Goal: Task Accomplishment & Management: Complete application form

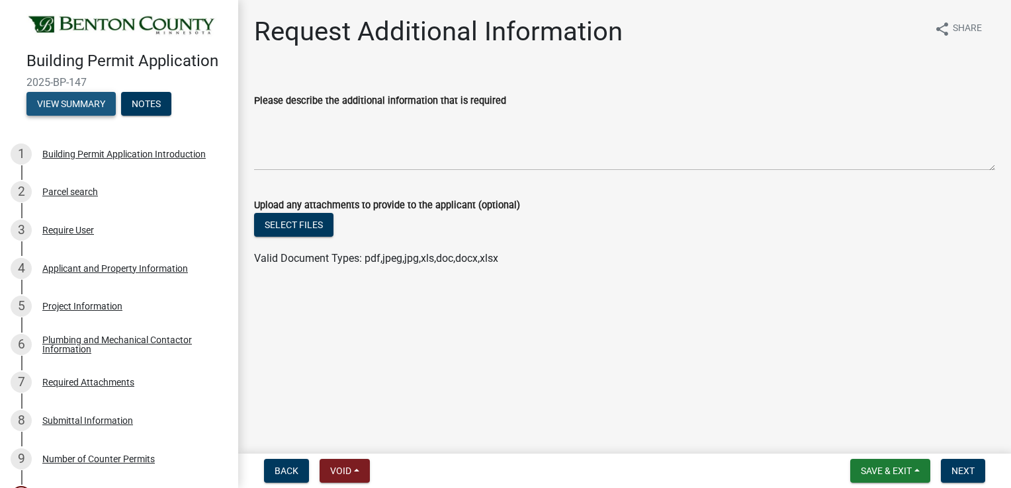
click at [76, 116] on button "View Summary" at bounding box center [70, 104] width 89 height 24
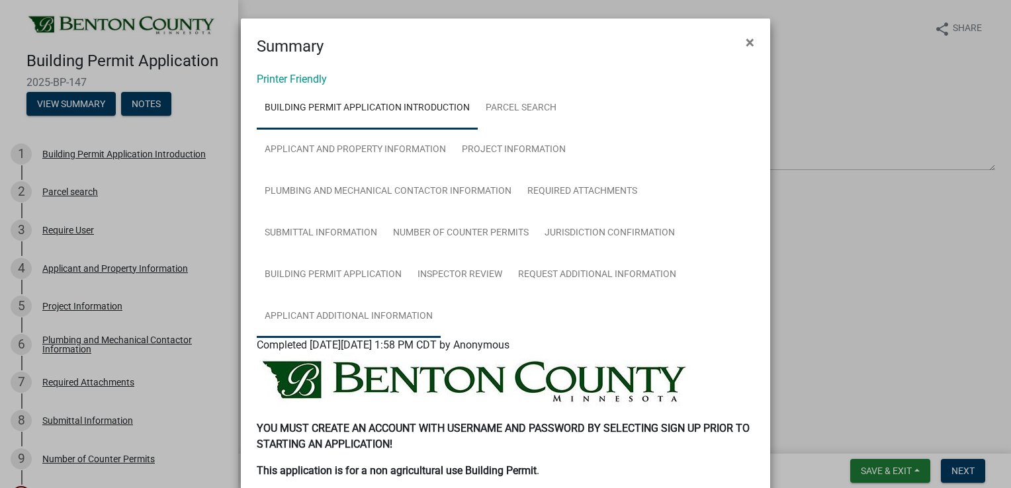
click at [338, 311] on link "Applicant Additional Information" at bounding box center [349, 317] width 184 height 42
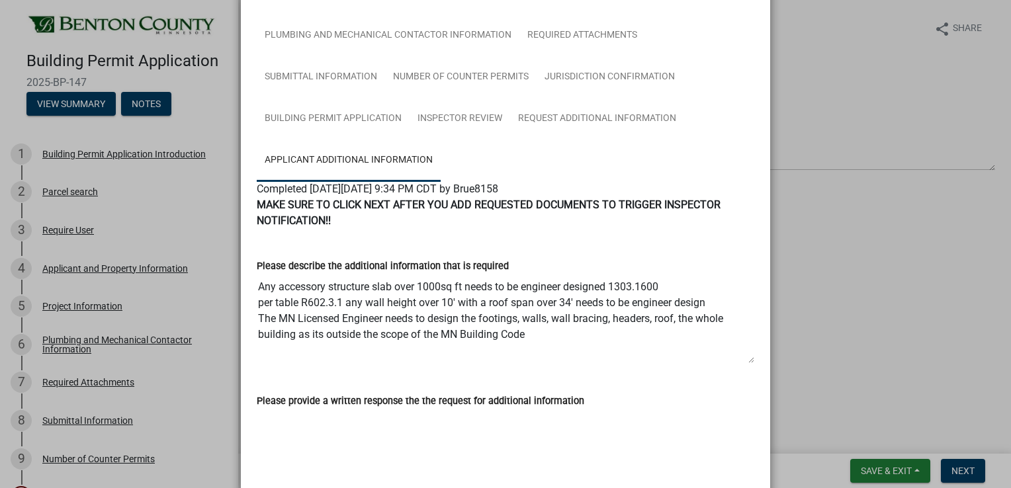
scroll to position [345, 0]
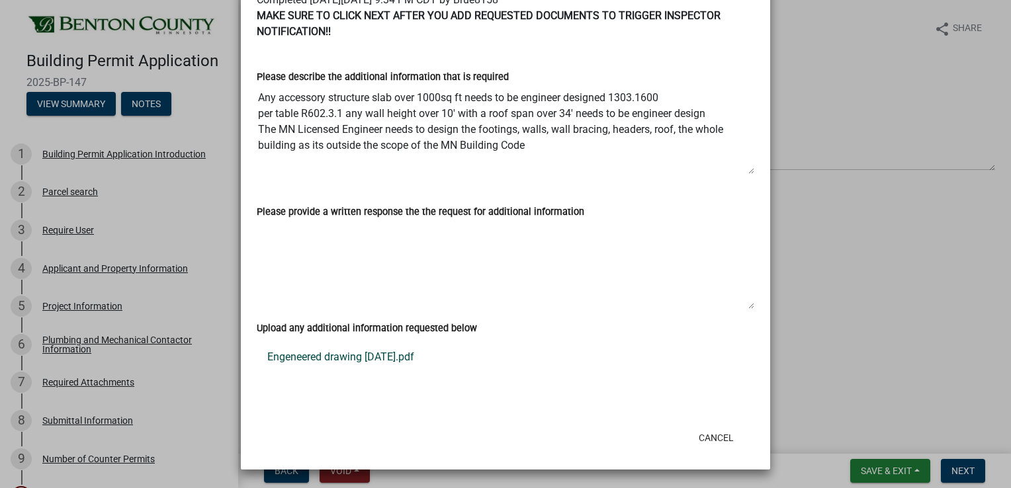
click at [344, 358] on link "Engeneered drawing 08 18 2025.pdf" at bounding box center [505, 357] width 497 height 32
click at [98, 402] on ngb-modal-window "Summary × Printer Friendly Building Permit Application Introduction Parcel sear…" at bounding box center [505, 244] width 1011 height 488
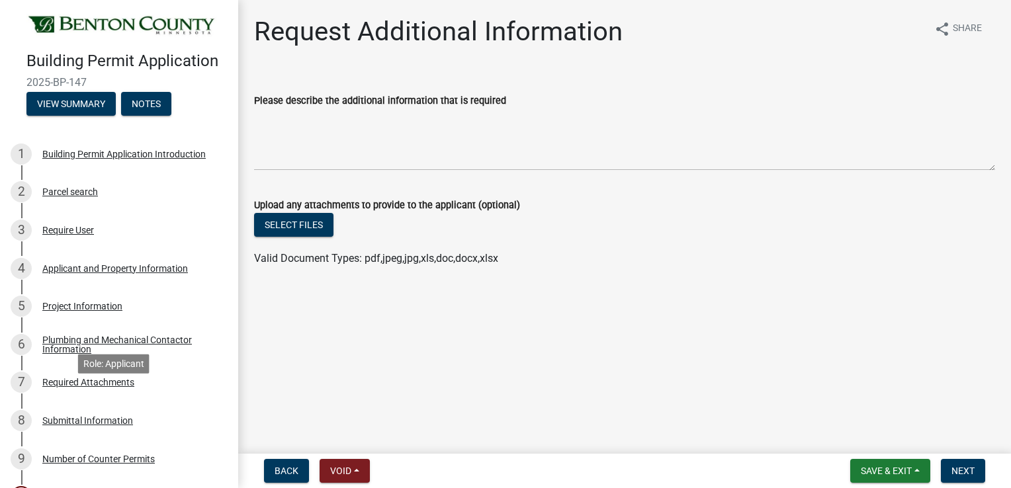
click at [98, 387] on div "Required Attachments" at bounding box center [88, 382] width 92 height 9
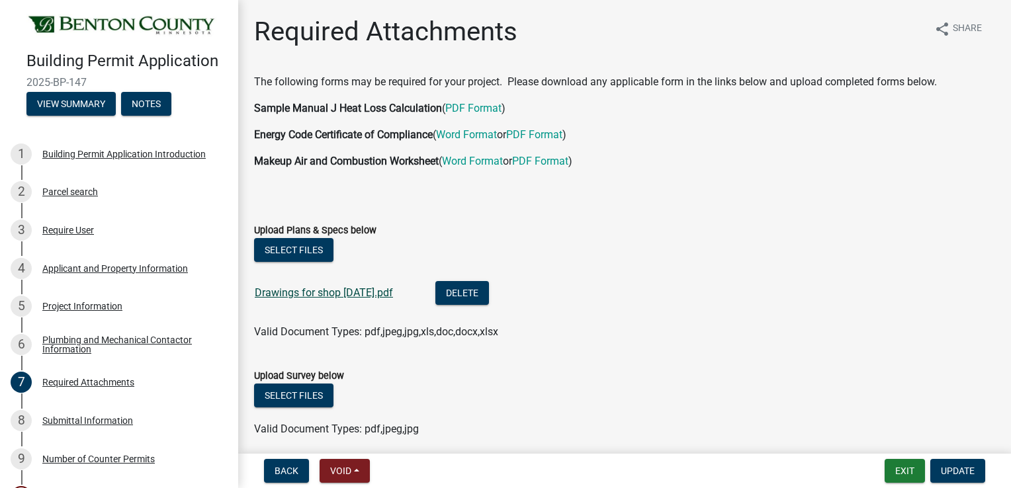
click at [347, 290] on link "Drawings for shop 06 25 2025.pdf" at bounding box center [324, 292] width 138 height 13
click at [94, 311] on div "Project Information" at bounding box center [82, 306] width 80 height 9
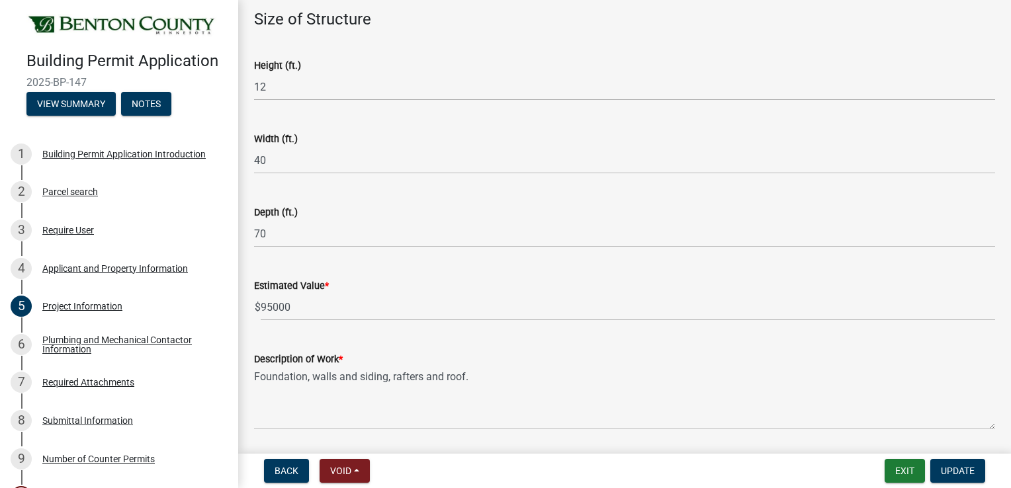
scroll to position [841, 0]
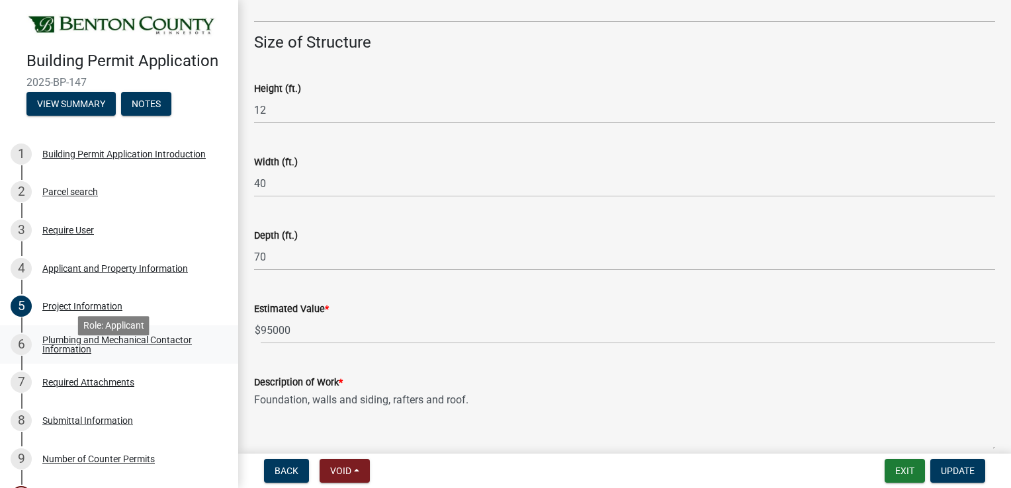
click at [122, 354] on div "Plumbing and Mechanical Contactor Information" at bounding box center [129, 344] width 175 height 19
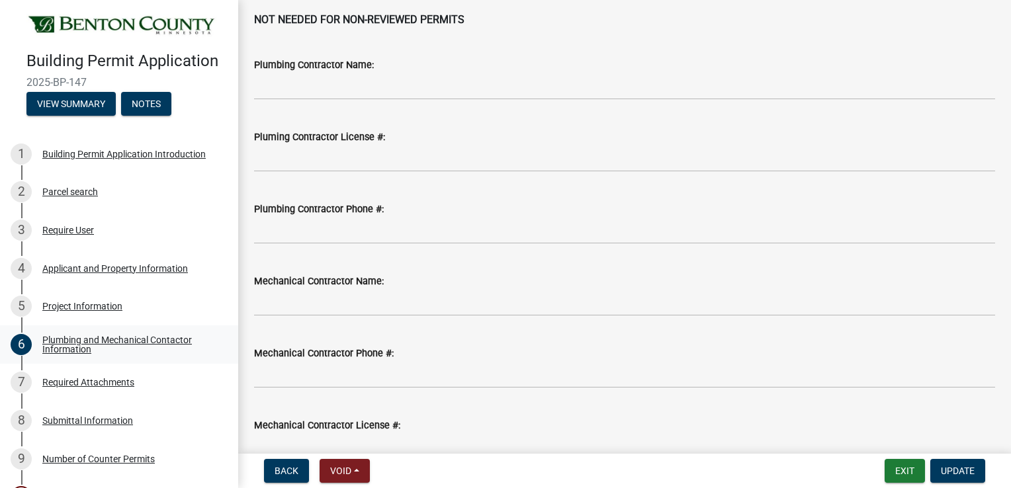
scroll to position [0, 0]
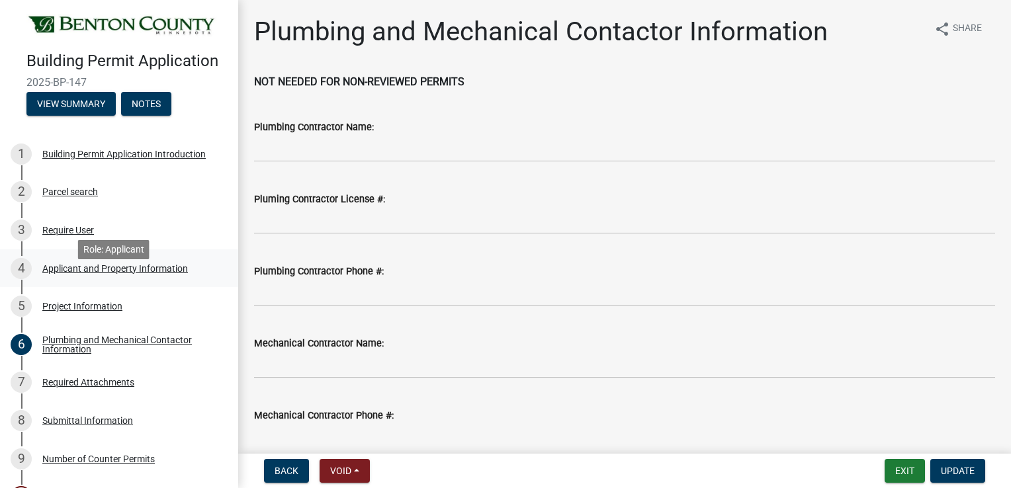
click at [88, 273] on div "Applicant and Property Information" at bounding box center [115, 268] width 146 height 9
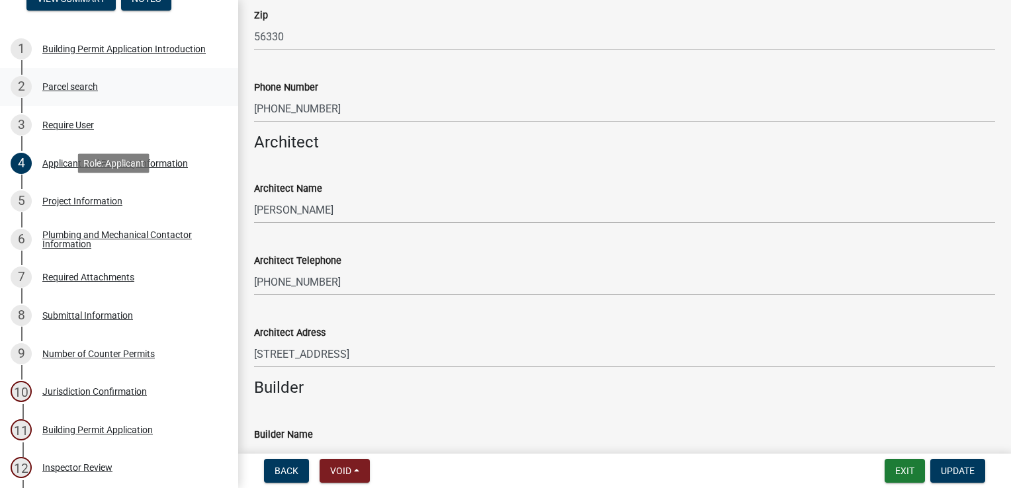
scroll to position [329, 0]
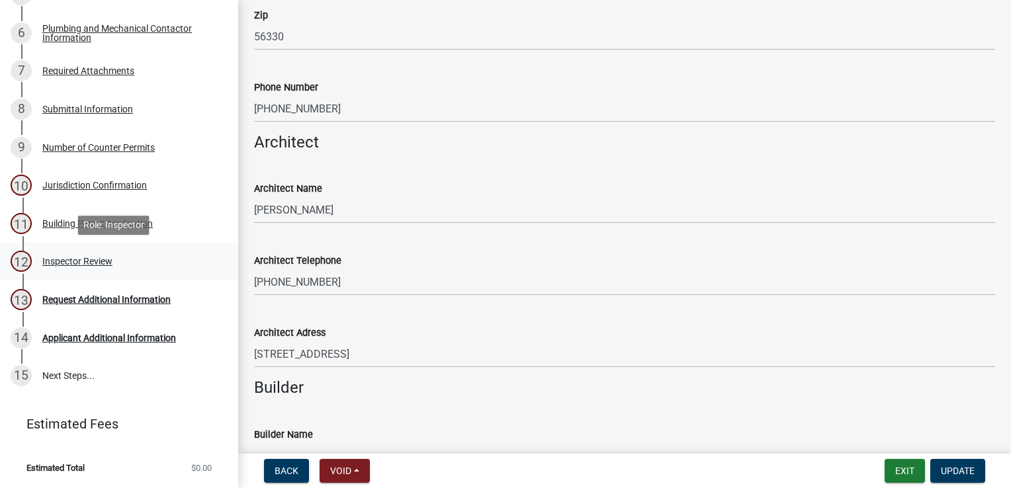
click at [116, 261] on div "12 Inspector Review" at bounding box center [114, 261] width 206 height 21
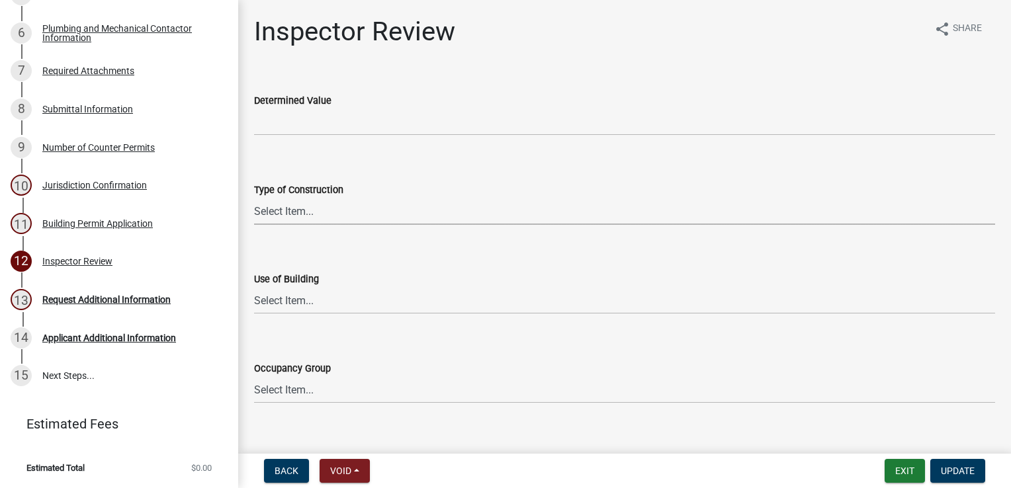
click at [368, 206] on select "Select Item... I-A I-B II-A II-B III-A III-B IV V-A V-B" at bounding box center [624, 211] width 741 height 27
click at [254, 198] on select "Select Item... I-A I-B II-A II-B III-A III-B IV V-A V-B" at bounding box center [624, 211] width 741 height 27
select select "94a12757-2a59-4079-8756-dca9431867ef"
click at [282, 305] on select "Select Item... IBC IRC" at bounding box center [624, 300] width 741 height 27
click at [254, 287] on select "Select Item... IBC IRC" at bounding box center [624, 300] width 741 height 27
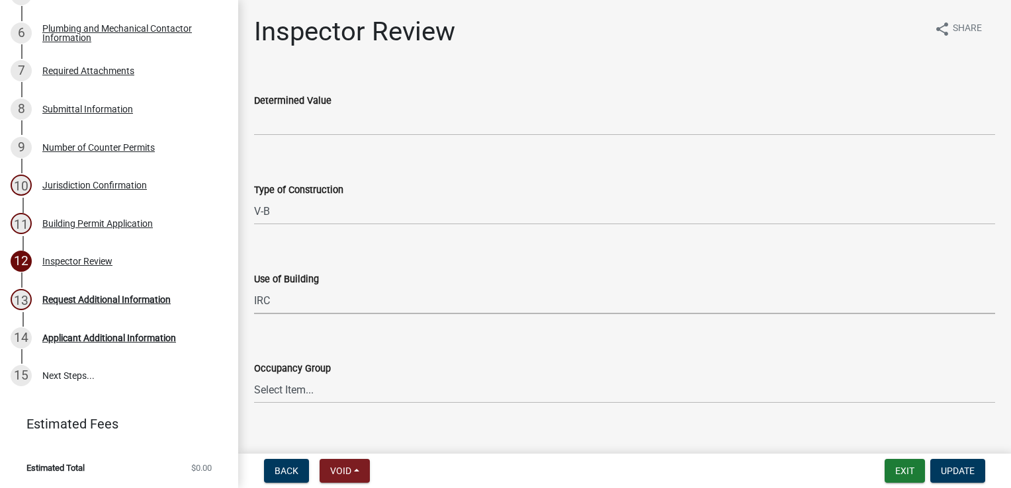
select select "6dc0760e-8c08-4580-9fe9-6a7ebc6918b6"
click at [269, 385] on select "Select Item... IRC 1 IRC 2 IRC 3 IRC 4 A-1 A-2 A-3 A-4 B F-1 F-2 H-1 H-2 H-3 H-…" at bounding box center [624, 389] width 741 height 27
click at [254, 376] on select "Select Item... IRC 1 IRC 2 IRC 3 IRC 4 A-1 A-2 A-3 A-4 B F-1 F-2 H-1 H-2 H-3 H-…" at bounding box center [624, 389] width 741 height 27
select select "0198996b-7c5b-4e1d-9fce-5545e98e8655"
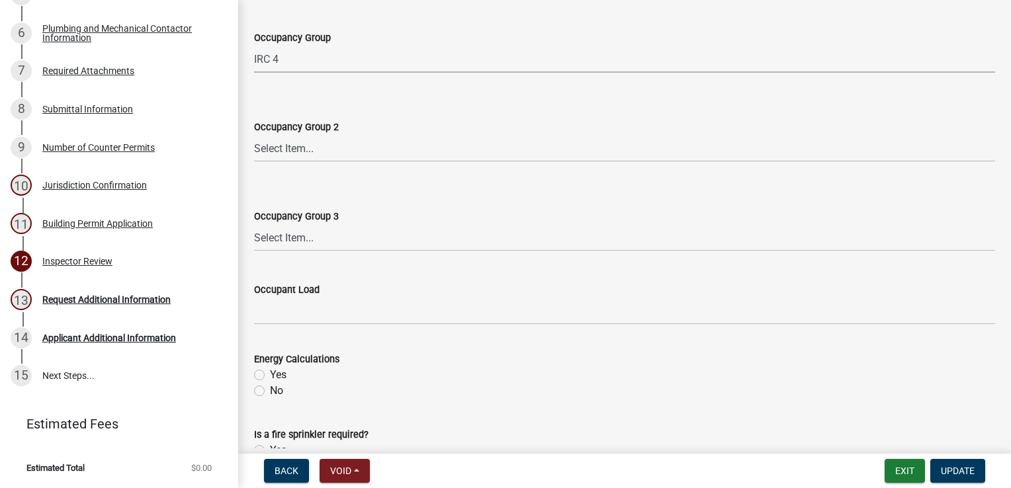
scroll to position [667, 0]
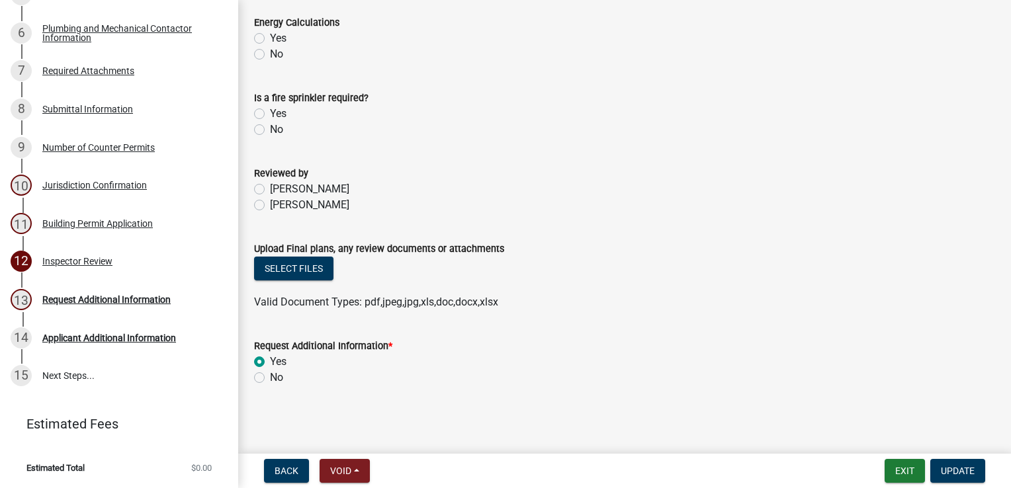
click at [270, 202] on label "[PERSON_NAME]" at bounding box center [309, 205] width 79 height 16
click at [270, 202] on input "[PERSON_NAME]" at bounding box center [274, 201] width 9 height 9
radio input "true"
click at [303, 267] on button "Select files" at bounding box center [293, 269] width 79 height 24
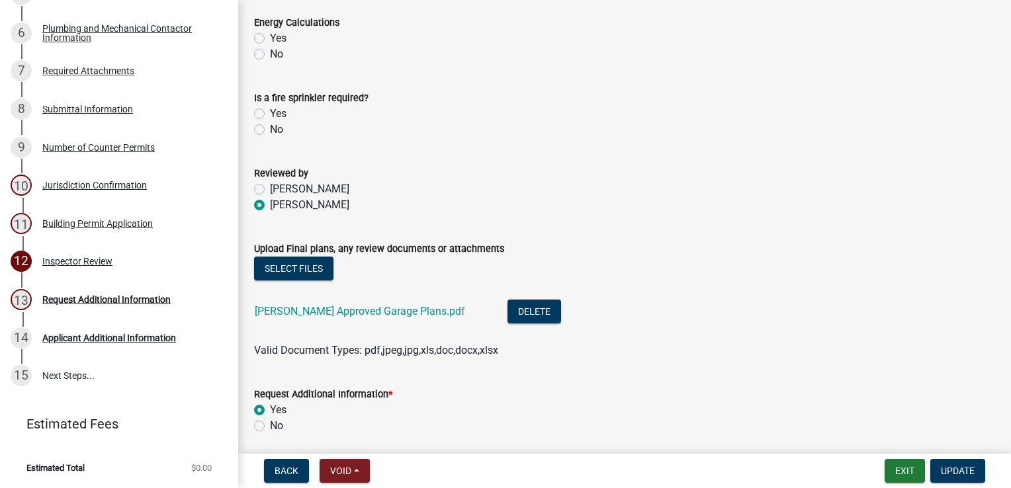
click at [270, 427] on label "No" at bounding box center [276, 426] width 13 height 16
click at [270, 427] on input "No" at bounding box center [274, 422] width 9 height 9
radio input "true"
click at [944, 457] on nav "Back Void Withdraw Lock Expire Void Exit Update" at bounding box center [624, 471] width 773 height 34
click at [950, 466] on span "Update" at bounding box center [958, 471] width 34 height 11
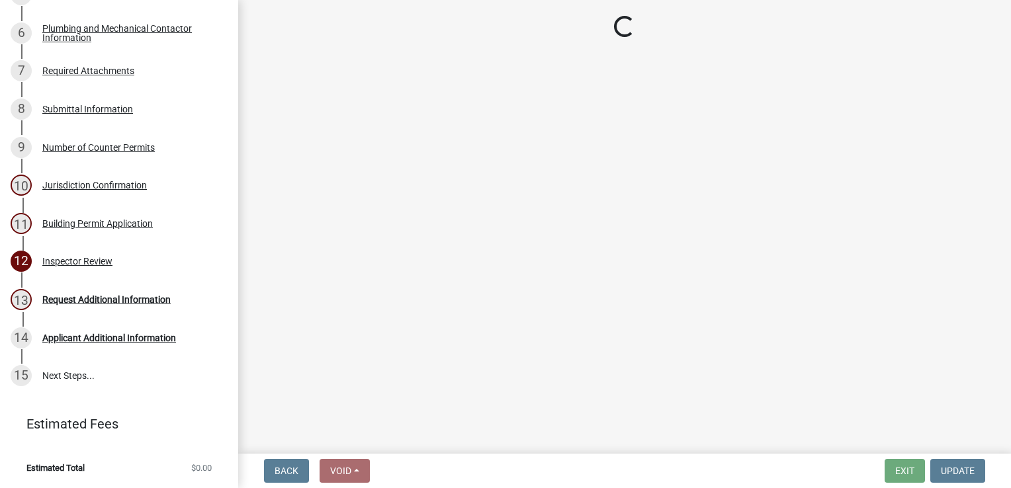
scroll to position [481, 0]
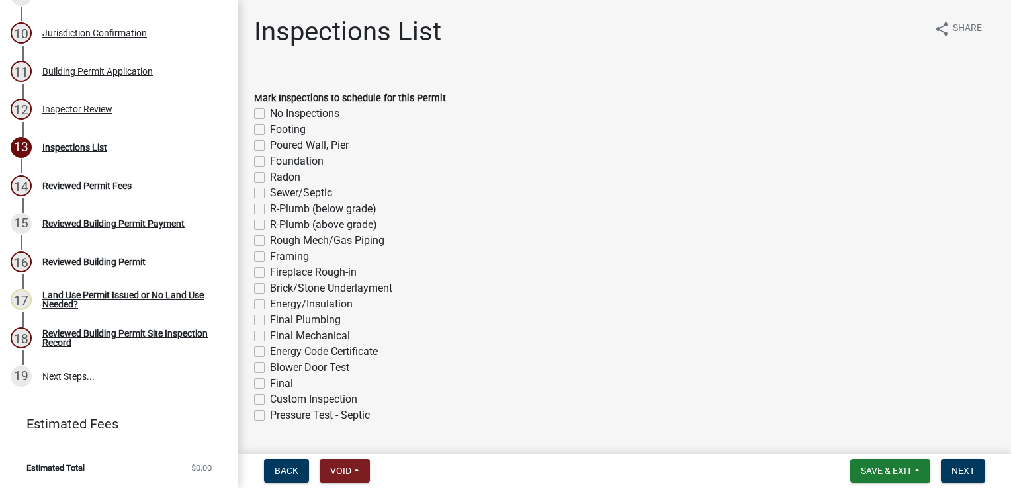
click at [270, 126] on label "Footing" at bounding box center [288, 130] width 36 height 16
click at [270, 126] on input "Footing" at bounding box center [274, 126] width 9 height 9
checkbox input "true"
checkbox input "false"
checkbox input "true"
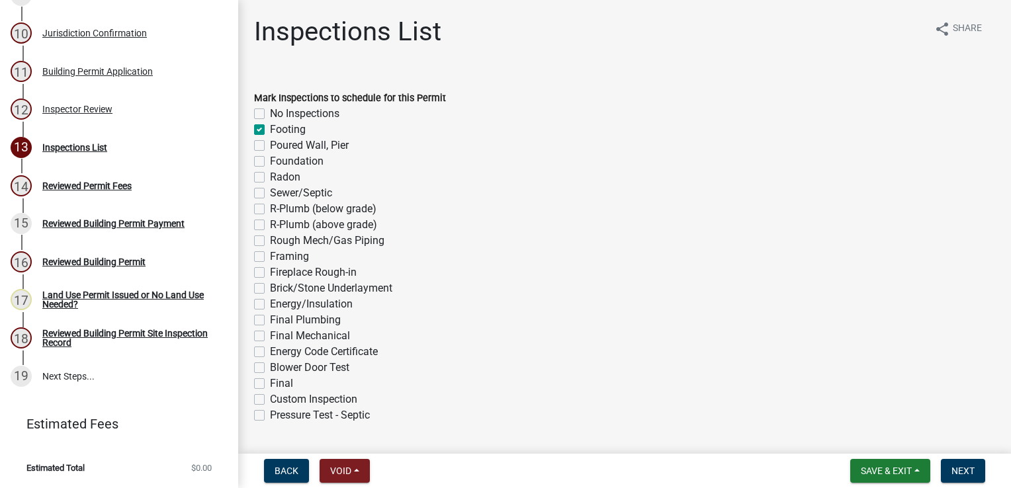
checkbox input "false"
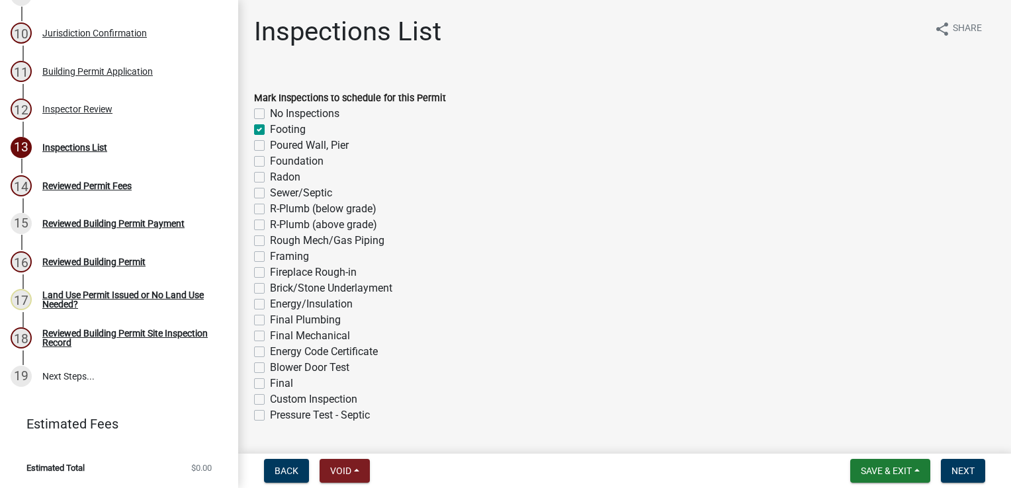
checkbox input "false"
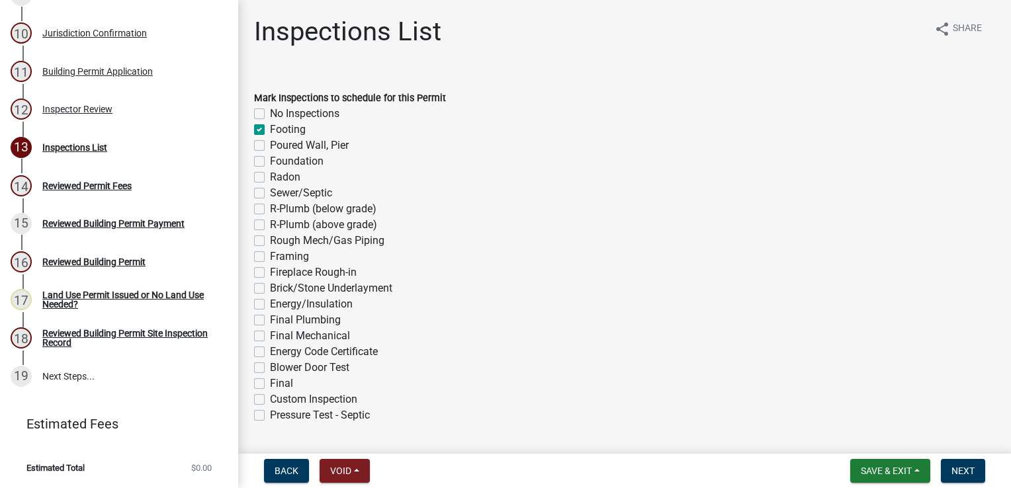
checkbox input "false"
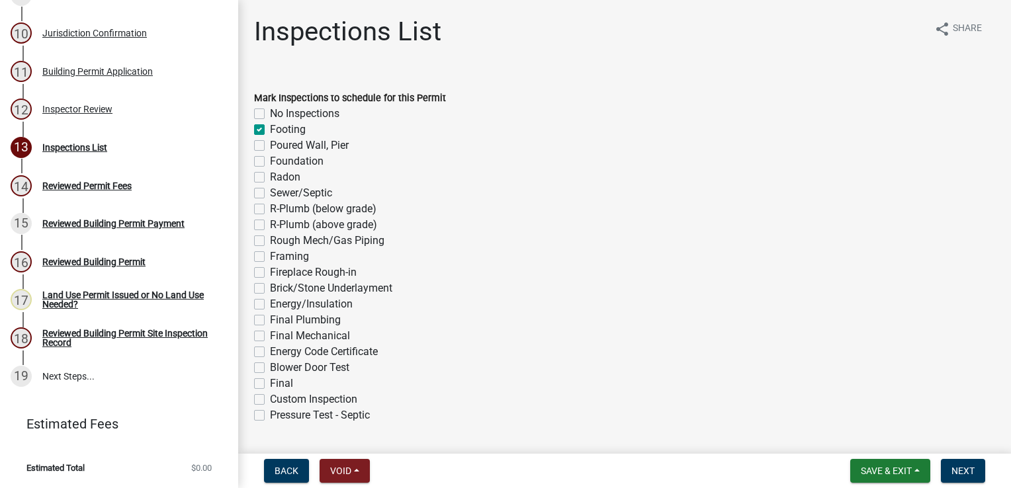
checkbox input "false"
click at [270, 158] on label "Foundation" at bounding box center [297, 161] width 54 height 16
click at [270, 158] on input "Foundation" at bounding box center [274, 157] width 9 height 9
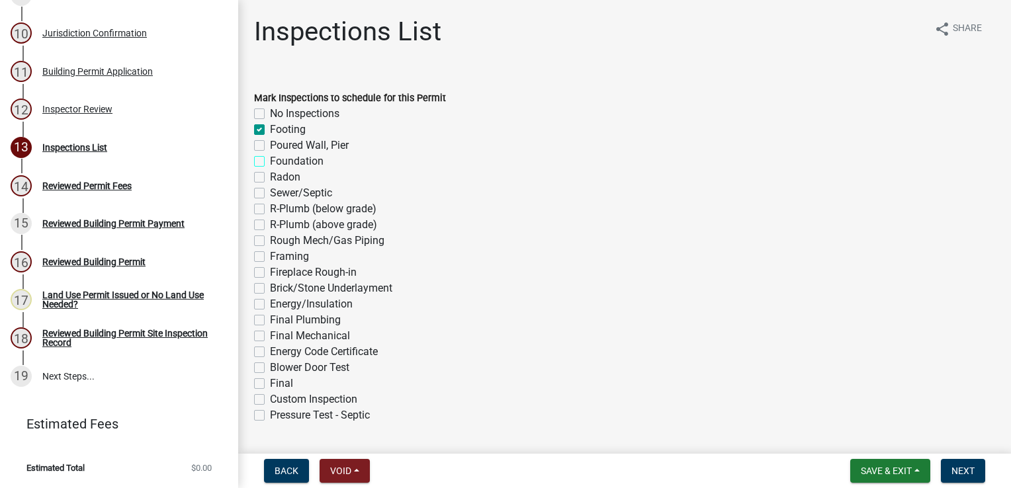
checkbox input "true"
checkbox input "false"
checkbox input "true"
checkbox input "false"
checkbox input "true"
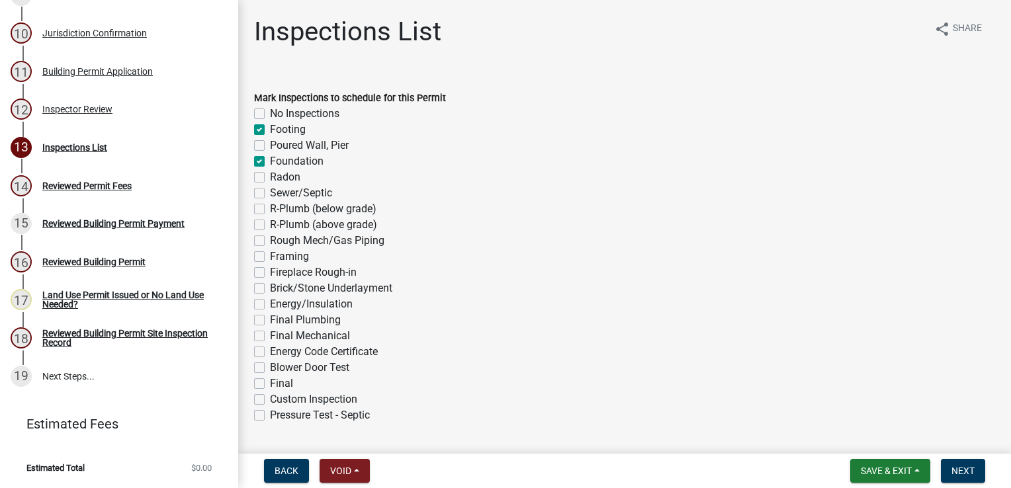
checkbox input "false"
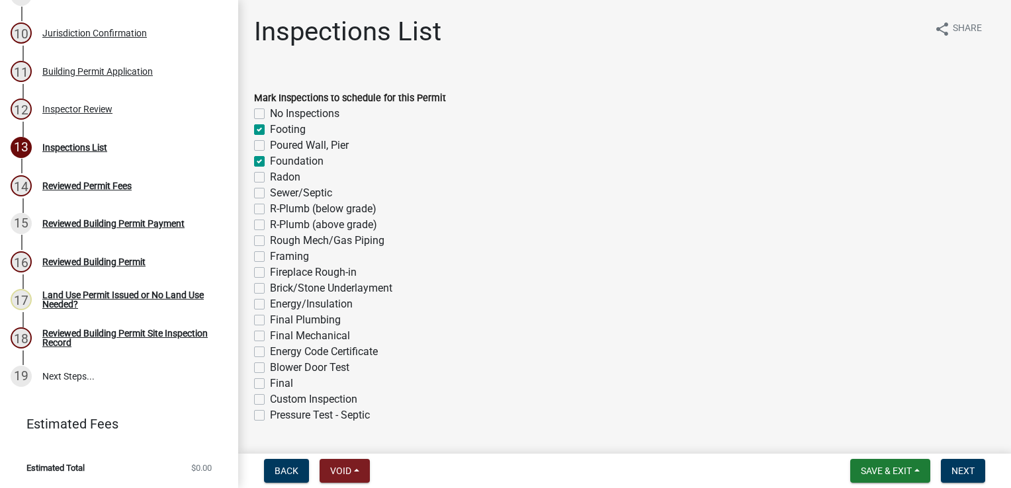
checkbox input "false"
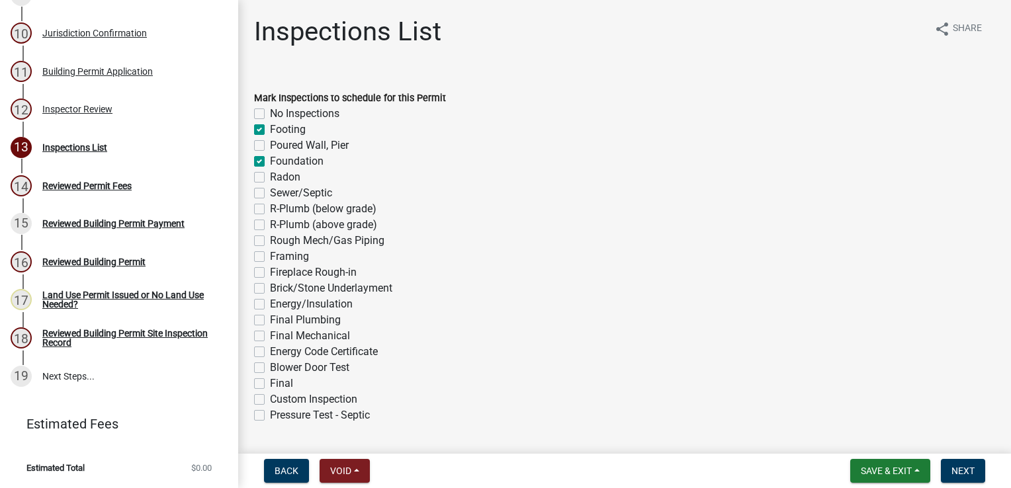
checkbox input "false"
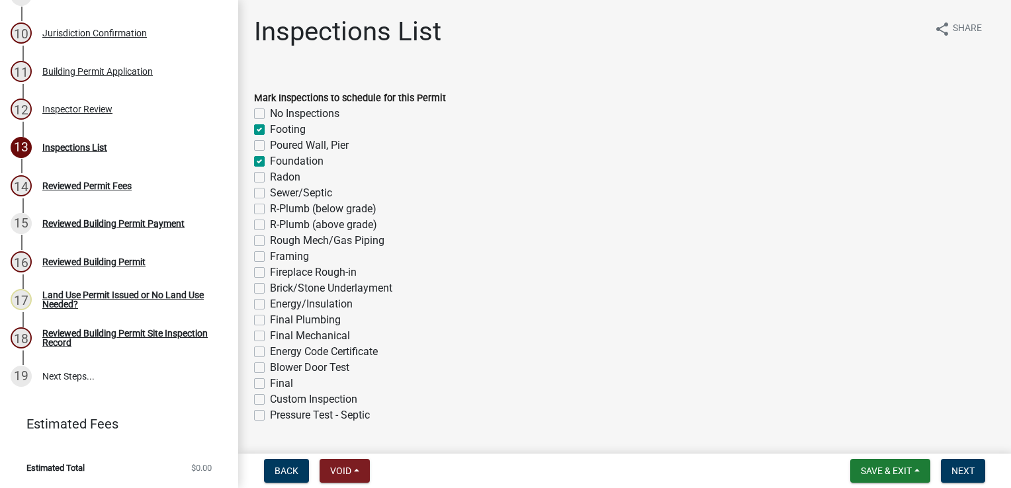
checkbox input "false"
click at [270, 253] on label "Framing" at bounding box center [289, 257] width 39 height 16
click at [270, 253] on input "Framing" at bounding box center [274, 253] width 9 height 9
checkbox input "true"
checkbox input "false"
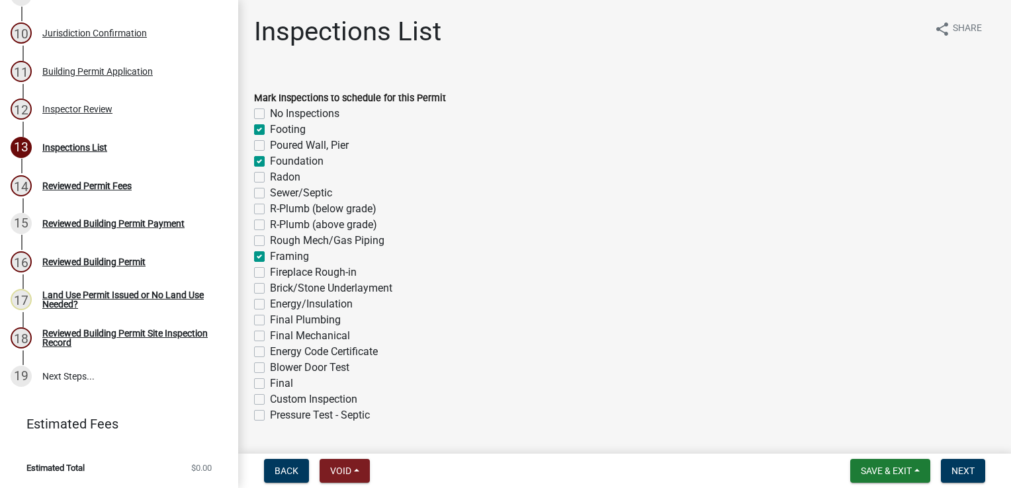
checkbox input "true"
checkbox input "false"
checkbox input "true"
checkbox input "false"
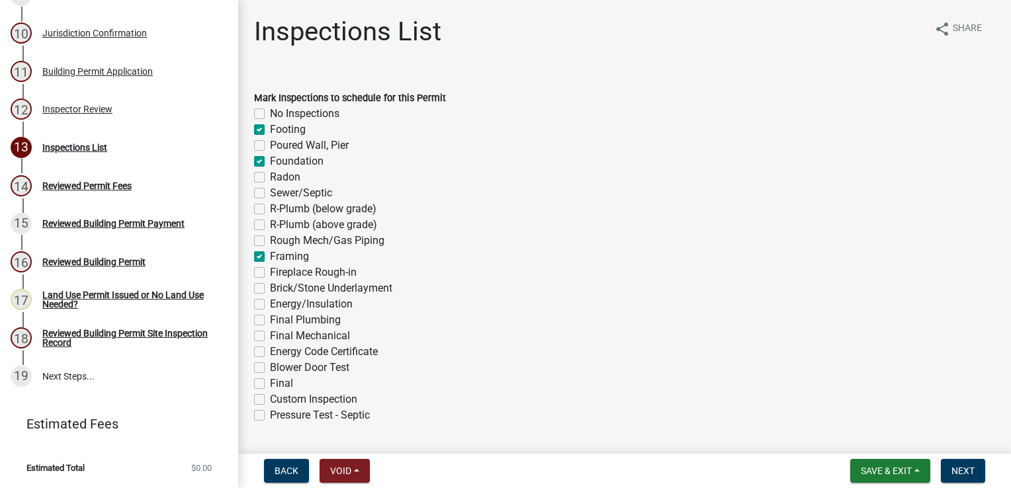
checkbox input "false"
checkbox input "true"
checkbox input "false"
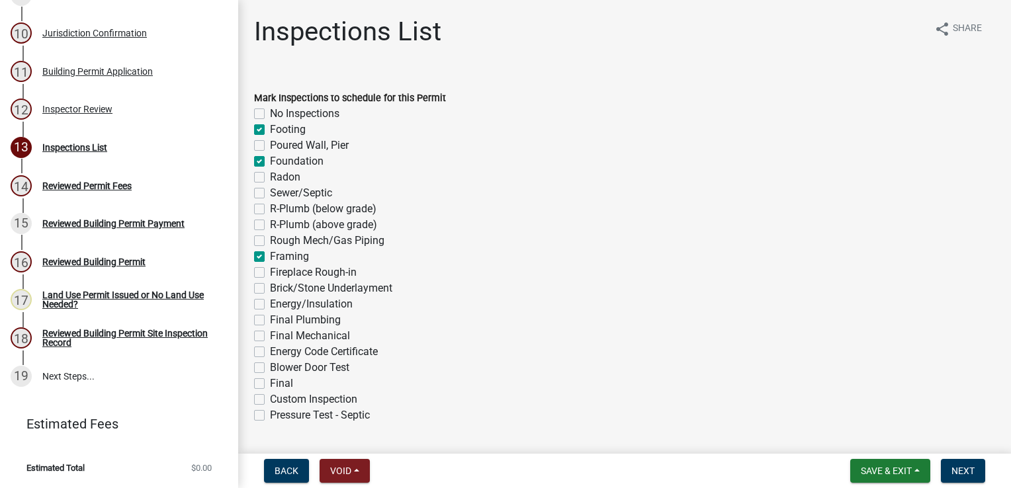
checkbox input "false"
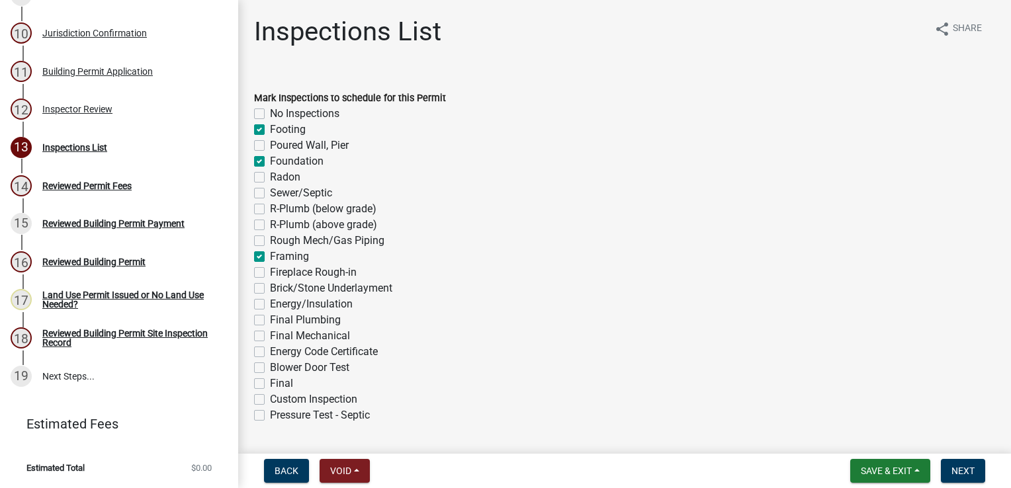
checkbox input "false"
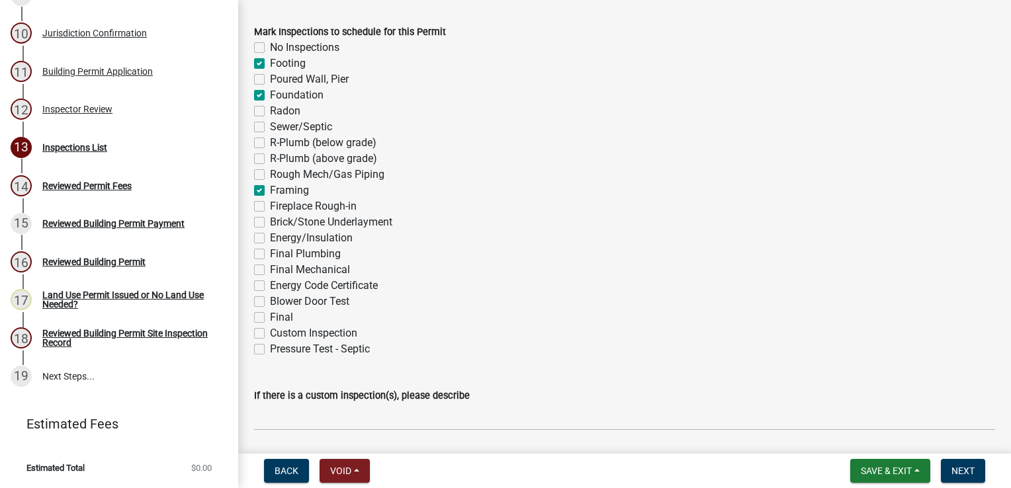
scroll to position [132, 0]
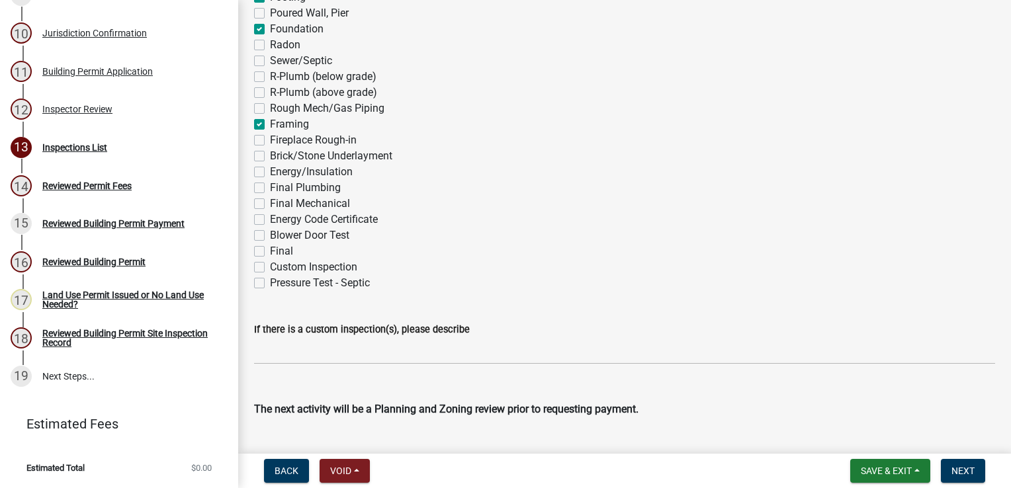
click at [270, 249] on label "Final" at bounding box center [281, 251] width 23 height 16
click at [270, 249] on input "Final" at bounding box center [274, 247] width 9 height 9
checkbox input "true"
checkbox input "false"
checkbox input "true"
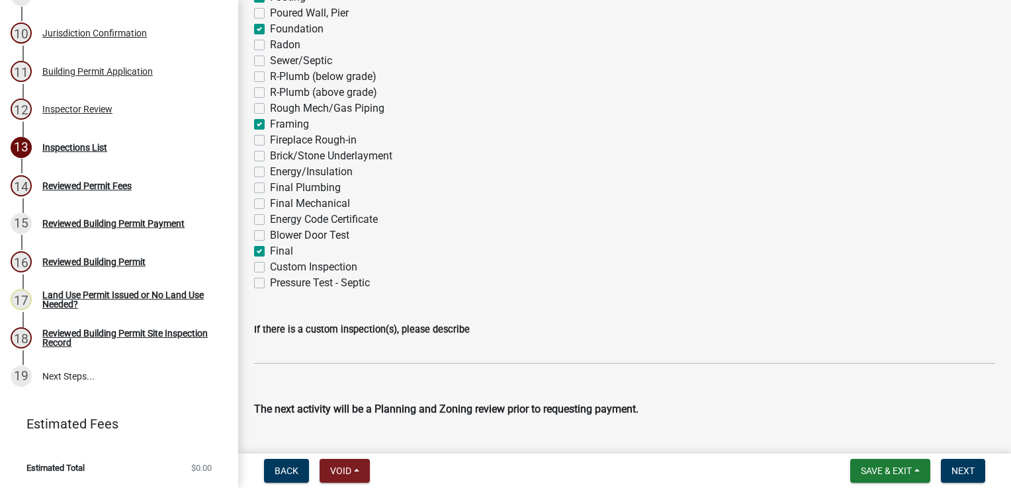
checkbox input "false"
checkbox input "true"
checkbox input "false"
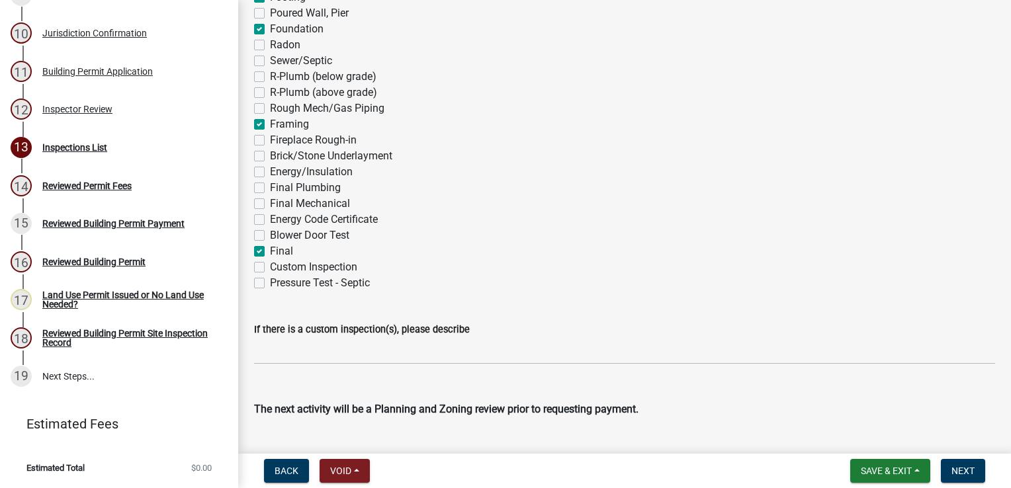
checkbox input "false"
checkbox input "true"
checkbox input "false"
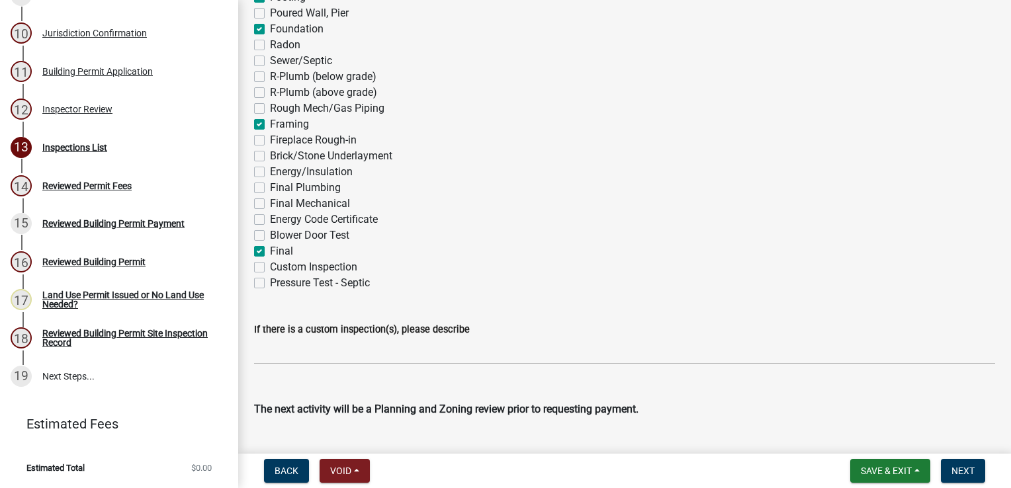
checkbox input "false"
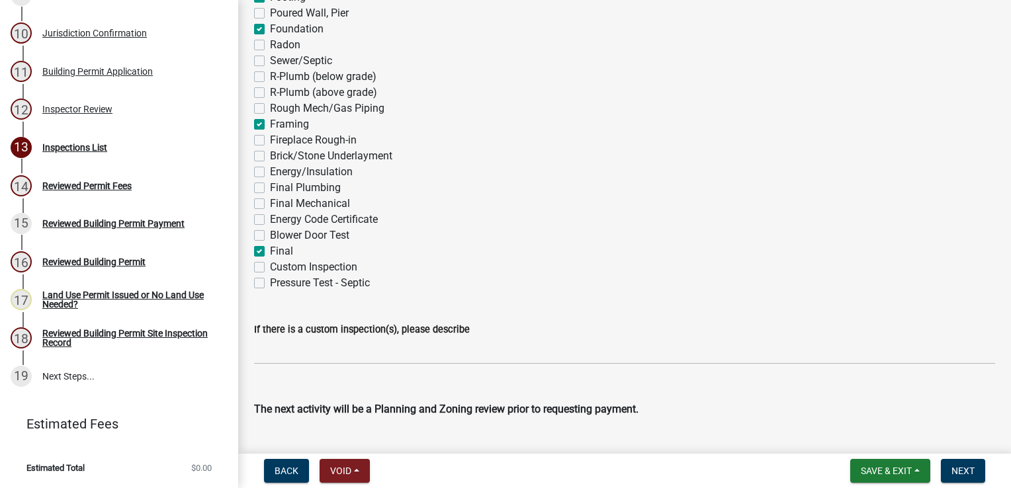
checkbox input "true"
checkbox input "false"
click at [270, 266] on label "Custom Inspection" at bounding box center [313, 267] width 87 height 16
click at [270, 266] on input "Custom Inspection" at bounding box center [274, 263] width 9 height 9
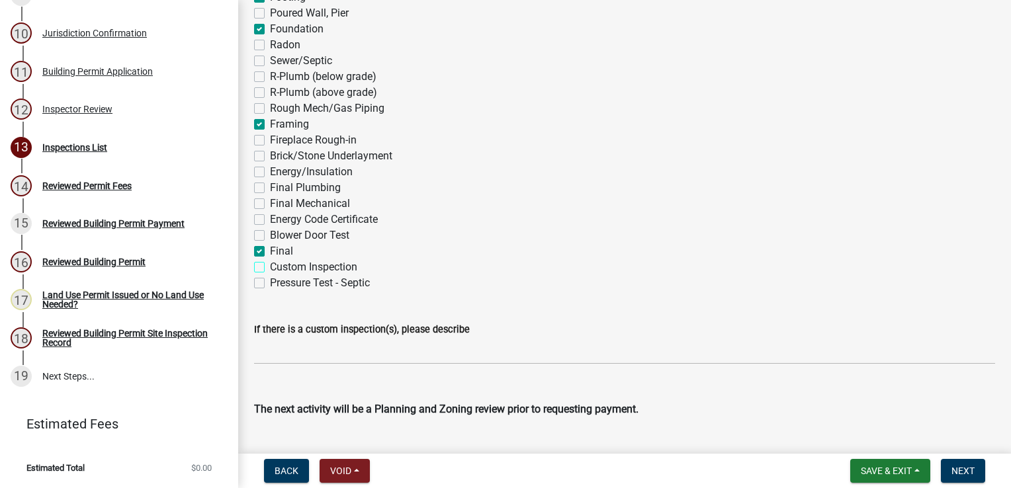
checkbox input "true"
checkbox input "false"
checkbox input "true"
checkbox input "false"
checkbox input "true"
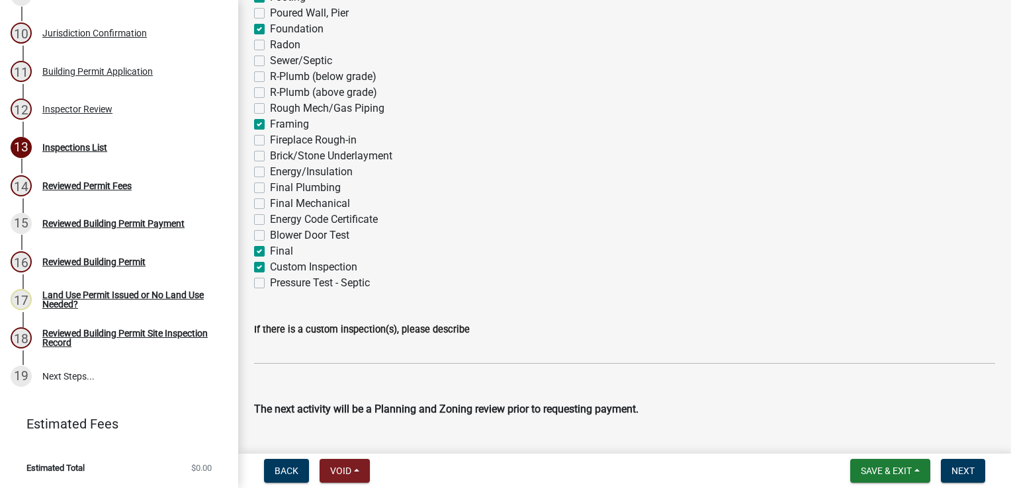
checkbox input "false"
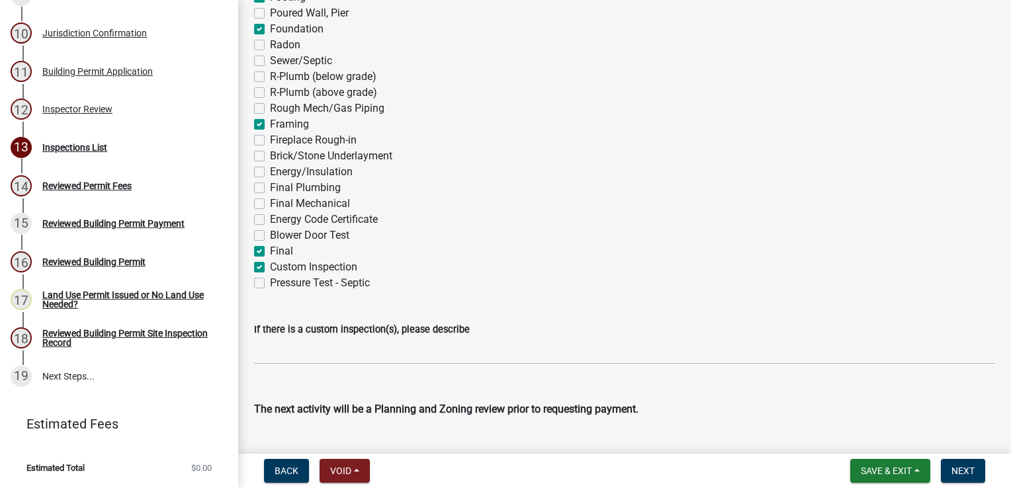
checkbox input "true"
checkbox input "false"
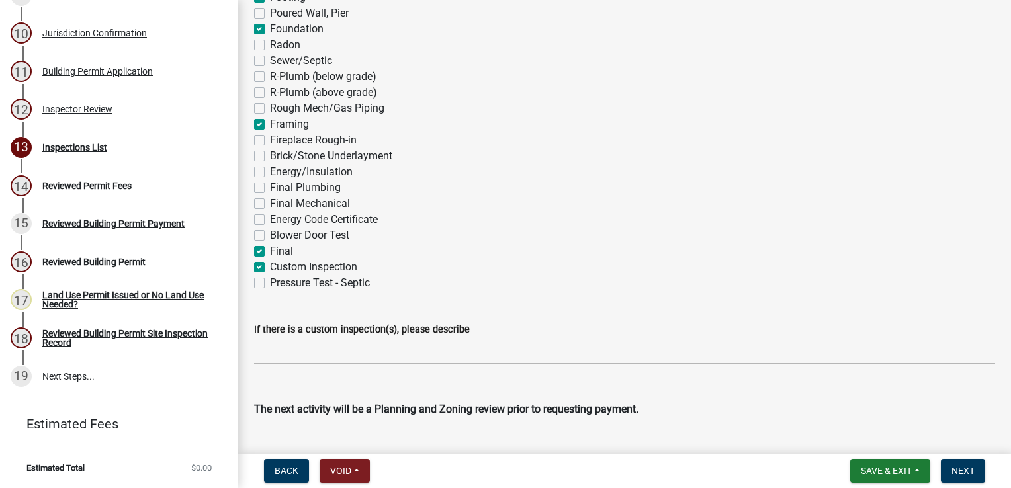
checkbox input "false"
checkbox input "true"
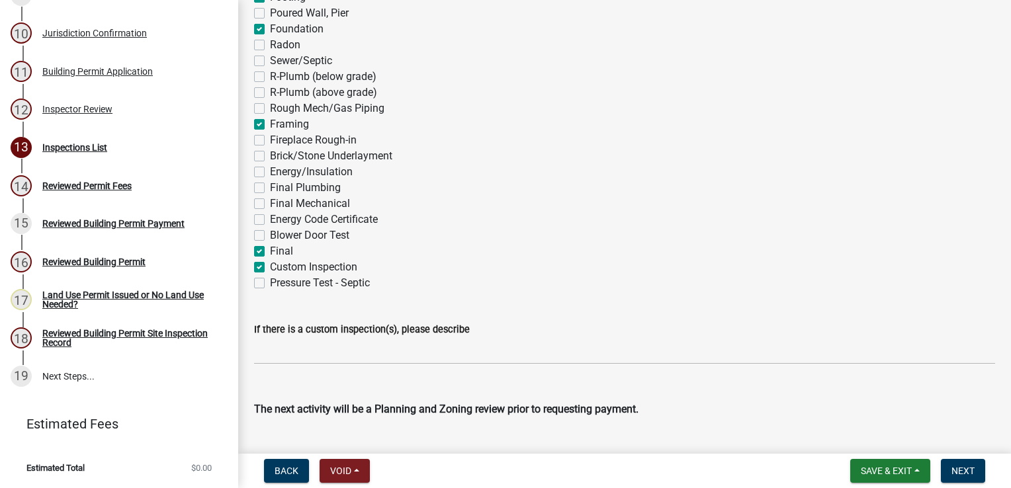
checkbox input "false"
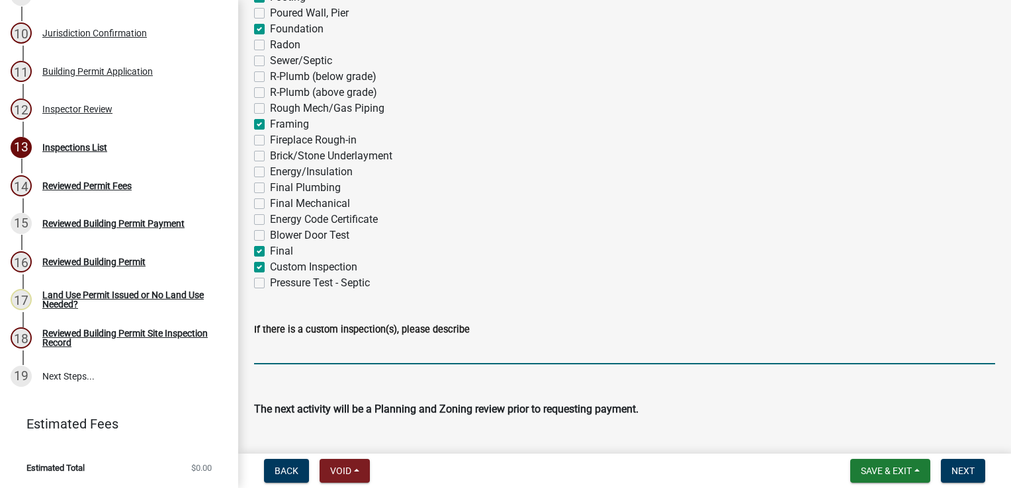
click at [283, 351] on input "If there is a custom inspection(s), please describe" at bounding box center [624, 350] width 741 height 27
type input "Shear wall nailing before house wrap"
click at [970, 470] on span "Next" at bounding box center [962, 471] width 23 height 11
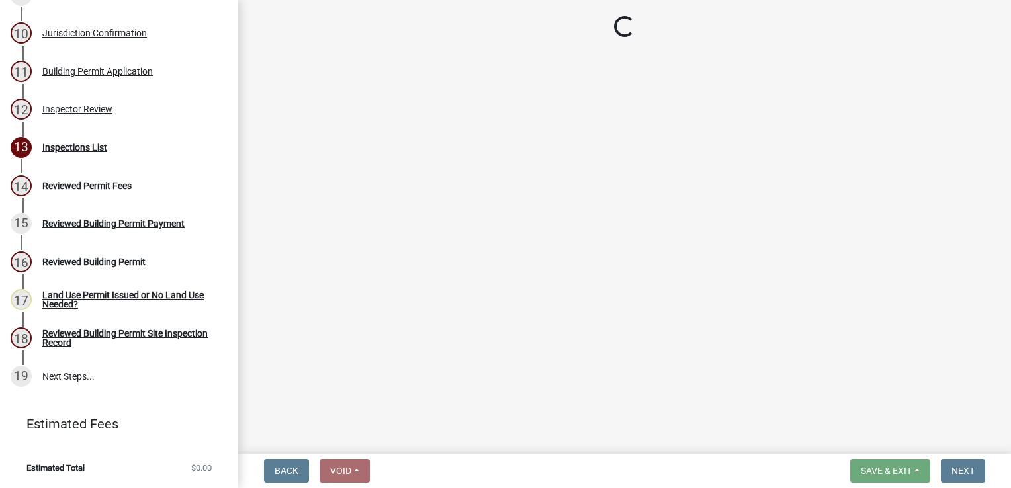
scroll to position [672, 0]
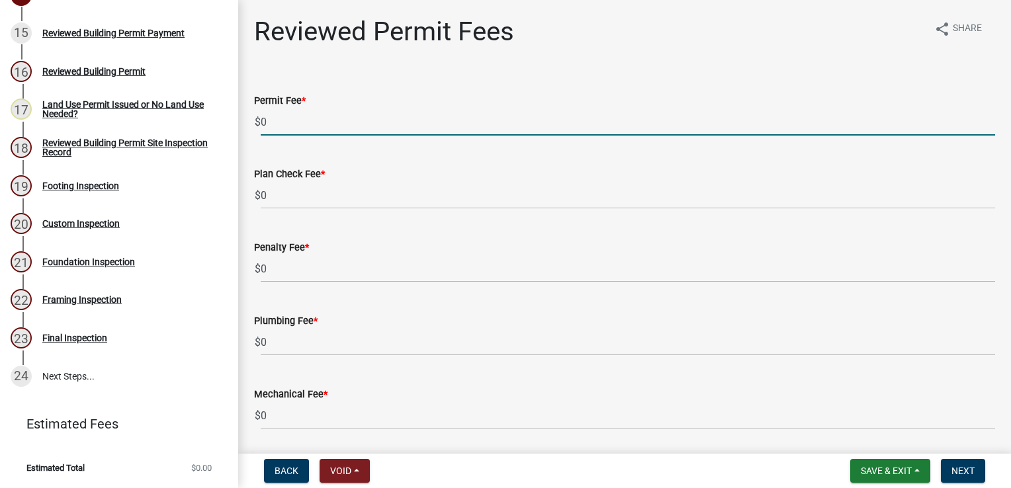
click at [456, 121] on input "0" at bounding box center [628, 121] width 734 height 27
type input "607"
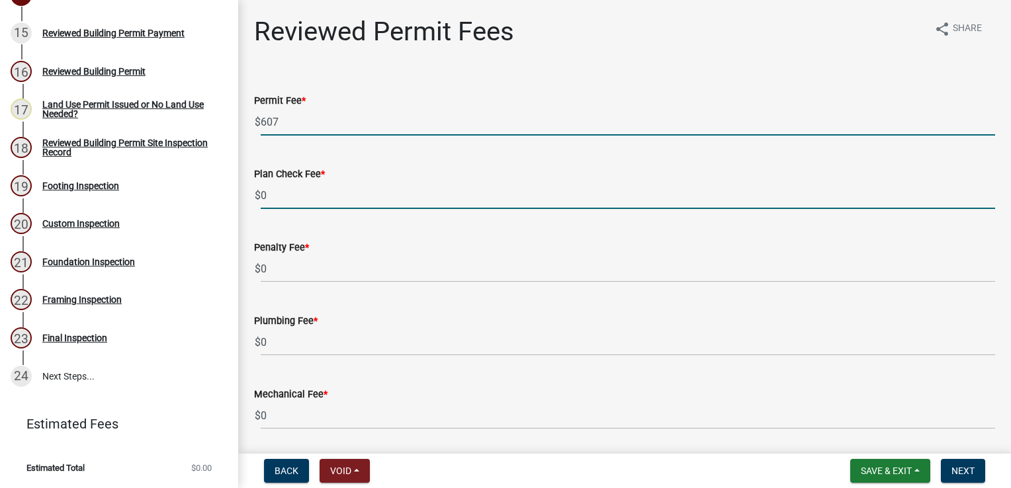
click at [356, 184] on input "0" at bounding box center [628, 195] width 734 height 27
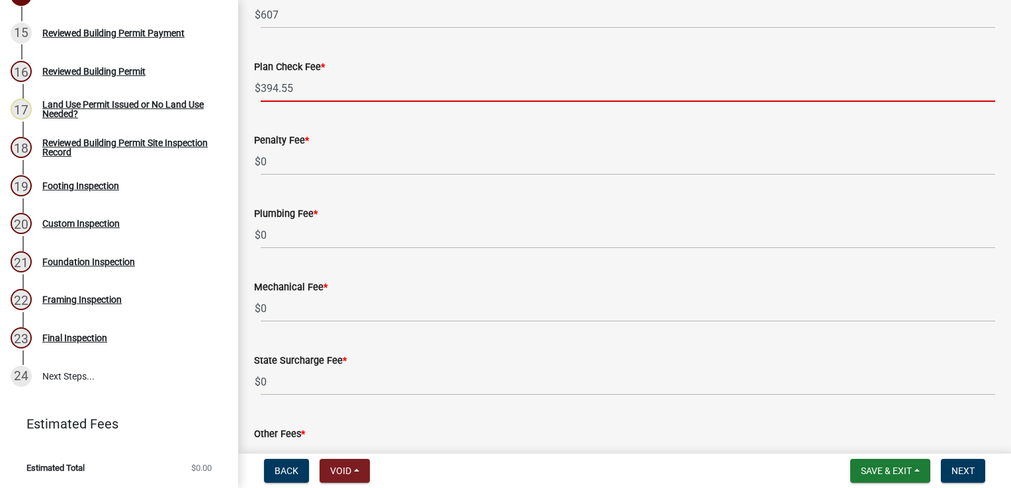
scroll to position [190, 0]
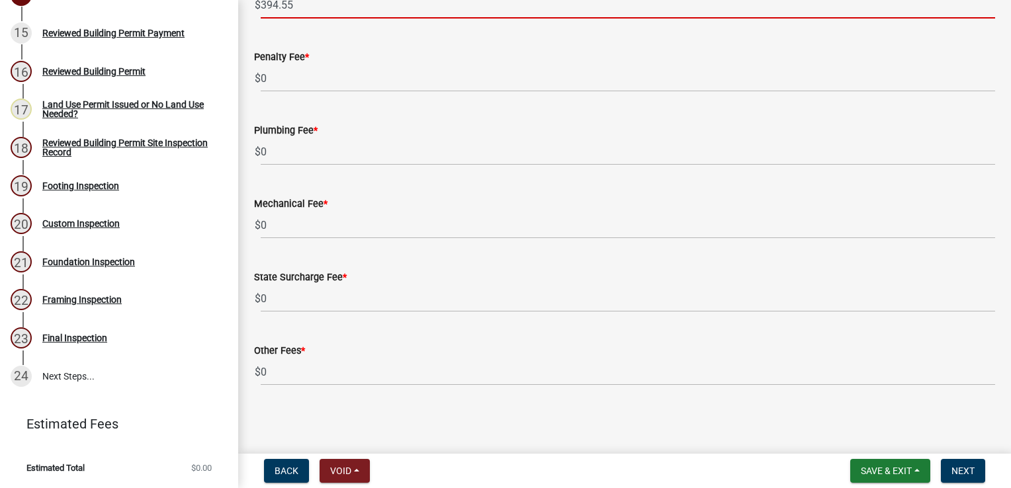
type input "394.55"
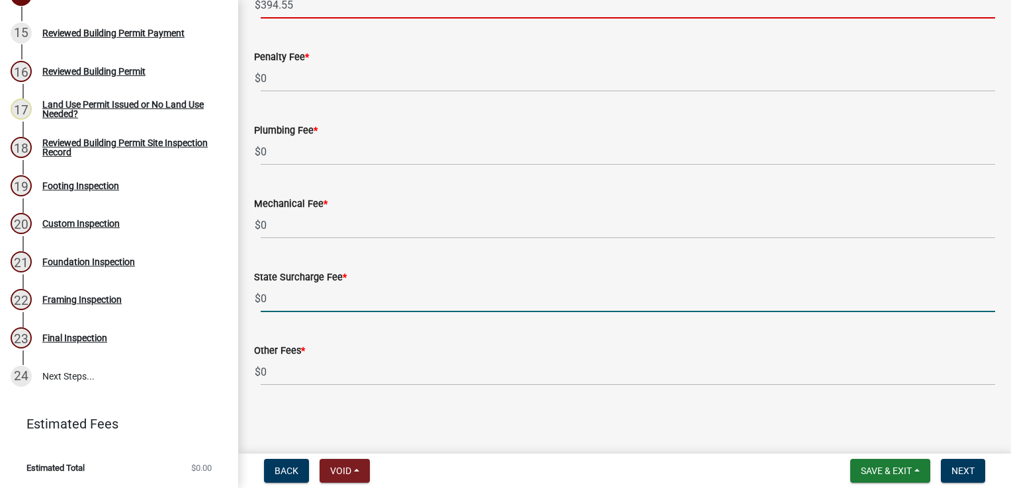
click at [289, 294] on input "0" at bounding box center [628, 298] width 734 height 27
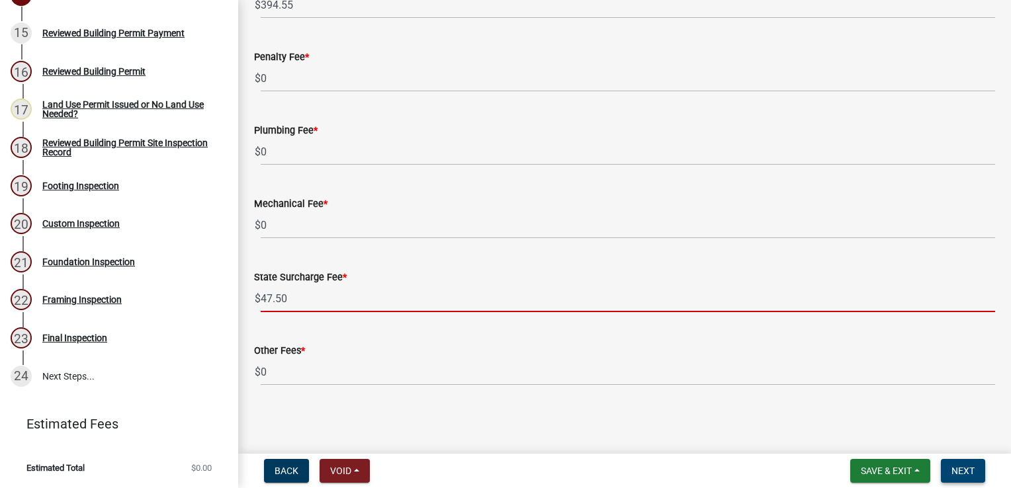
type input "47.50"
click at [957, 468] on span "Next" at bounding box center [962, 471] width 23 height 11
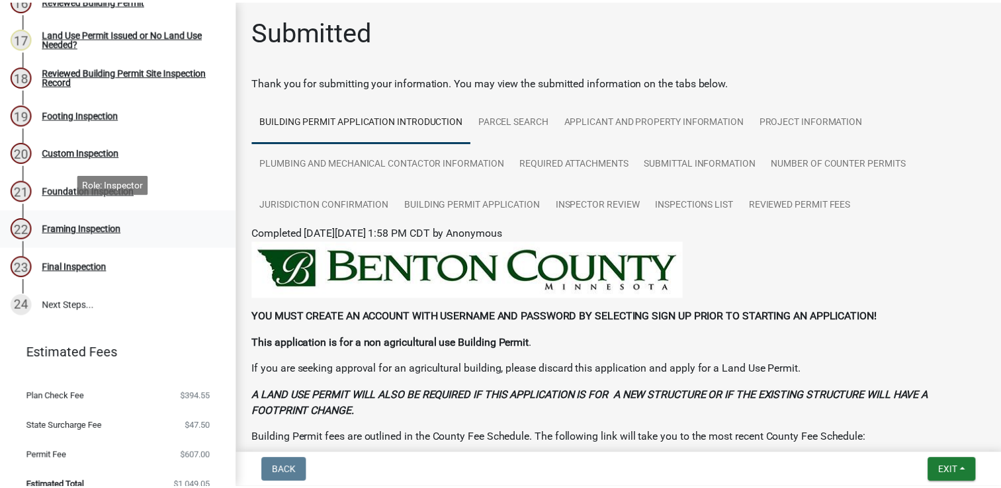
scroll to position [761, 0]
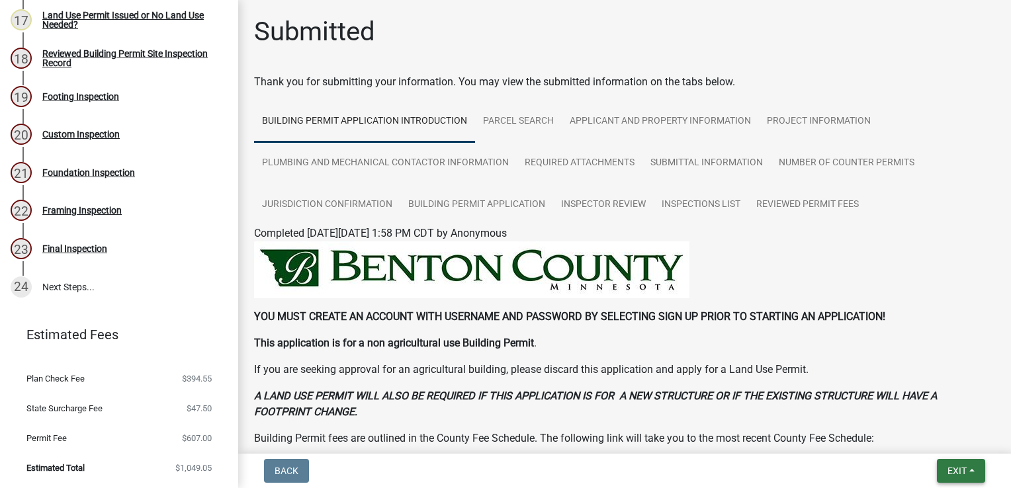
click at [980, 474] on button "Exit" at bounding box center [961, 471] width 48 height 24
click at [919, 438] on button "Save & Exit" at bounding box center [933, 437] width 106 height 32
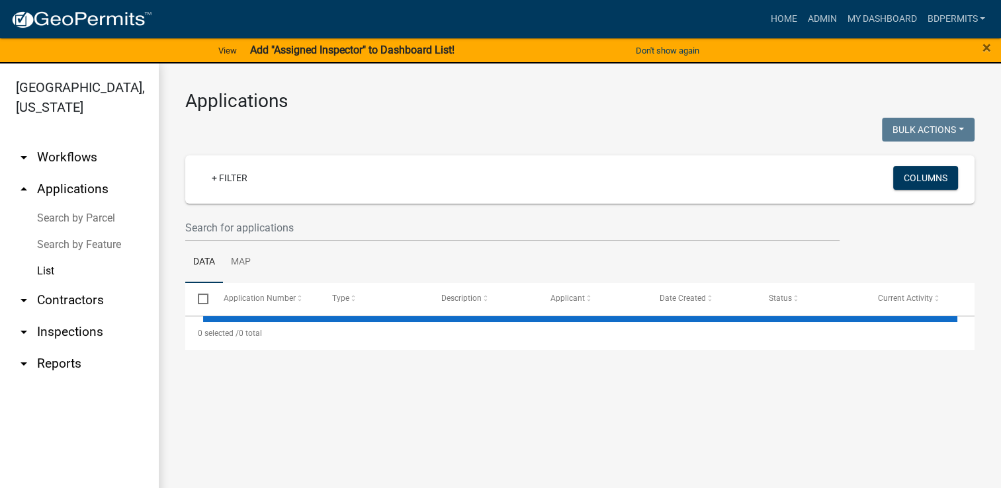
select select "3: 100"
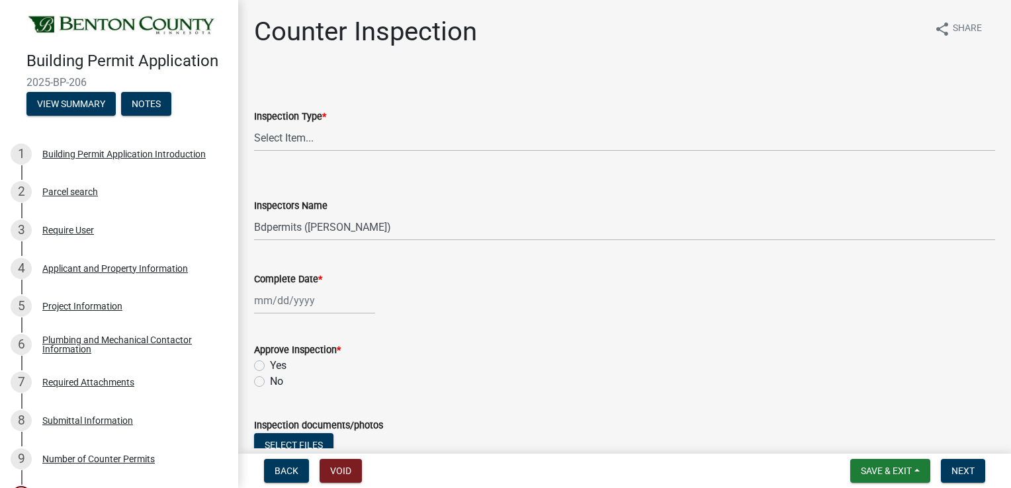
select select "17bfa135-5610-45df-8ce7-87530b7d86d4"
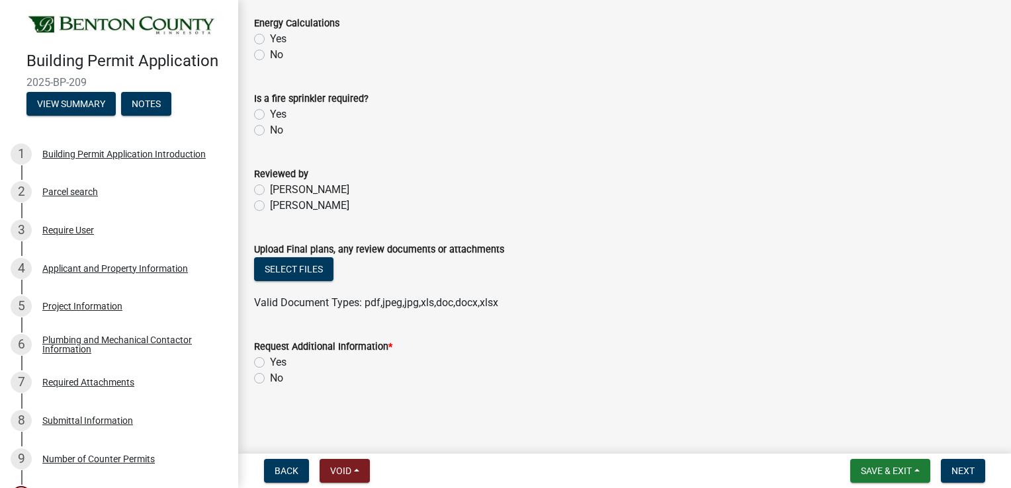
scroll to position [667, 0]
click at [270, 378] on label "No" at bounding box center [276, 378] width 13 height 16
click at [270, 378] on input "No" at bounding box center [274, 374] width 9 height 9
radio input "true"
click at [958, 466] on span "Next" at bounding box center [962, 471] width 23 height 11
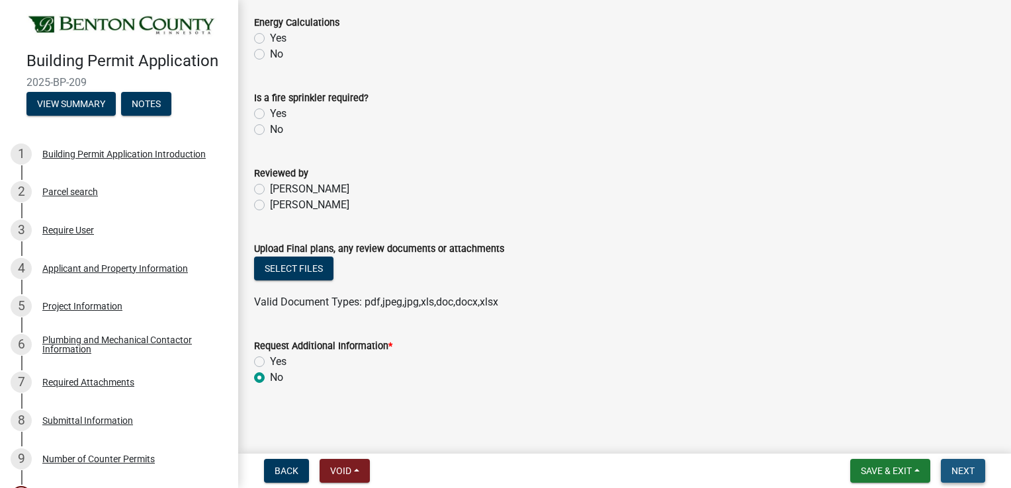
scroll to position [0, 0]
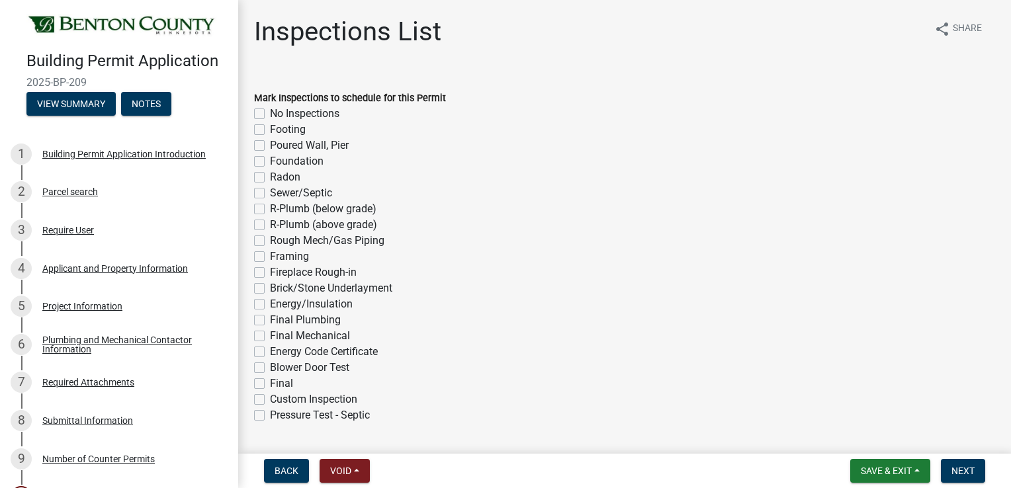
click at [270, 321] on label "Final Plumbing" at bounding box center [305, 320] width 71 height 16
click at [270, 321] on input "Final Plumbing" at bounding box center [274, 316] width 9 height 9
checkbox input "true"
checkbox input "false"
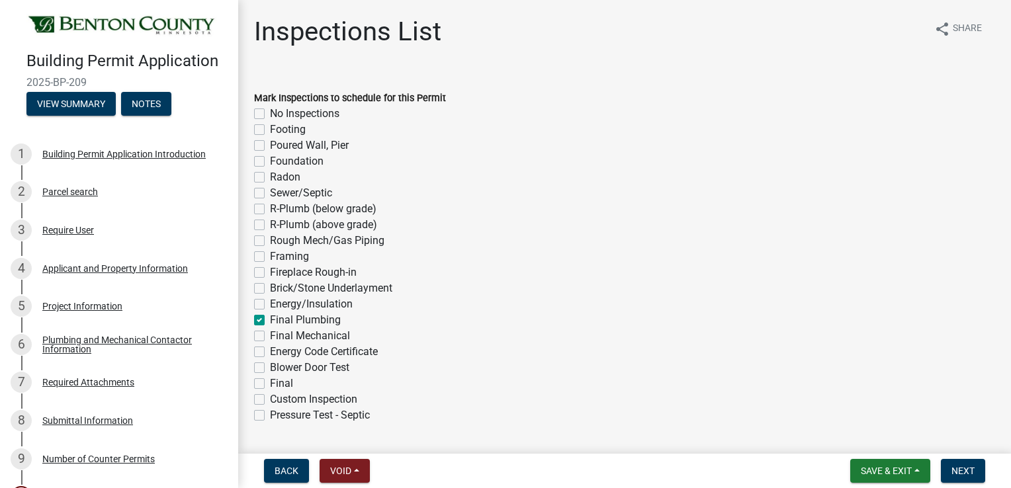
checkbox input "false"
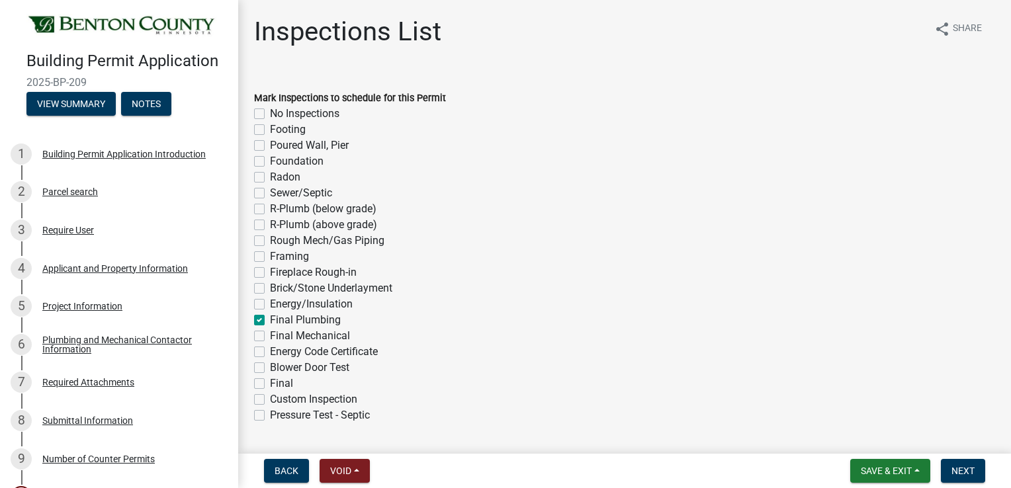
checkbox input "false"
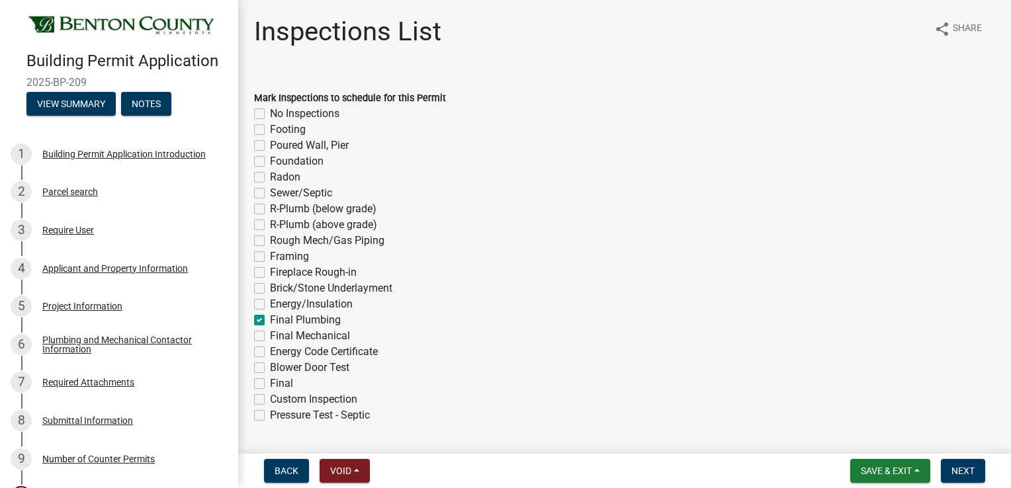
checkbox input "false"
checkbox input "true"
checkbox input "false"
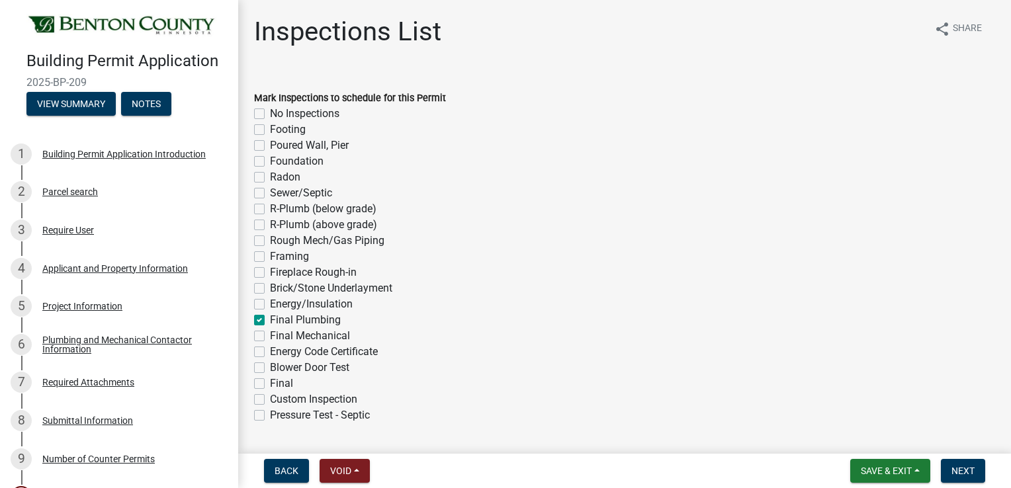
checkbox input "false"
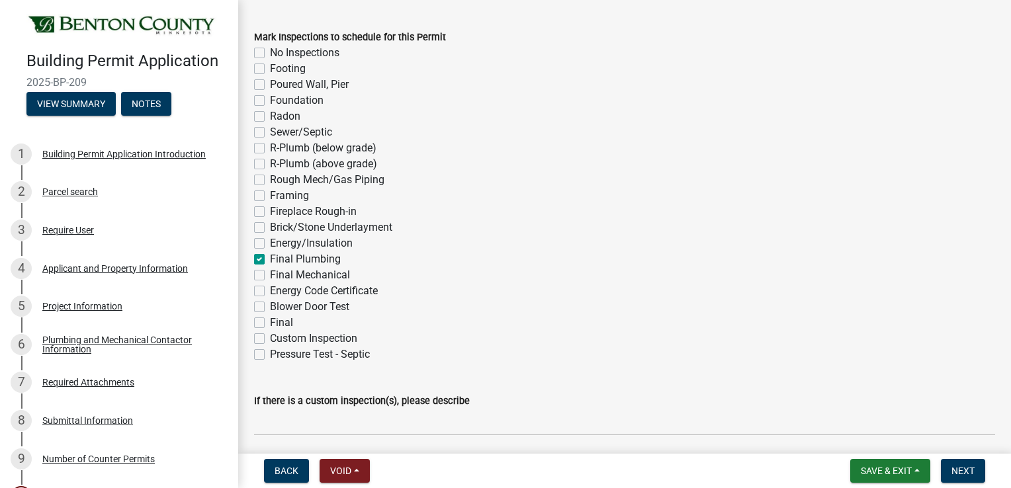
scroll to position [163, 0]
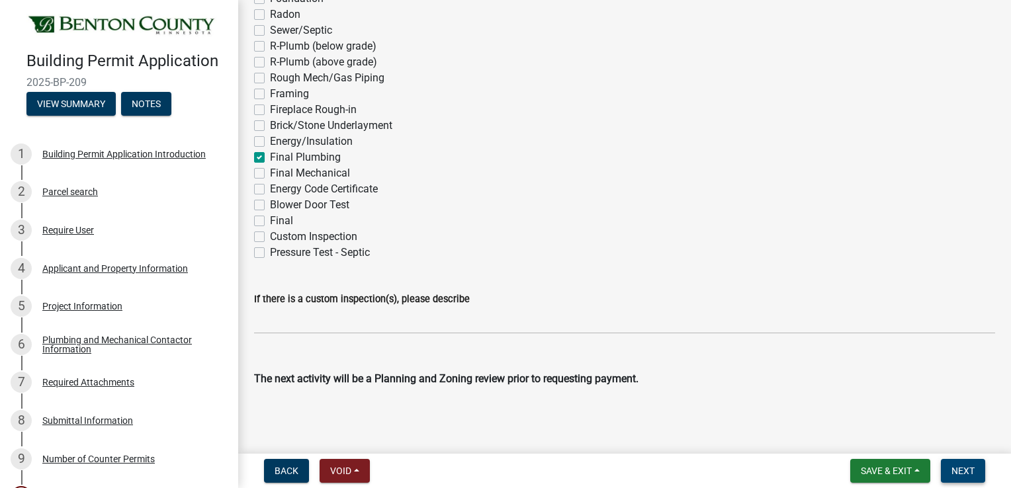
click at [954, 470] on span "Next" at bounding box center [962, 471] width 23 height 11
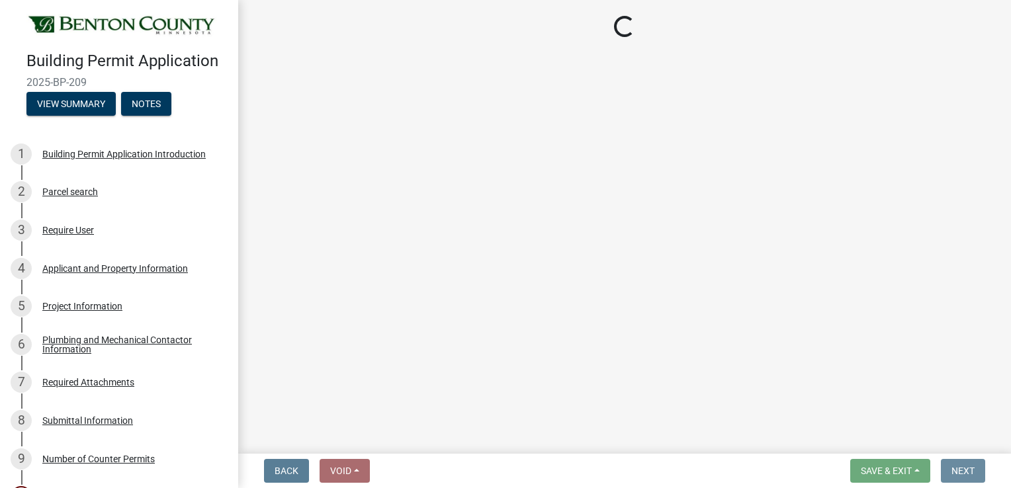
scroll to position [0, 0]
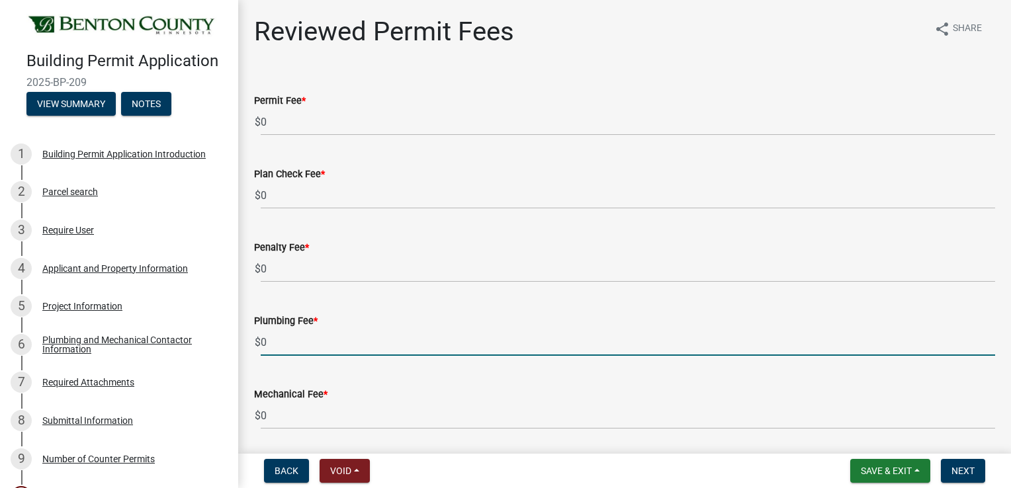
click at [277, 329] on input "0" at bounding box center [628, 342] width 734 height 27
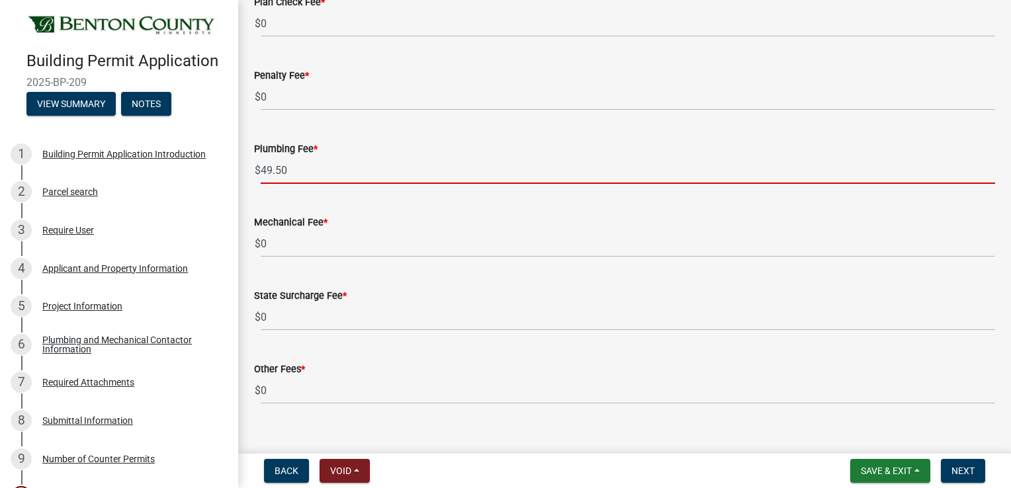
scroll to position [190, 0]
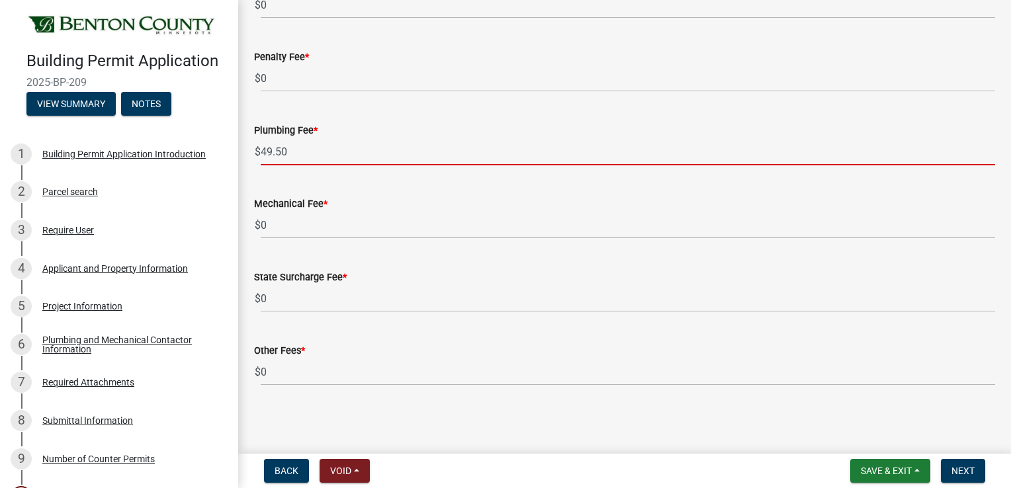
type input "49.50"
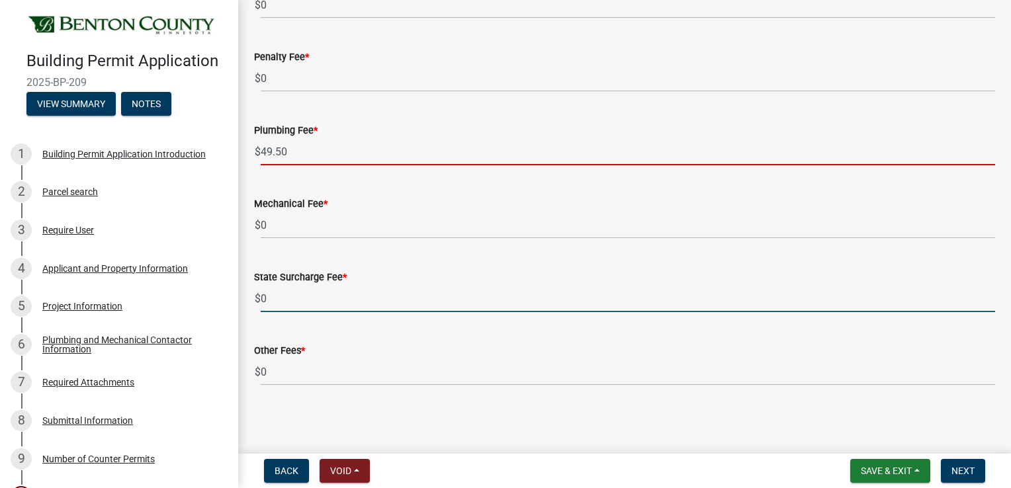
click at [295, 308] on input "0" at bounding box center [628, 298] width 734 height 27
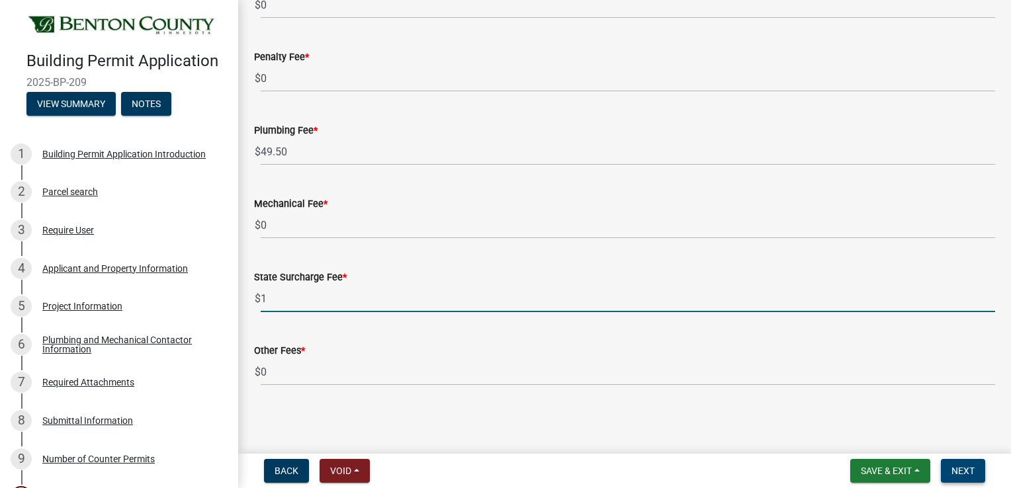
type input "1"
click at [960, 472] on span "Next" at bounding box center [962, 471] width 23 height 11
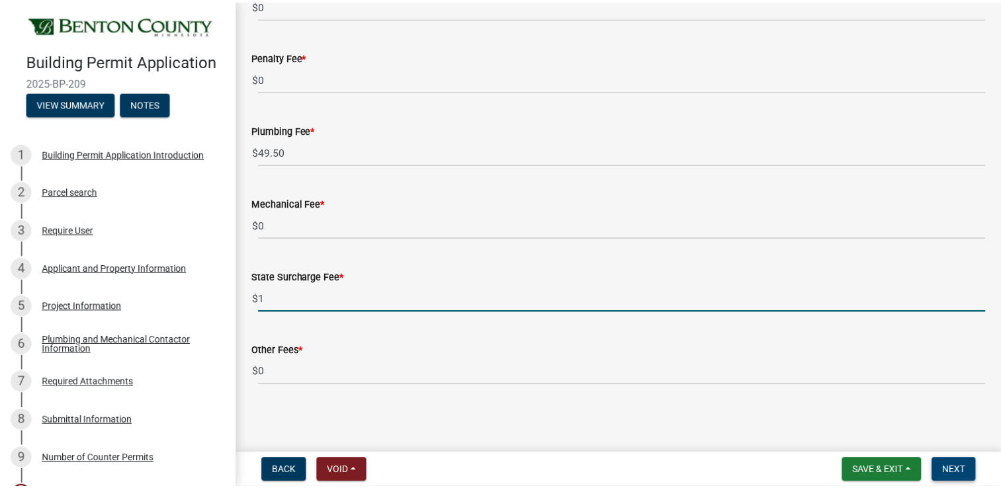
scroll to position [0, 0]
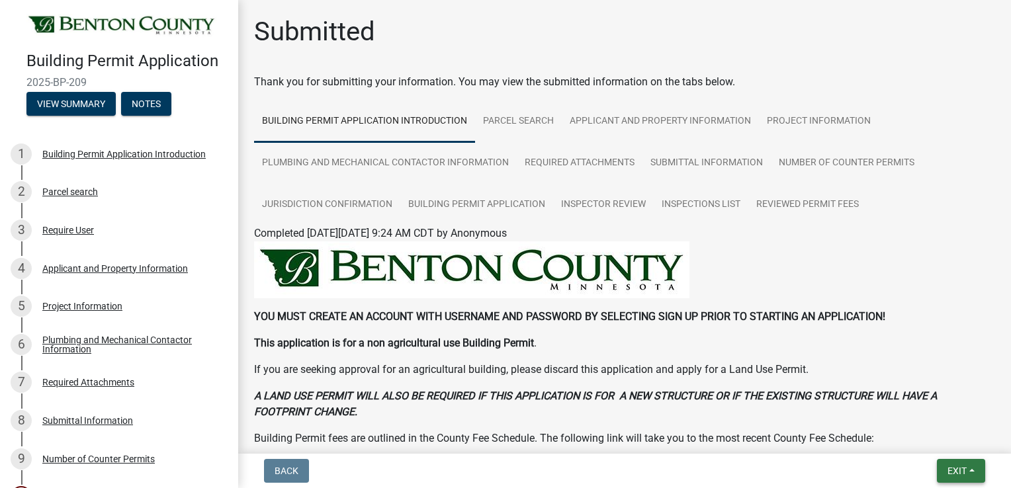
click at [944, 480] on button "Exit" at bounding box center [961, 471] width 48 height 24
click at [939, 444] on button "Save & Exit" at bounding box center [933, 437] width 106 height 32
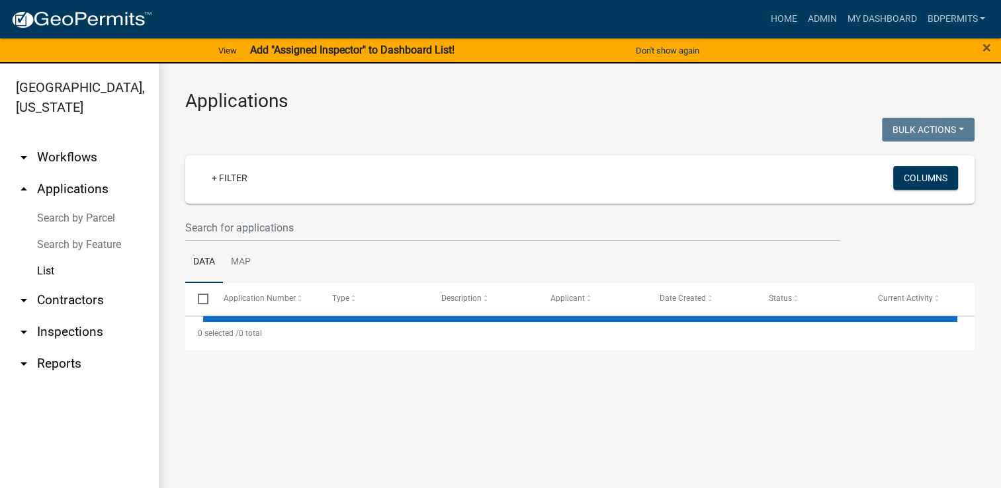
select select "3: 100"
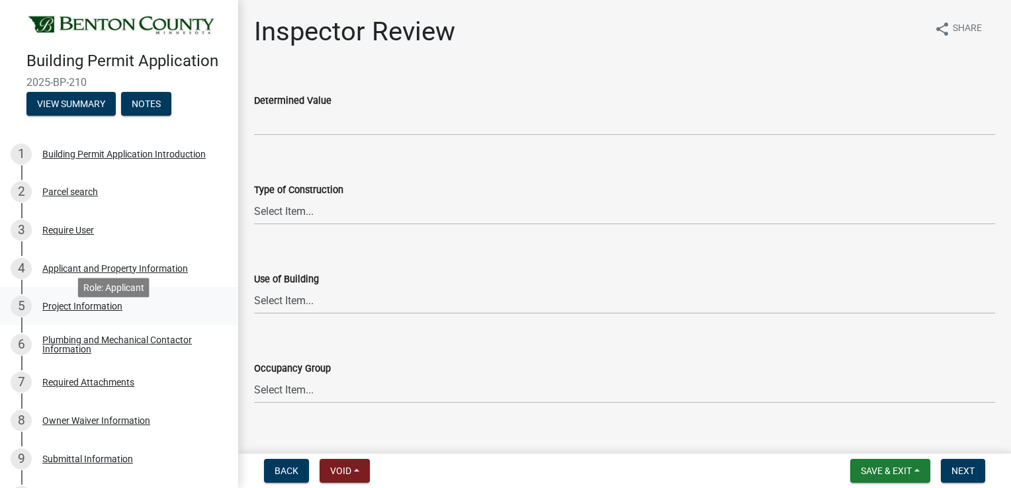
click at [95, 311] on div "Project Information" at bounding box center [82, 306] width 80 height 9
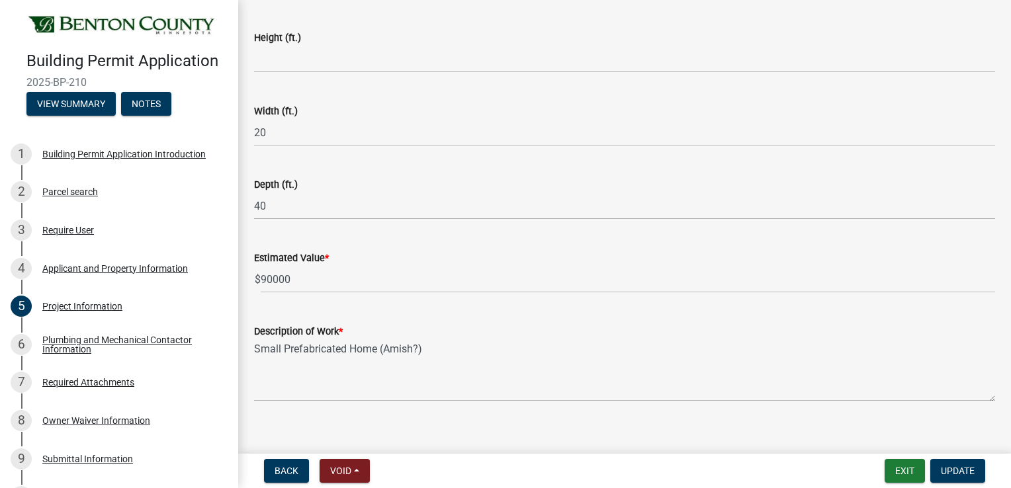
scroll to position [907, 0]
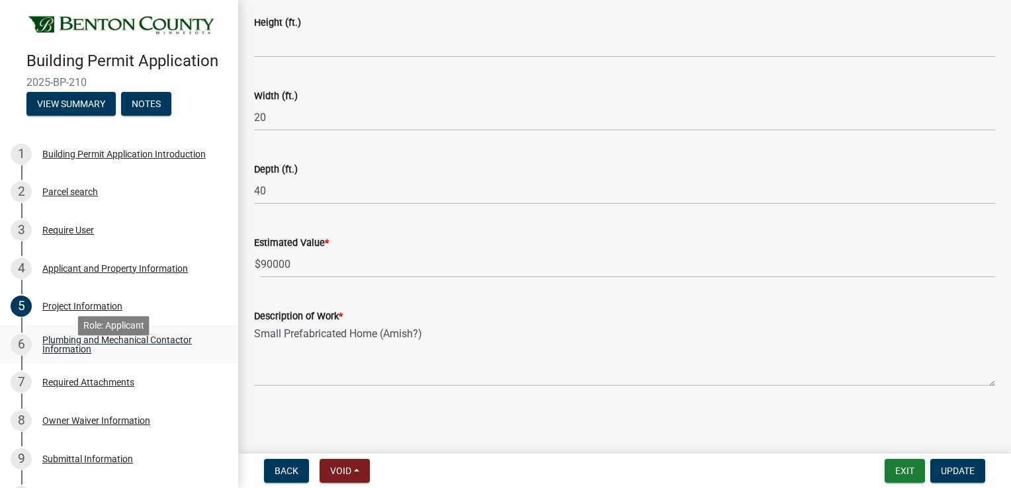
click at [101, 354] on div "Plumbing and Mechanical Contactor Information" at bounding box center [129, 344] width 175 height 19
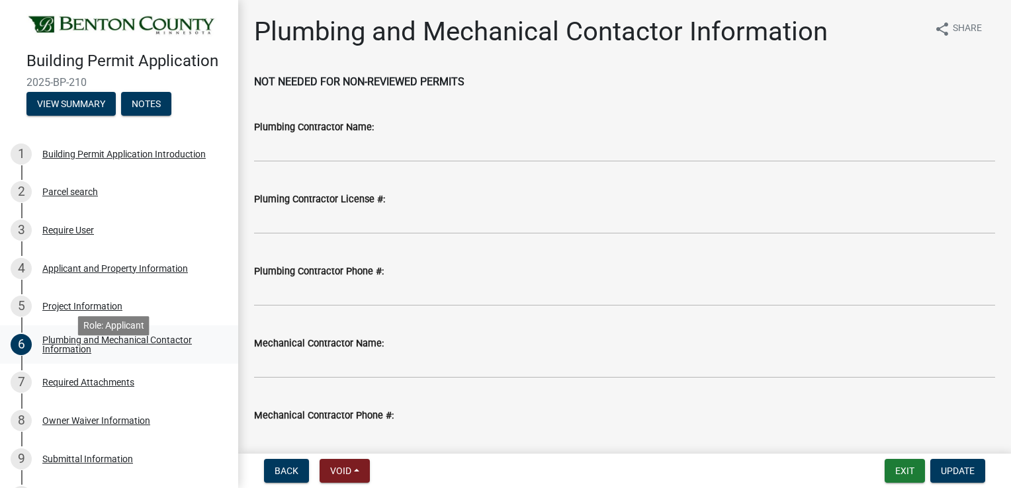
scroll to position [291, 0]
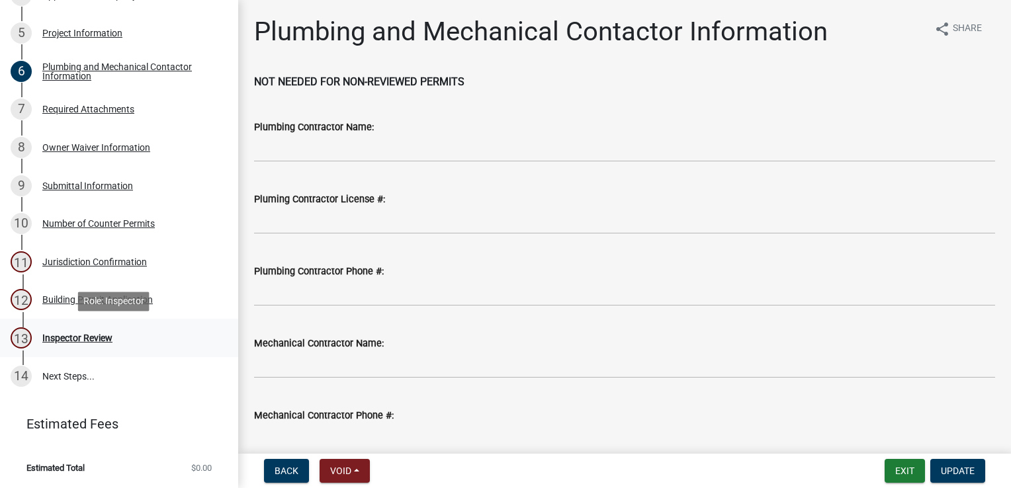
click at [90, 341] on div "Inspector Review" at bounding box center [77, 337] width 70 height 9
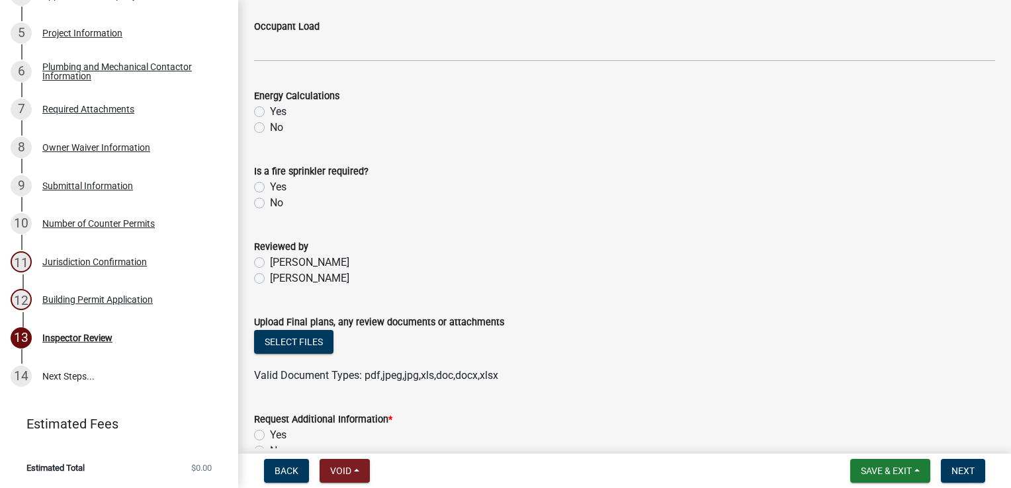
scroll to position [667, 0]
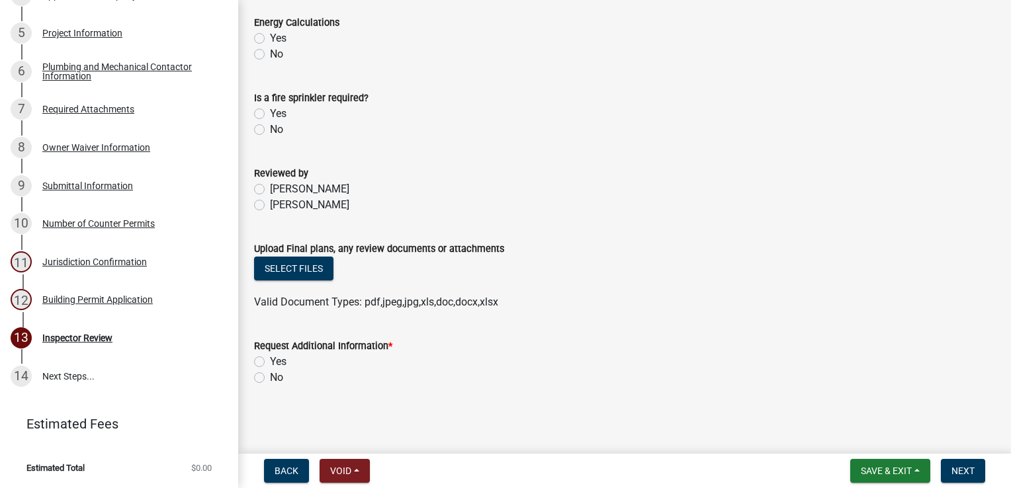
click at [270, 362] on label "Yes" at bounding box center [278, 362] width 17 height 16
click at [270, 362] on input "Yes" at bounding box center [274, 358] width 9 height 9
radio input "true"
click at [948, 467] on button "Next" at bounding box center [963, 471] width 44 height 24
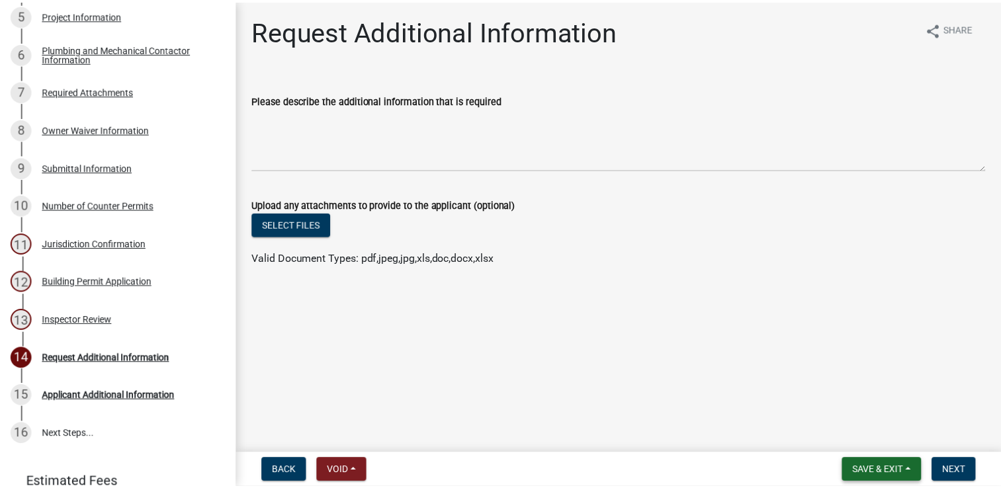
scroll to position [367, 0]
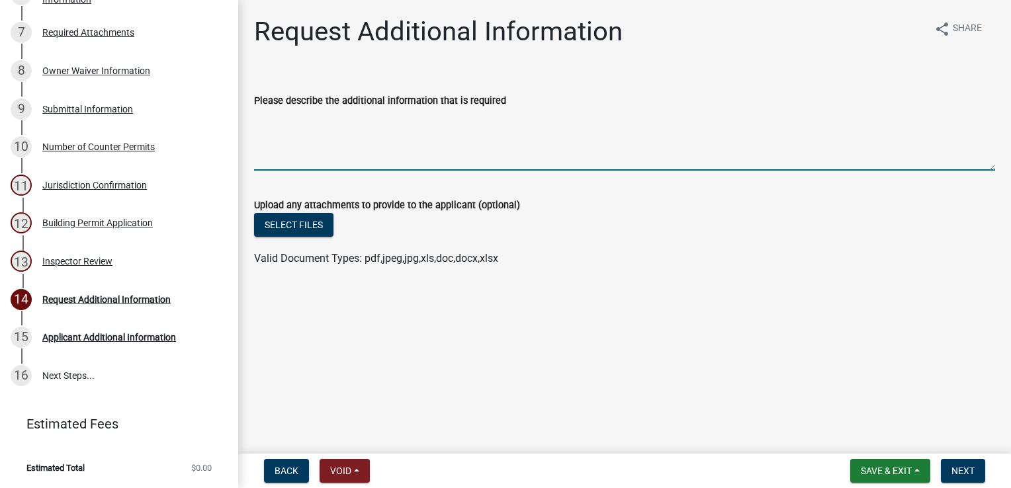
click at [392, 112] on textarea "Please describe the additional information that is required" at bounding box center [624, 139] width 741 height 62
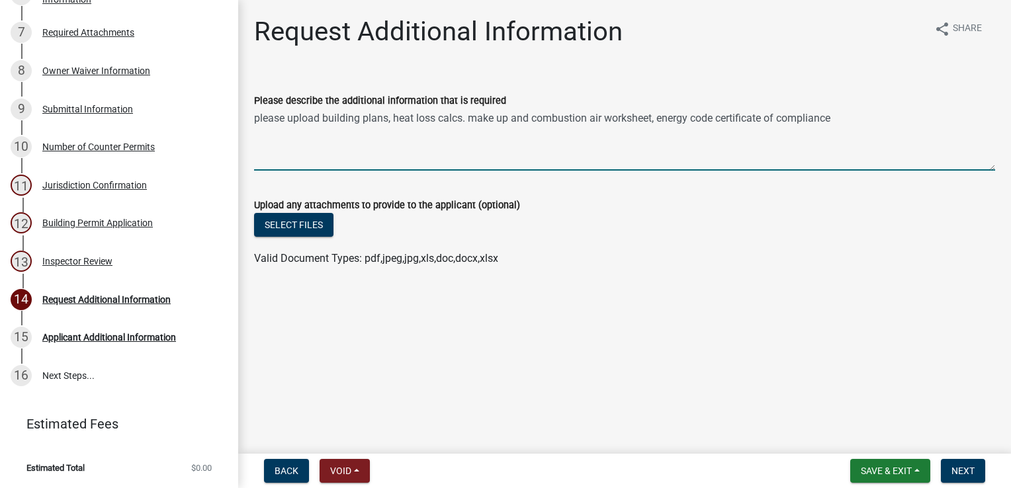
click at [841, 112] on textarea "please upload building plans, heat loss calcs. make up and combustion air works…" at bounding box center [624, 139] width 741 height 62
type textarea "please upload building plans, heat loss calcs. make up and combustion air works…"
click at [958, 464] on button "Next" at bounding box center [963, 471] width 44 height 24
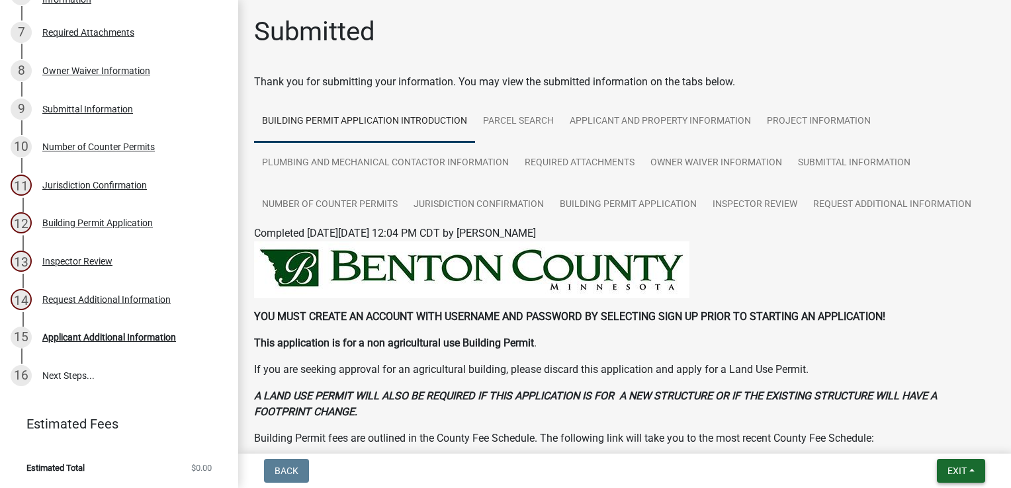
click at [948, 476] on span "Exit" at bounding box center [956, 471] width 19 height 11
click at [931, 435] on button "Save & Exit" at bounding box center [933, 437] width 106 height 32
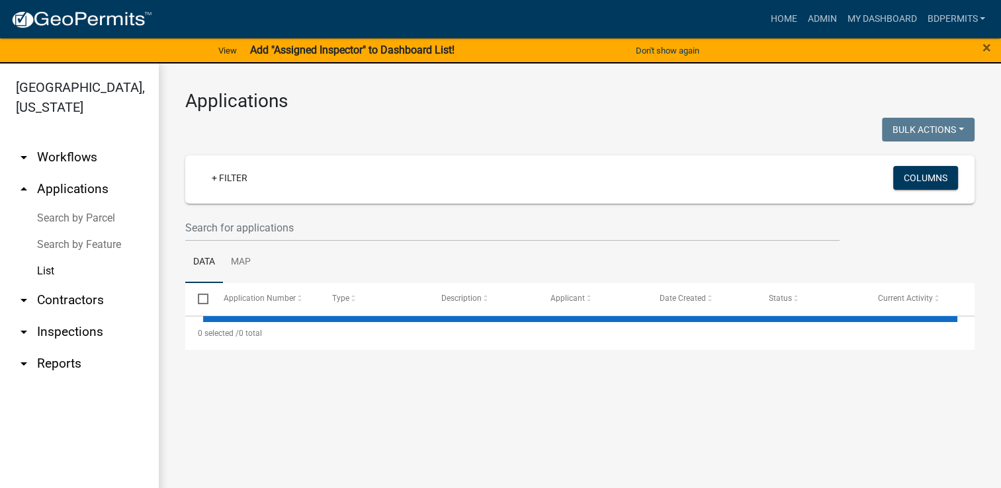
select select "3: 100"
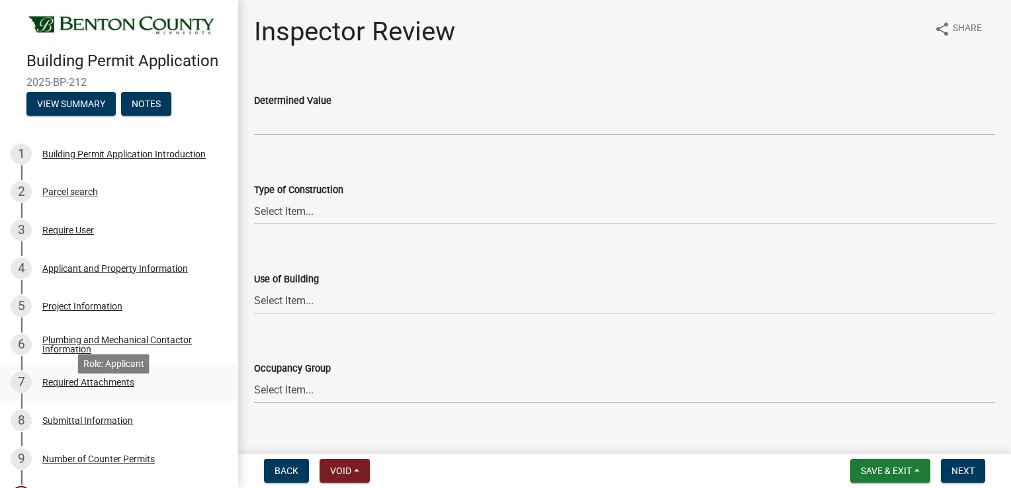
click at [101, 387] on div "Required Attachments" at bounding box center [88, 382] width 92 height 9
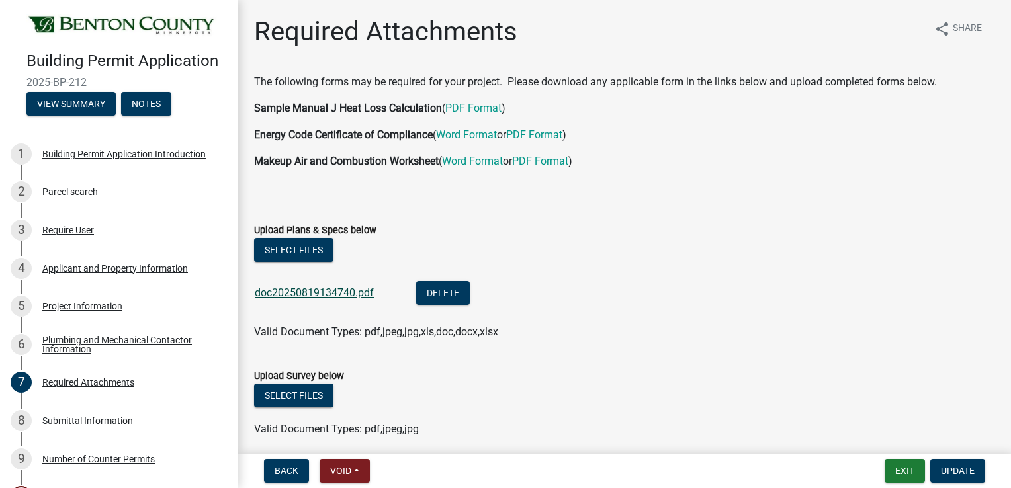
click at [319, 295] on link "doc20250819134740.pdf" at bounding box center [314, 292] width 119 height 13
click at [110, 314] on div "5 Project Information" at bounding box center [114, 306] width 206 height 21
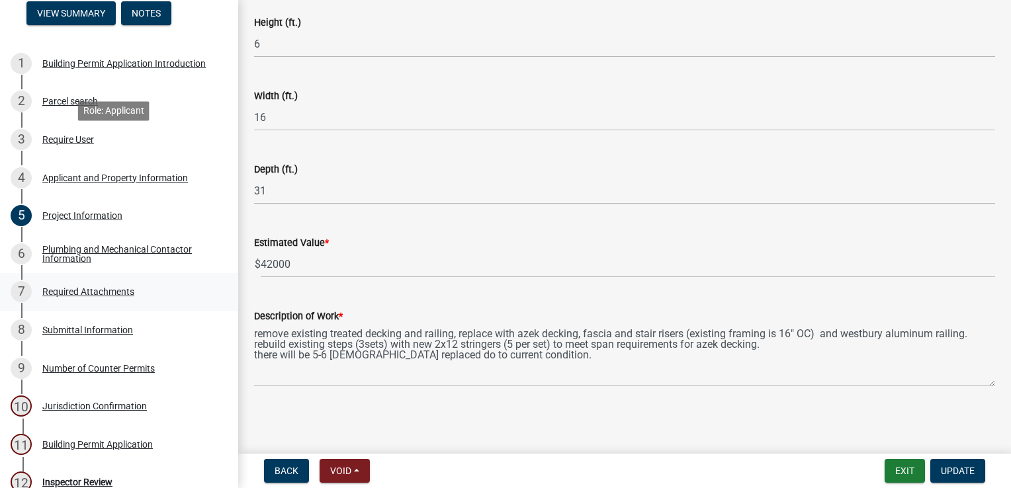
scroll to position [253, 0]
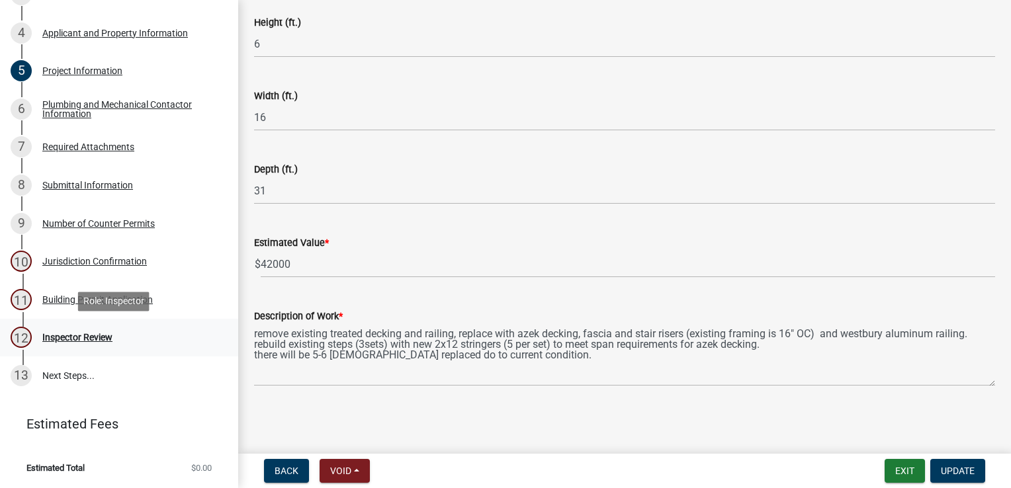
click at [106, 342] on div "Inspector Review" at bounding box center [77, 337] width 70 height 9
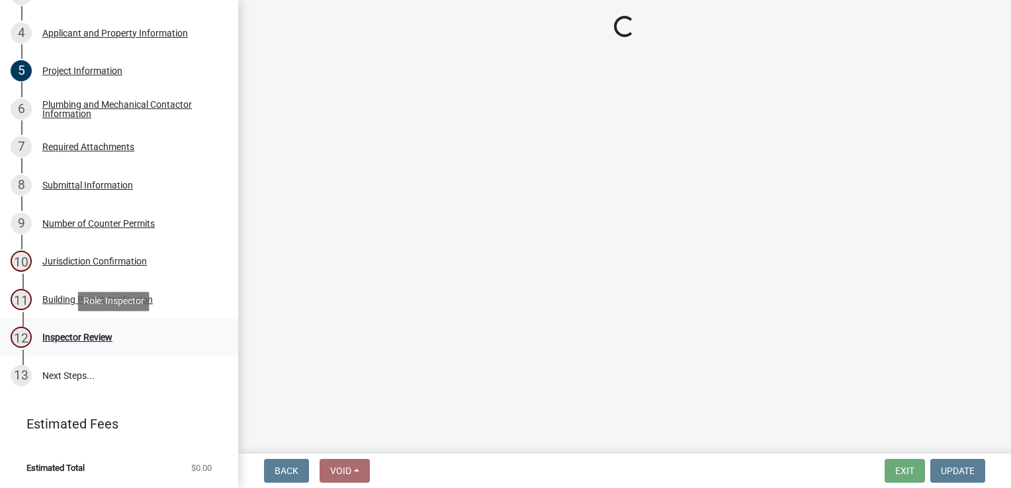
scroll to position [0, 0]
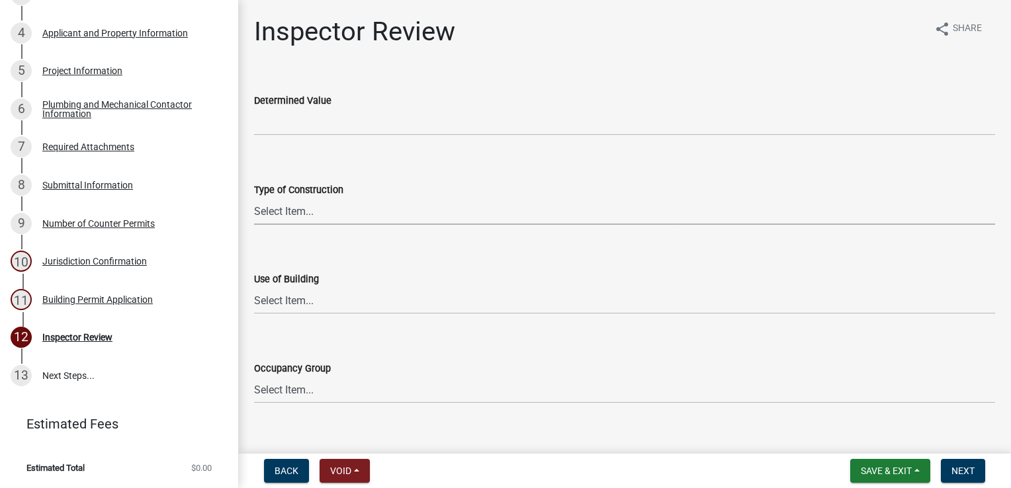
click at [286, 215] on select "Select Item... I-A I-B II-A II-B III-A III-B IV V-A V-B" at bounding box center [624, 211] width 741 height 27
click at [254, 198] on select "Select Item... I-A I-B II-A II-B III-A III-B IV V-A V-B" at bounding box center [624, 211] width 741 height 27
select select "94a12757-2a59-4079-8756-dca9431867ef"
click at [286, 302] on select "Select Item... IBC IRC" at bounding box center [624, 300] width 741 height 27
click at [254, 287] on select "Select Item... IBC IRC" at bounding box center [624, 300] width 741 height 27
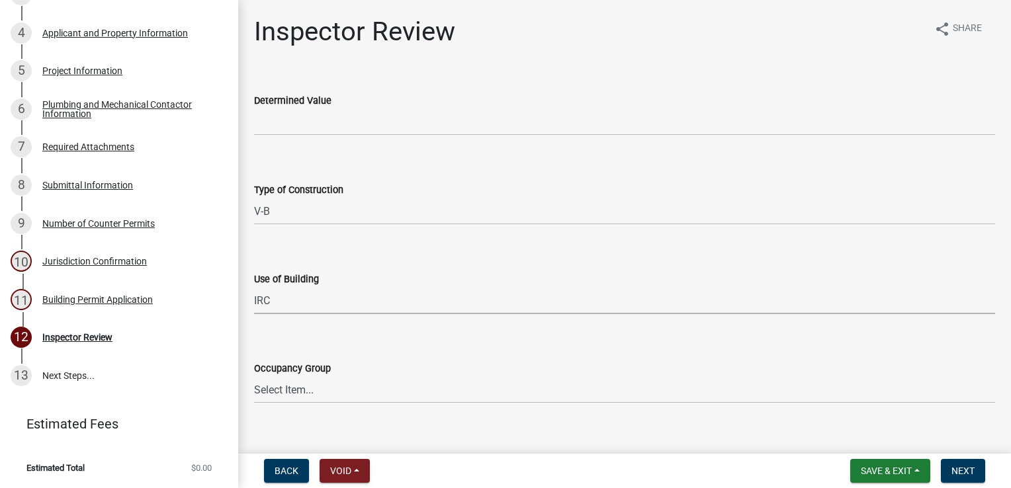
select select "6dc0760e-8c08-4580-9fe9-6a7ebc6918b6"
click at [280, 382] on select "Select Item... IRC 1 IRC 2 IRC 3 IRC 4 A-1 A-2 A-3 A-4 B F-1 F-2 H-1 H-2 H-3 H-…" at bounding box center [624, 389] width 741 height 27
click at [254, 376] on select "Select Item... IRC 1 IRC 2 IRC 3 IRC 4 A-1 A-2 A-3 A-4 B F-1 F-2 H-1 H-2 H-3 H-…" at bounding box center [624, 389] width 741 height 27
select select "0198996b-7c5b-4e1d-9fce-5545e98e8655"
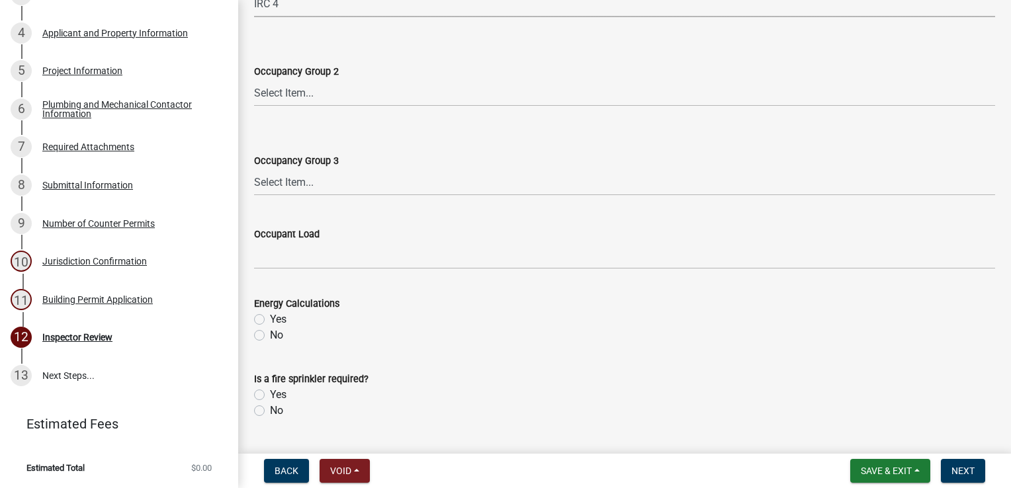
scroll to position [463, 0]
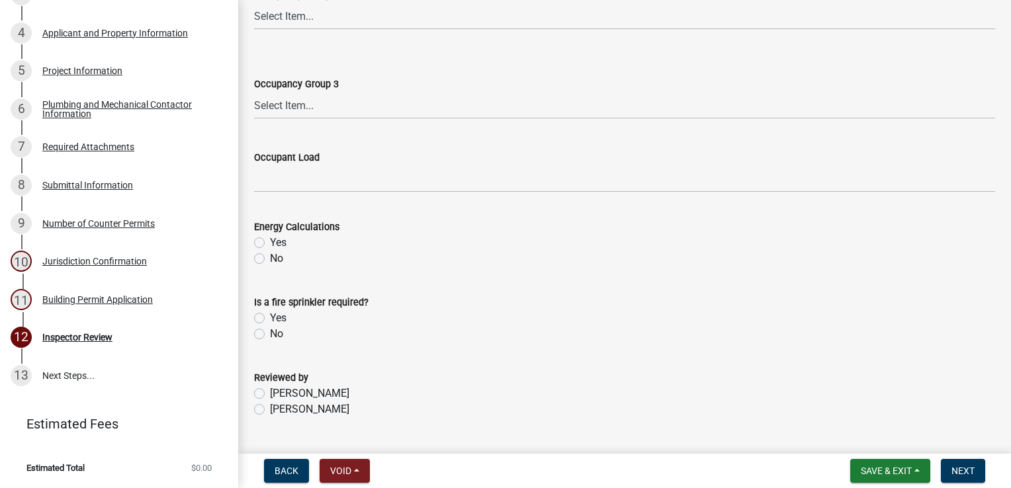
click at [270, 413] on label "[PERSON_NAME]" at bounding box center [309, 409] width 79 height 16
click at [270, 410] on input "[PERSON_NAME]" at bounding box center [274, 405] width 9 height 9
radio input "true"
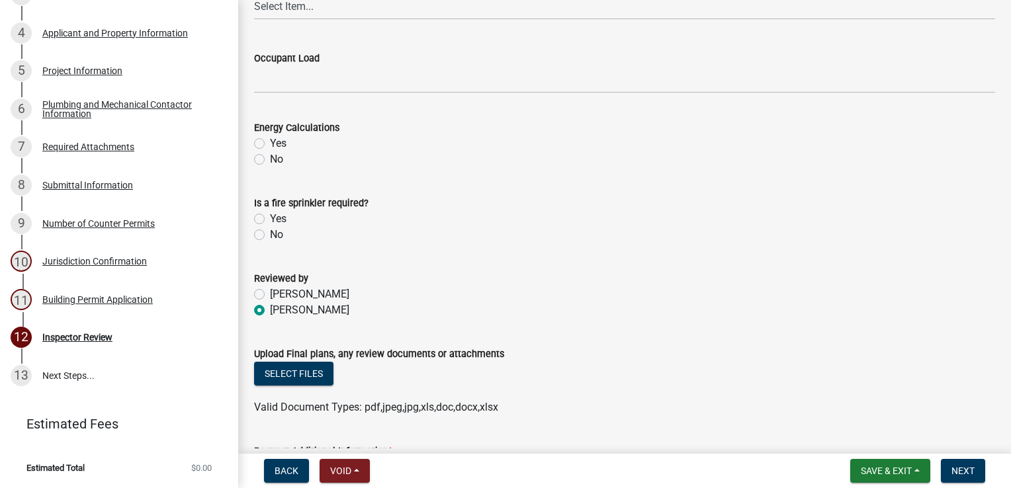
scroll to position [667, 0]
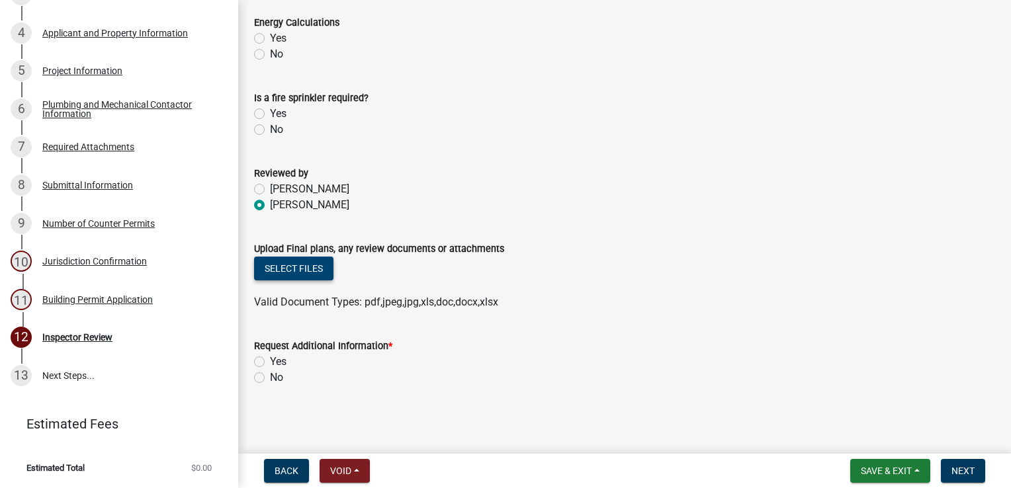
click at [280, 269] on button "Select files" at bounding box center [293, 269] width 79 height 24
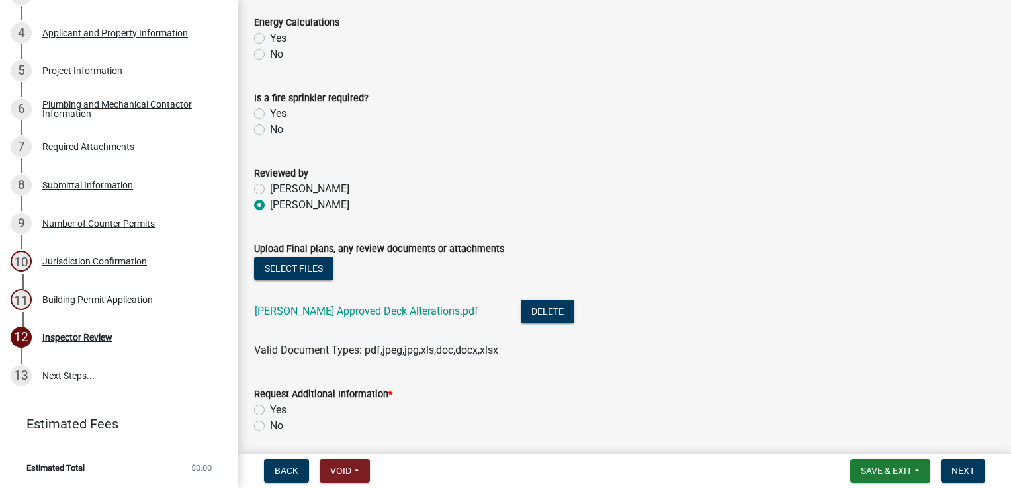
click at [270, 425] on label "No" at bounding box center [276, 426] width 13 height 16
click at [270, 425] on input "No" at bounding box center [274, 422] width 9 height 9
radio input "true"
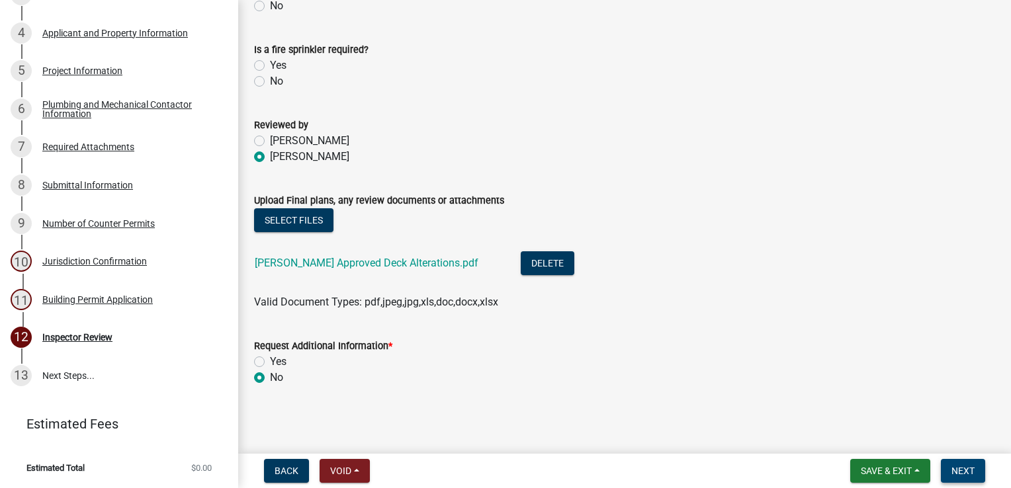
click at [960, 467] on span "Next" at bounding box center [962, 471] width 23 height 11
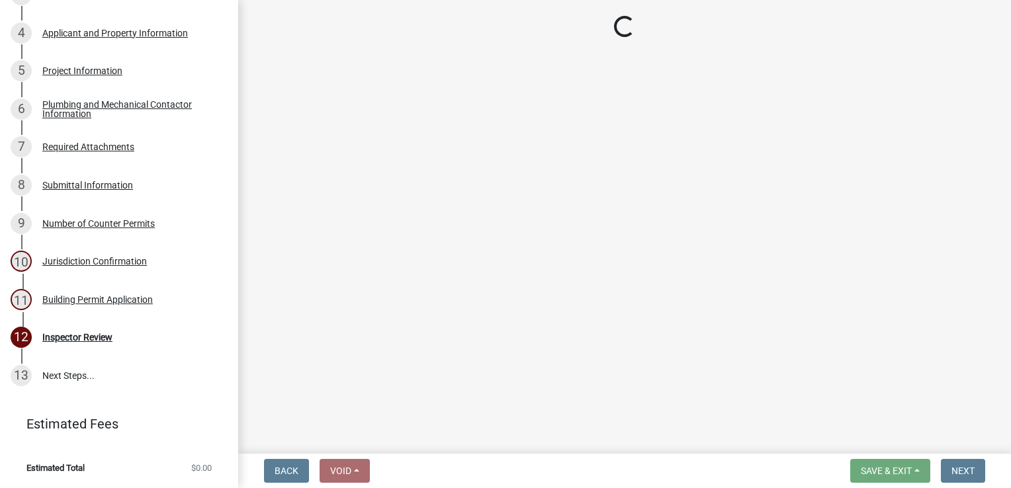
scroll to position [481, 0]
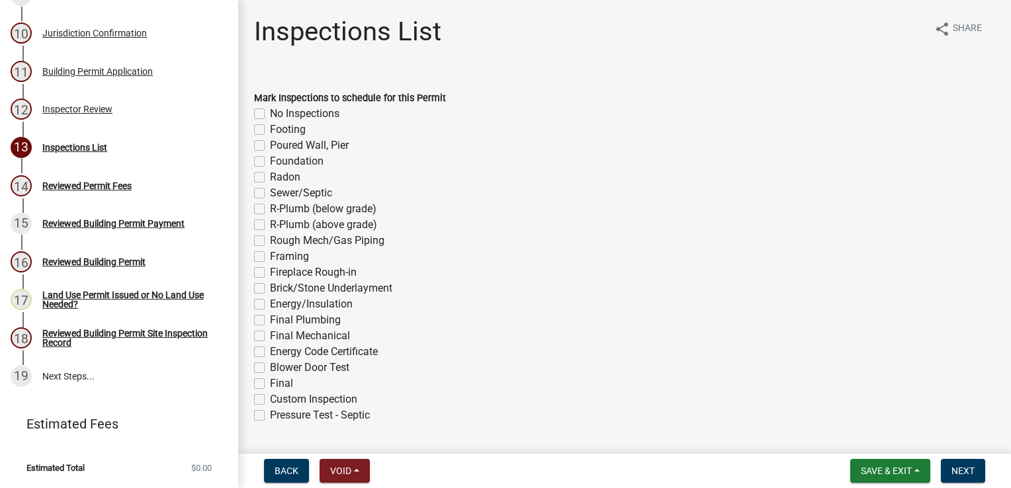
click at [270, 398] on label "Custom Inspection" at bounding box center [313, 400] width 87 height 16
click at [270, 398] on input "Custom Inspection" at bounding box center [274, 396] width 9 height 9
checkbox input "true"
checkbox input "false"
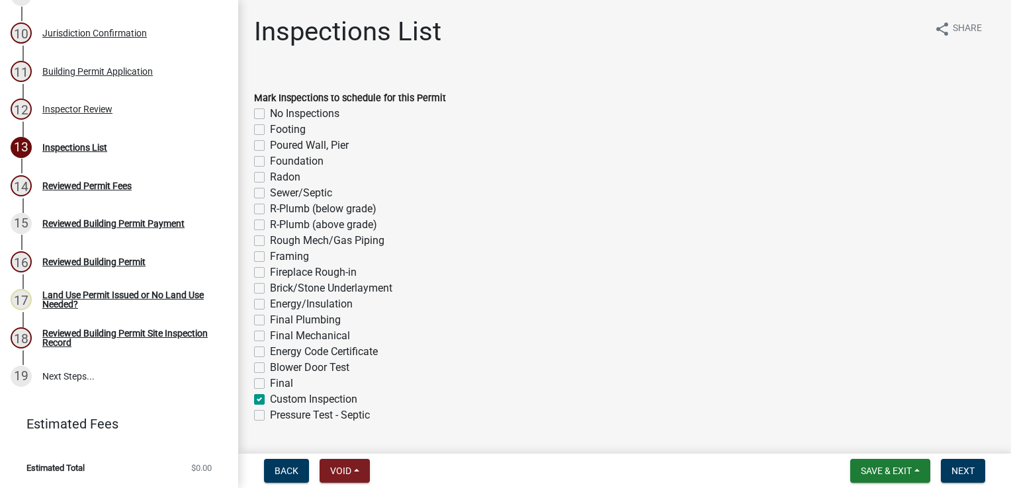
checkbox input "false"
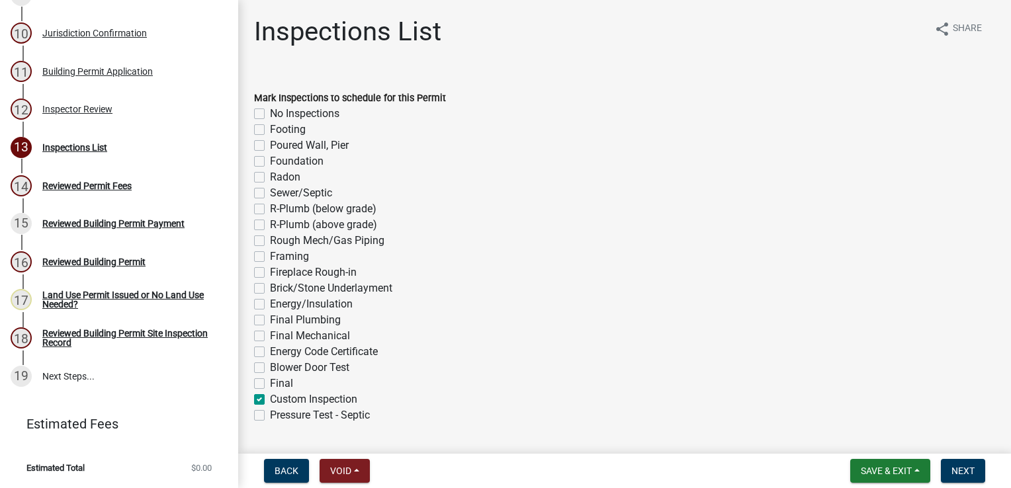
checkbox input "false"
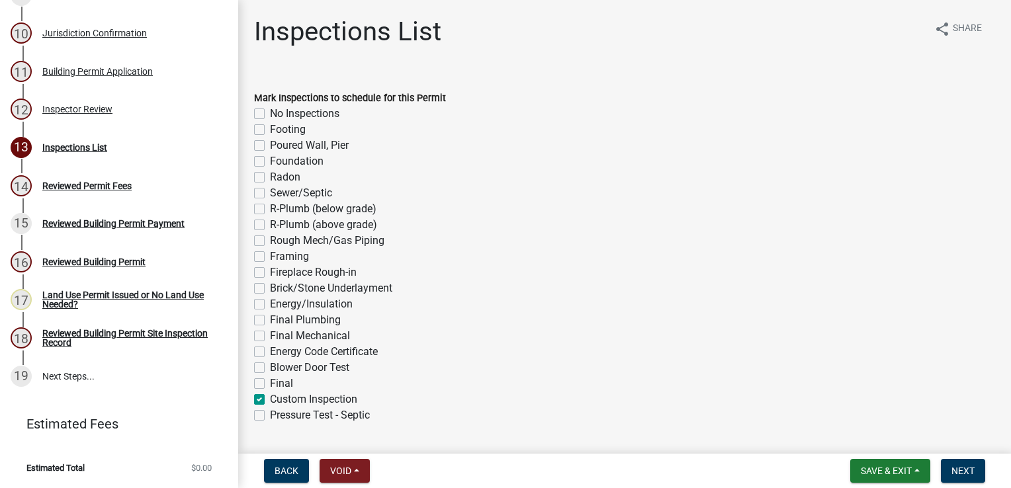
checkbox input "false"
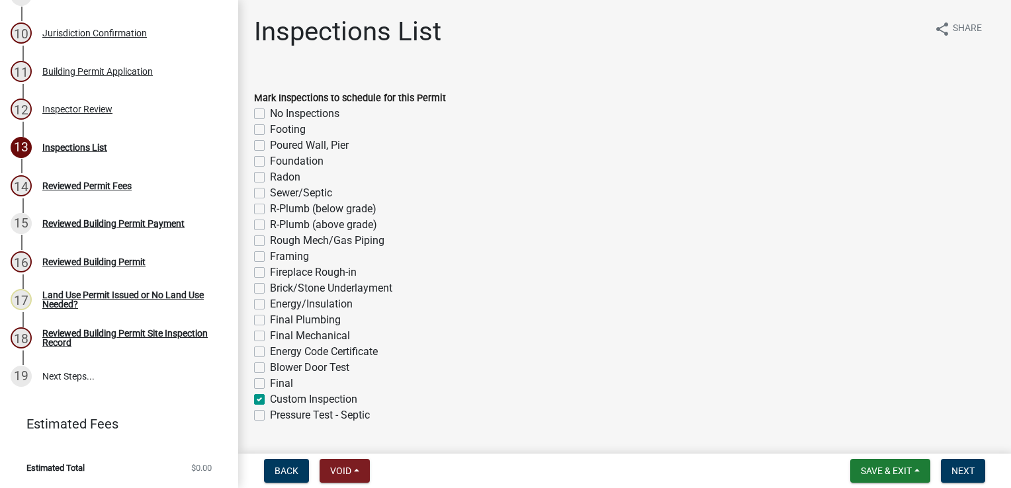
checkbox input "false"
checkbox input "true"
checkbox input "false"
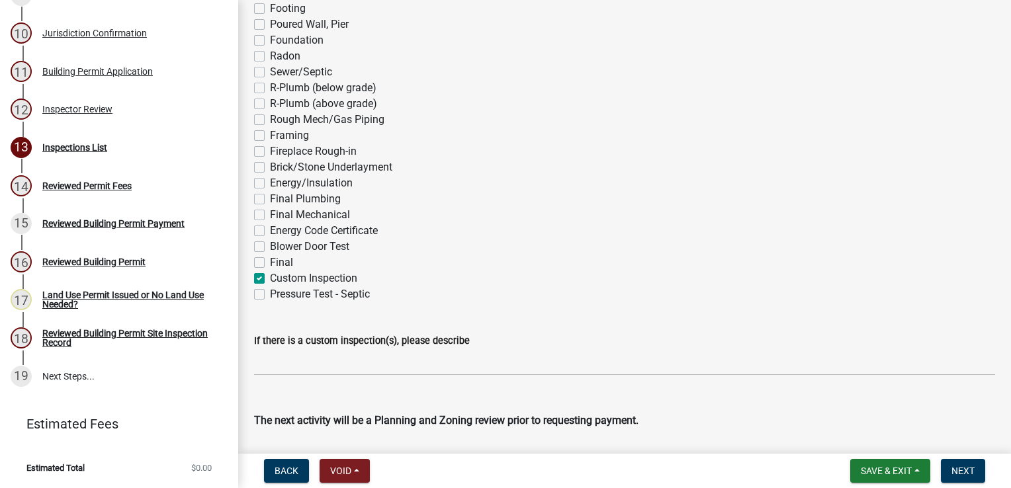
scroll to position [132, 0]
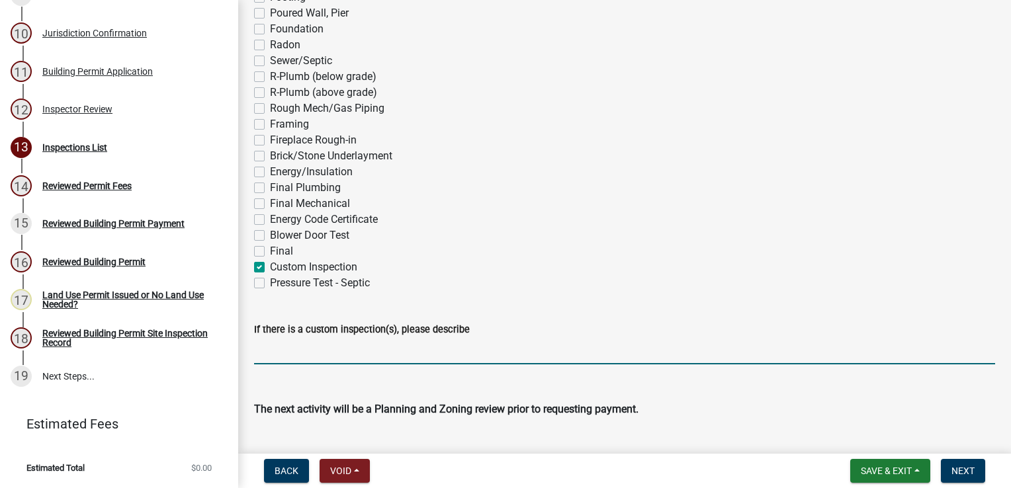
click at [281, 349] on input "If there is a custom inspection(s), please describe" at bounding box center [624, 350] width 741 height 27
type input "framing/final"
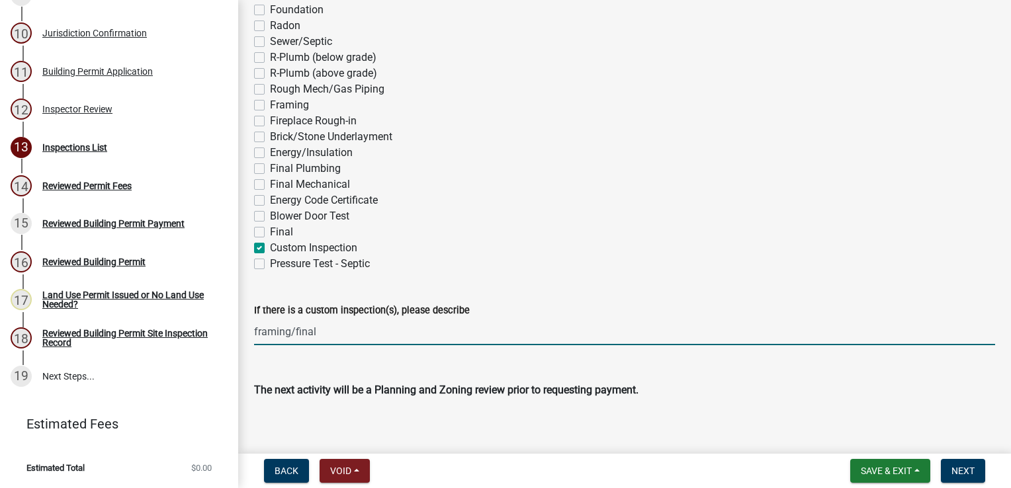
scroll to position [163, 0]
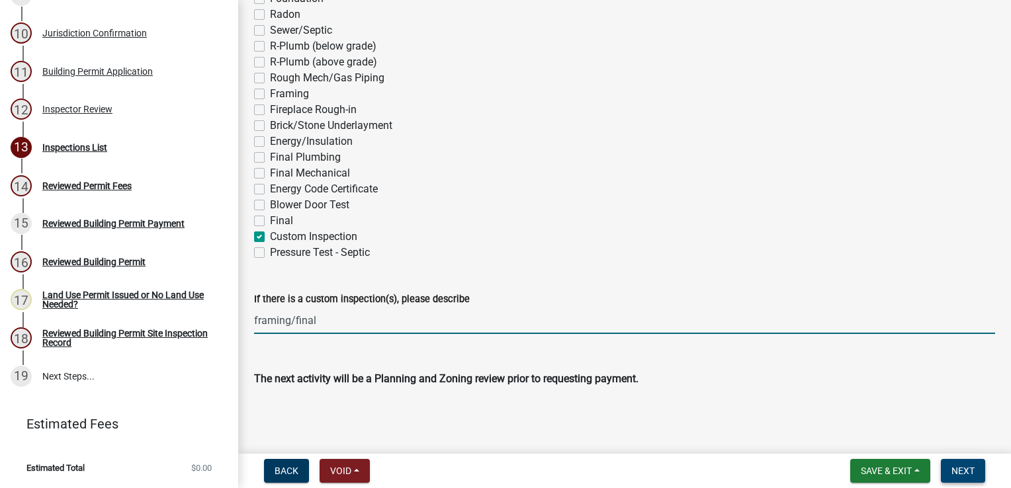
click at [958, 468] on span "Next" at bounding box center [962, 471] width 23 height 11
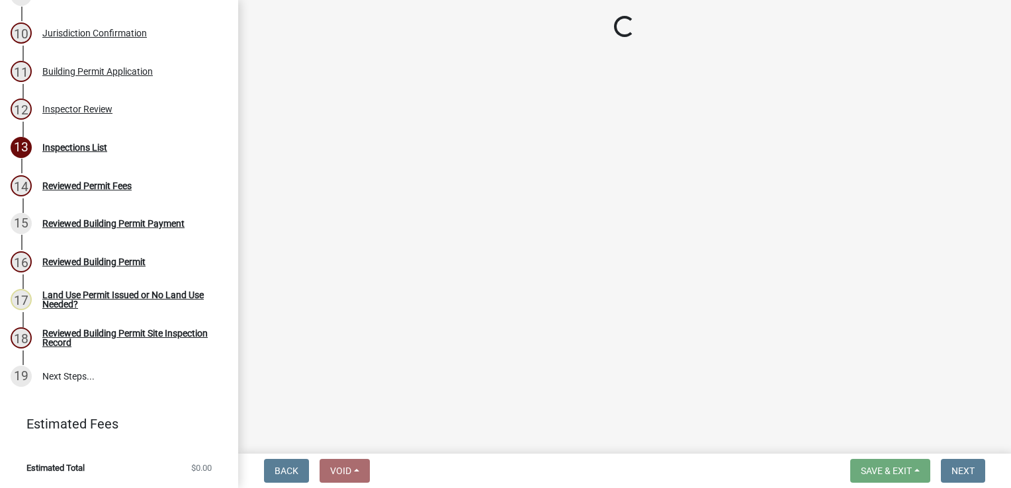
scroll to position [519, 0]
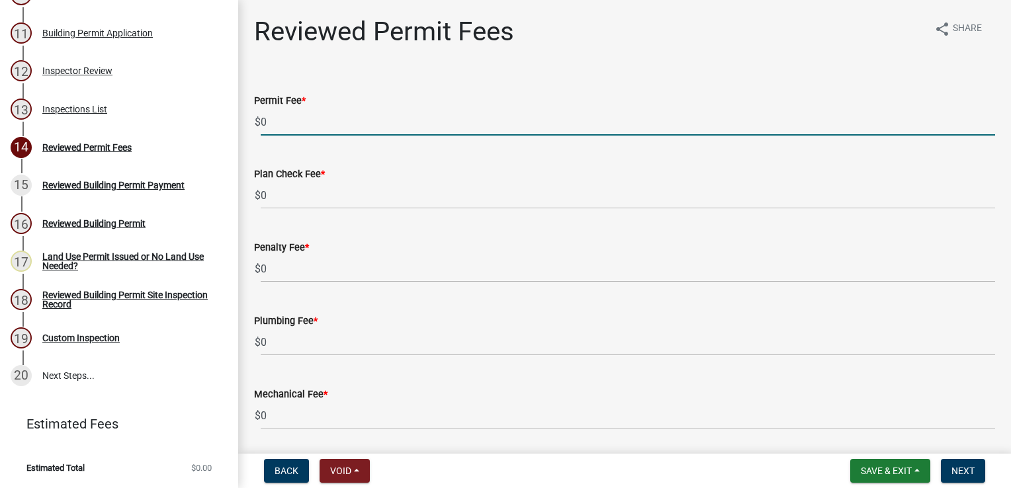
click at [296, 126] on input "0" at bounding box center [628, 121] width 734 height 27
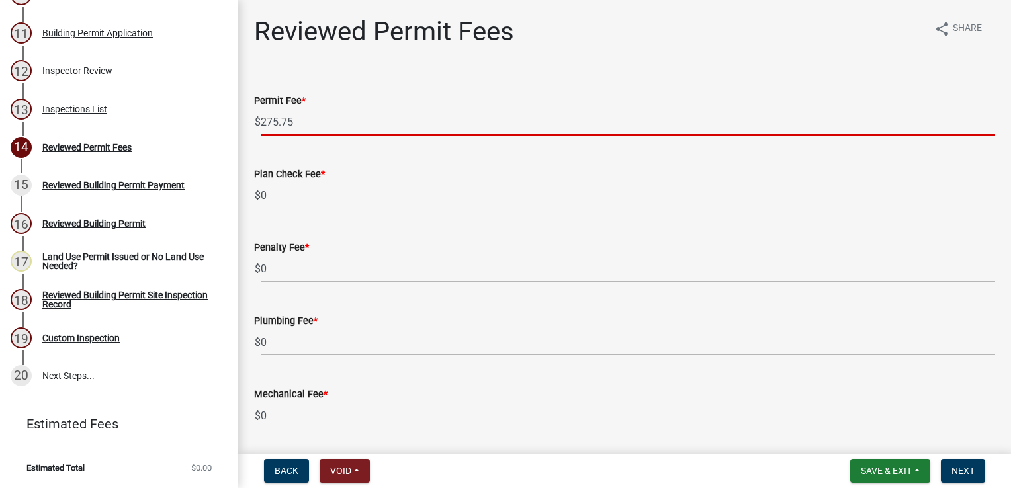
type input "275.75"
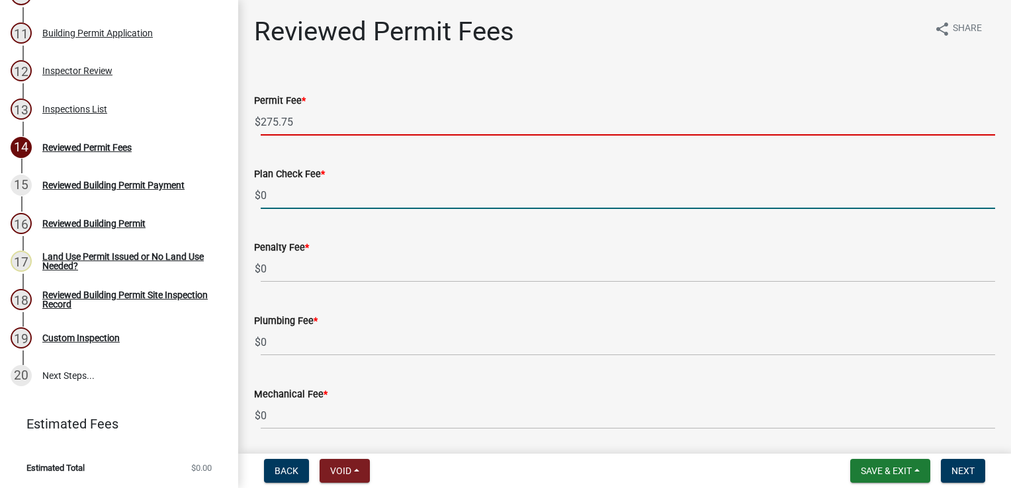
click at [324, 206] on input "0" at bounding box center [628, 195] width 734 height 27
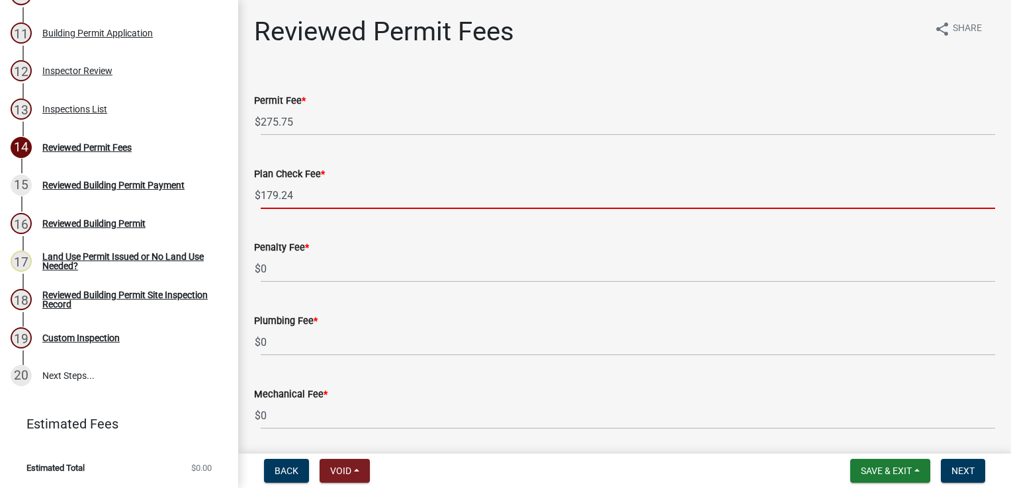
type input "179.24"
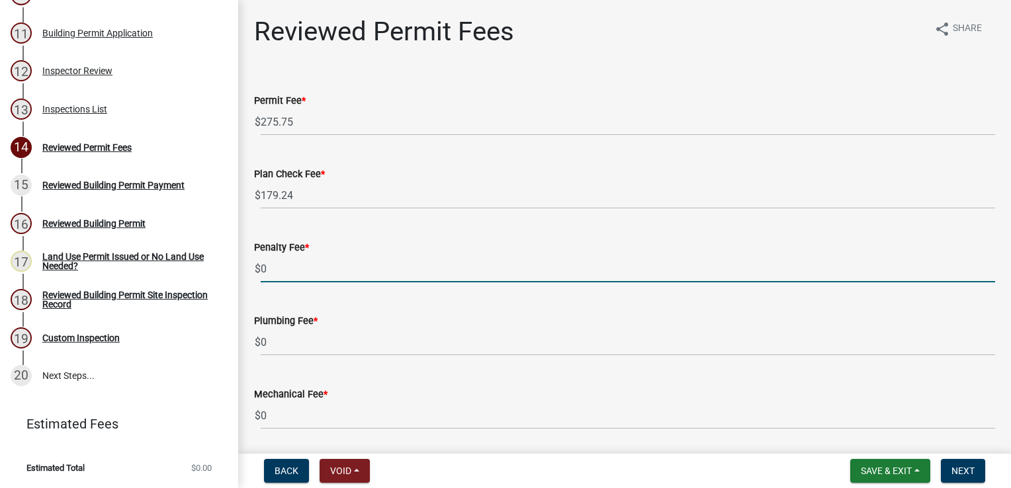
click at [278, 266] on input "0" at bounding box center [628, 268] width 734 height 27
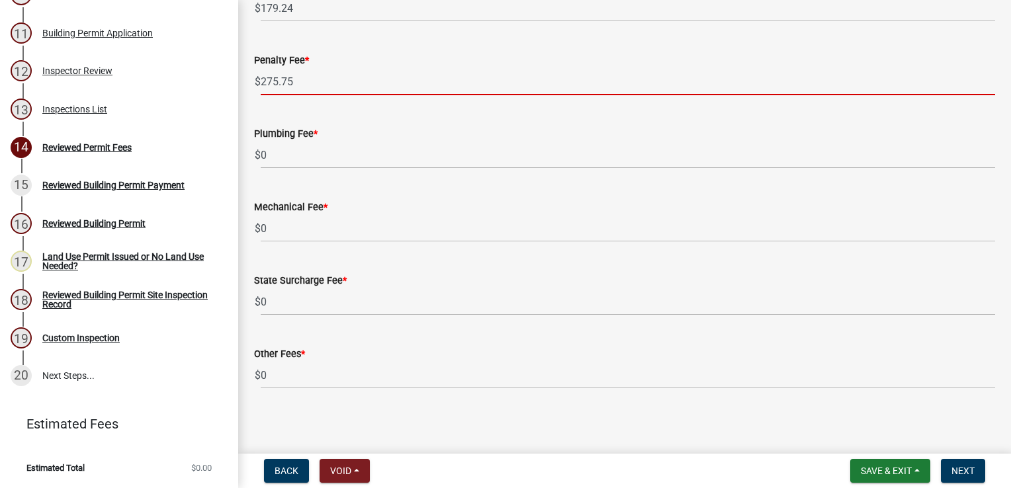
scroll to position [190, 0]
type input "275.75"
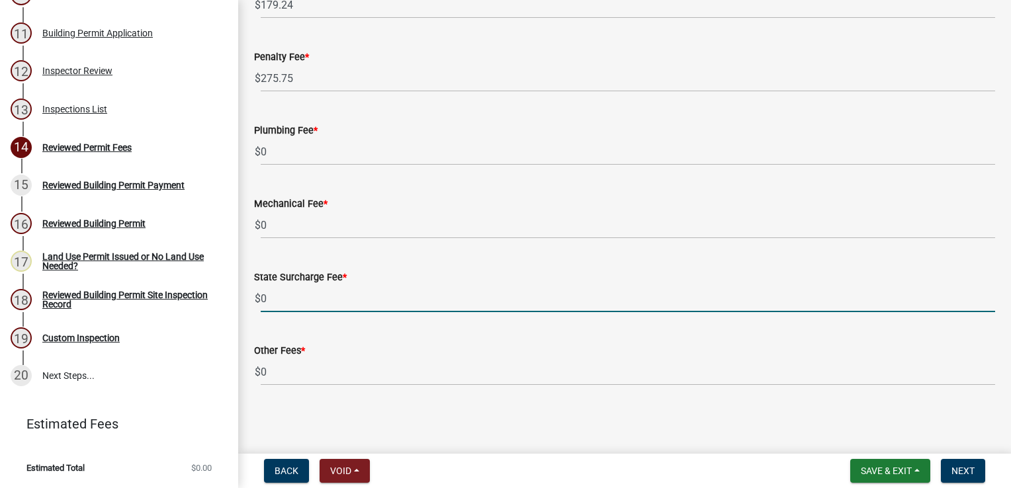
click at [282, 292] on input "0" at bounding box center [628, 298] width 734 height 27
type input "21"
click at [963, 478] on button "Next" at bounding box center [963, 471] width 44 height 24
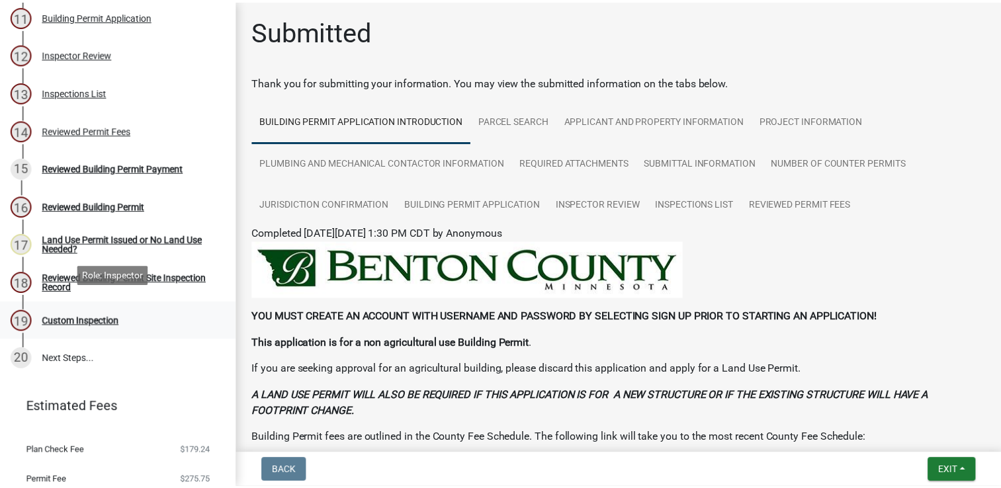
scroll to position [638, 0]
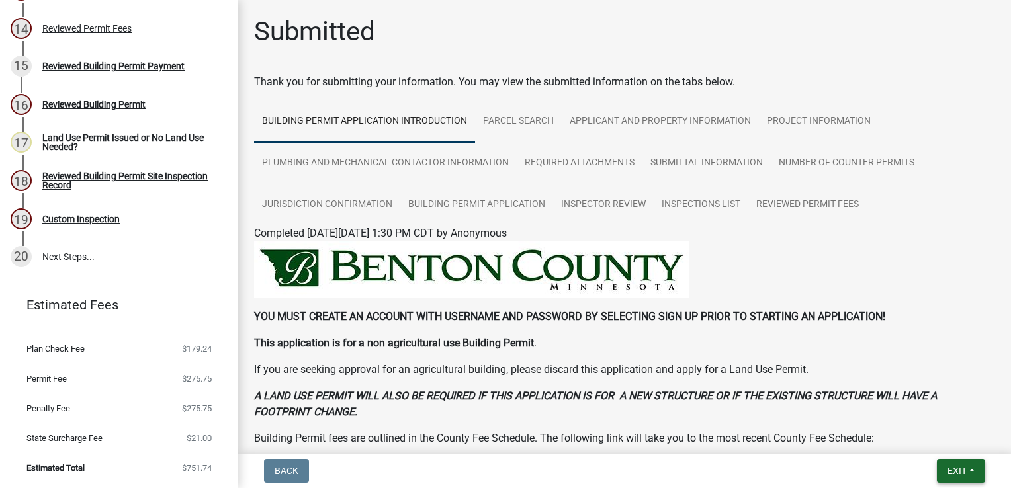
click at [955, 469] on span "Exit" at bounding box center [956, 471] width 19 height 11
click at [931, 437] on button "Save & Exit" at bounding box center [933, 437] width 106 height 32
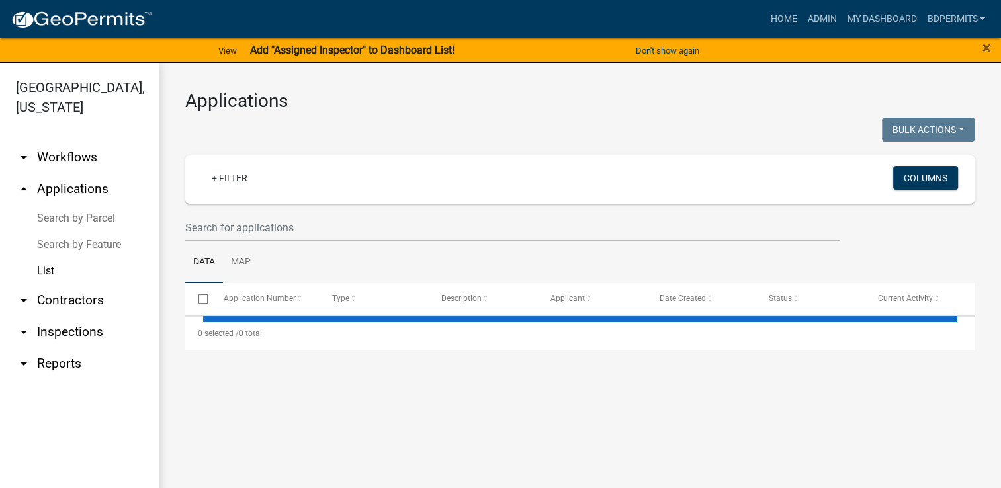
select select "3: 100"
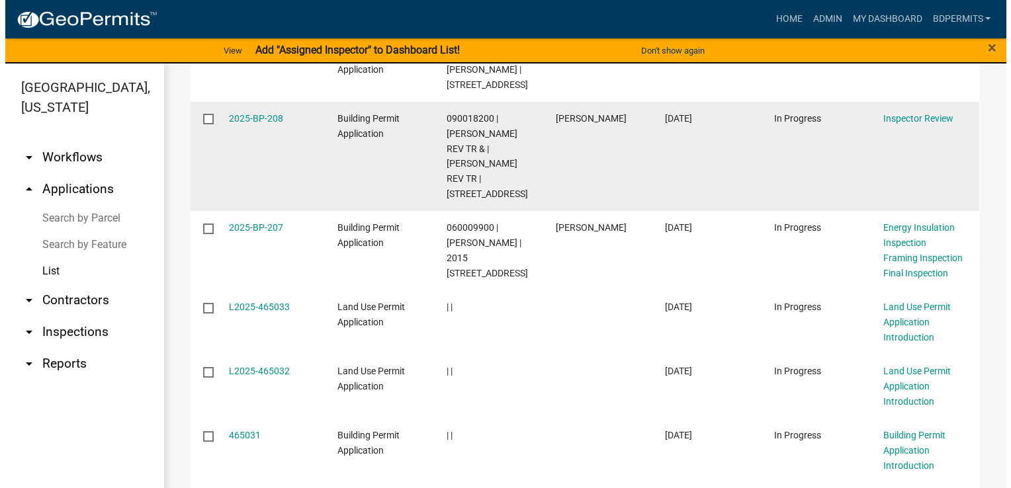
scroll to position [661, 0]
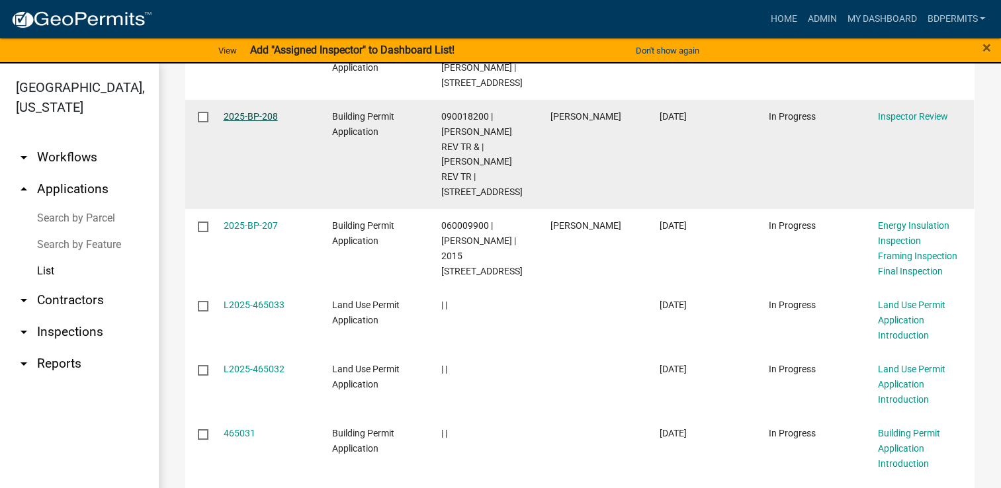
click at [253, 122] on link "2025-BP-208" at bounding box center [251, 116] width 54 height 11
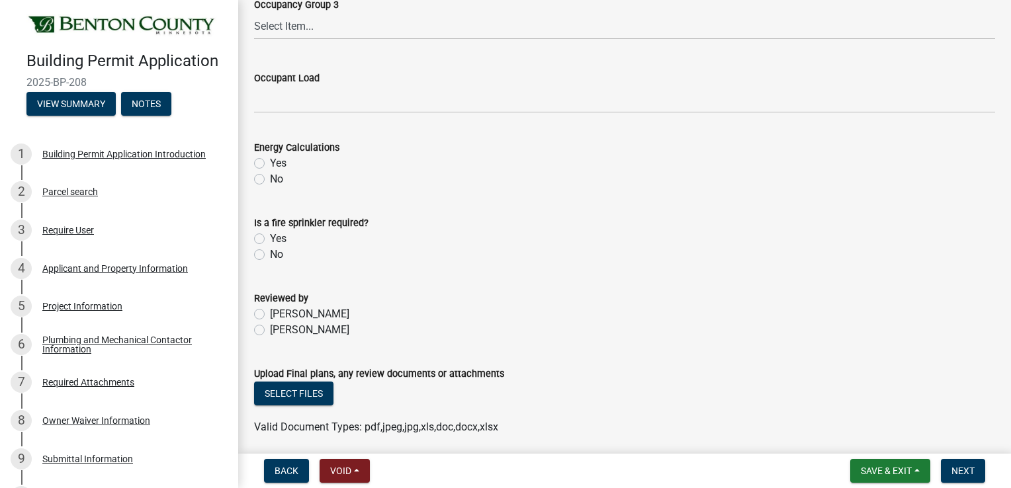
scroll to position [667, 0]
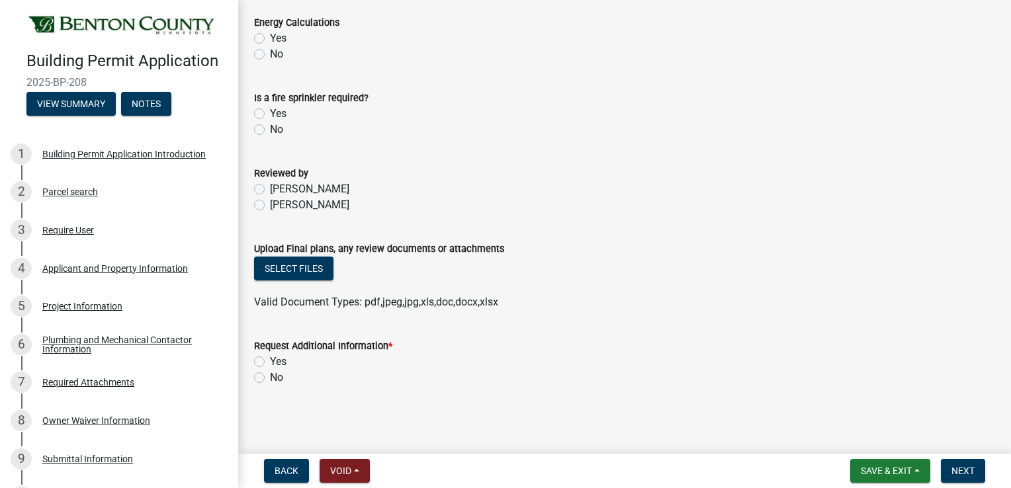
click at [270, 360] on label "Yes" at bounding box center [278, 362] width 17 height 16
click at [270, 360] on input "Yes" at bounding box center [274, 358] width 9 height 9
radio input "true"
click at [968, 470] on span "Next" at bounding box center [962, 471] width 23 height 11
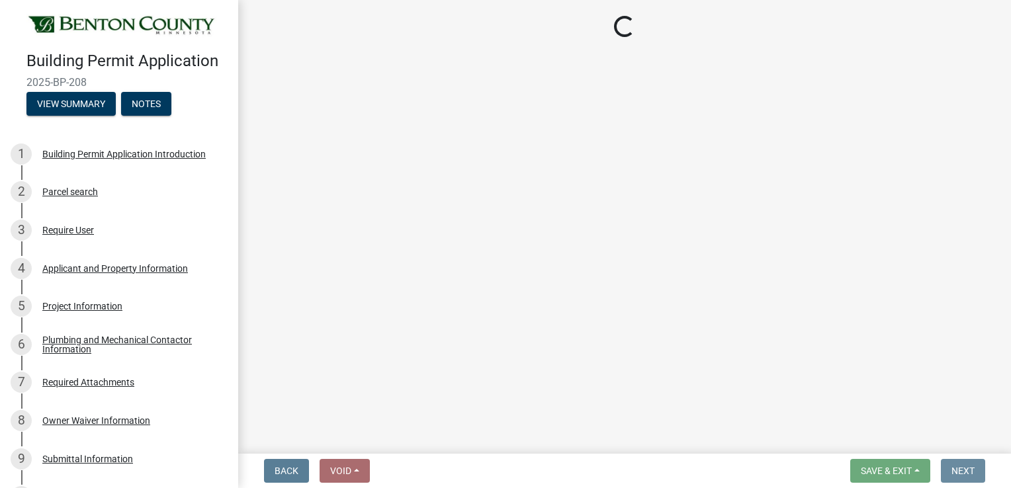
scroll to position [0, 0]
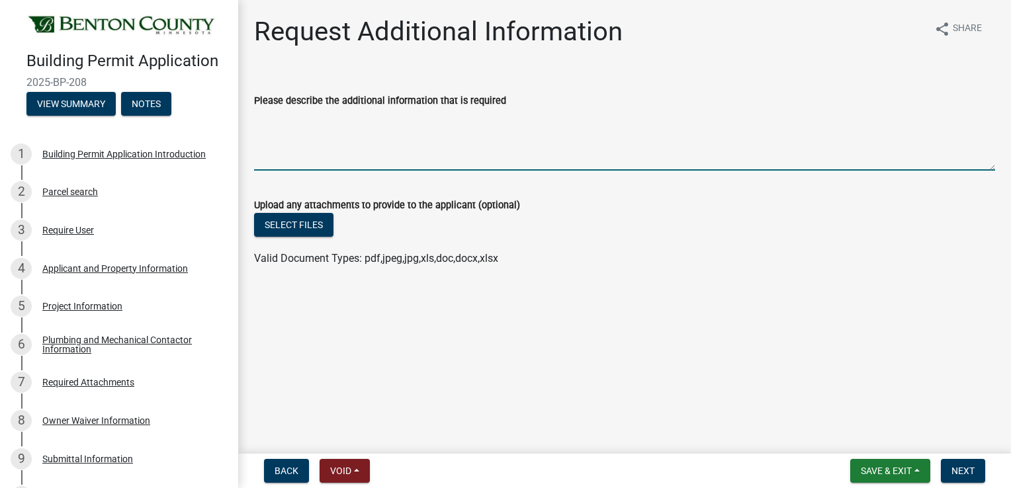
click at [310, 121] on textarea "Please describe the additional information that is required" at bounding box center [624, 139] width 741 height 62
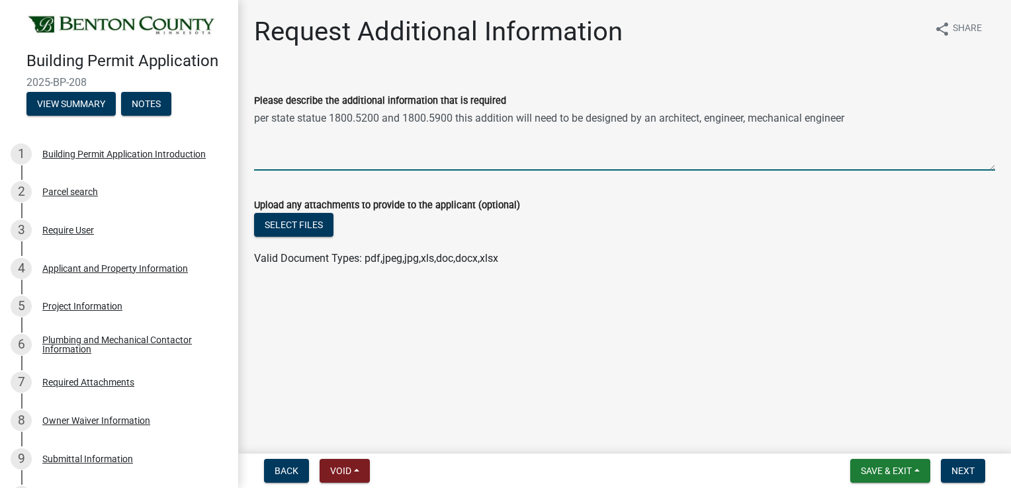
click at [708, 116] on textarea "per state statue 1800.5200 and 1800.5900 this addition will need to be designed…" at bounding box center [624, 139] width 741 height 62
click at [899, 113] on textarea "per state statue 1800.5200 and 1800.5900 this addition will need to be designed…" at bounding box center [624, 139] width 741 height 62
click at [796, 117] on textarea "per state statue 1800.5200 and 1800.5900 this addition will need to be designed…" at bounding box center [624, 139] width 741 height 62
click at [931, 118] on textarea "per state statue 1800.5200 and 1800.5900 this addition will need to be designed…" at bounding box center [624, 139] width 741 height 62
type textarea "per state statue 1800.5200 and 1800.5900 this addition will need to be designed…"
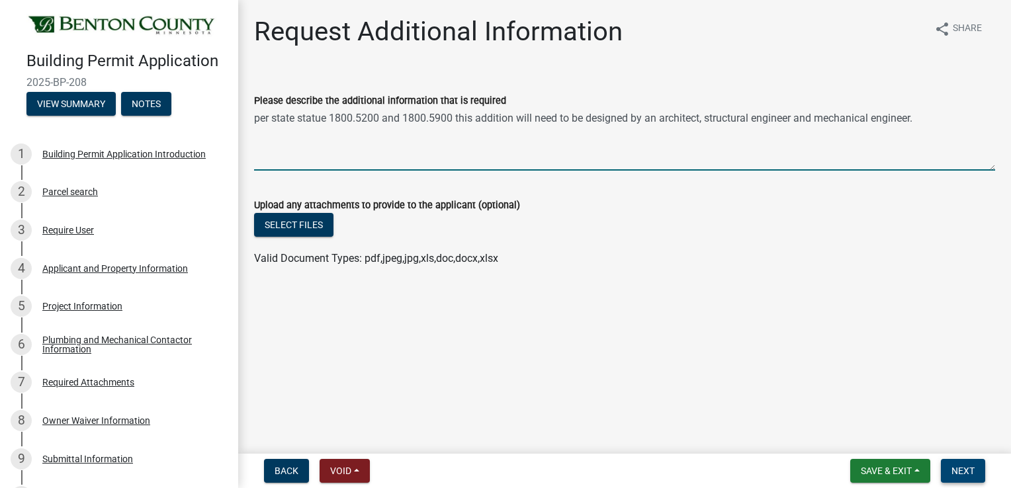
click at [950, 464] on button "Next" at bounding box center [963, 471] width 44 height 24
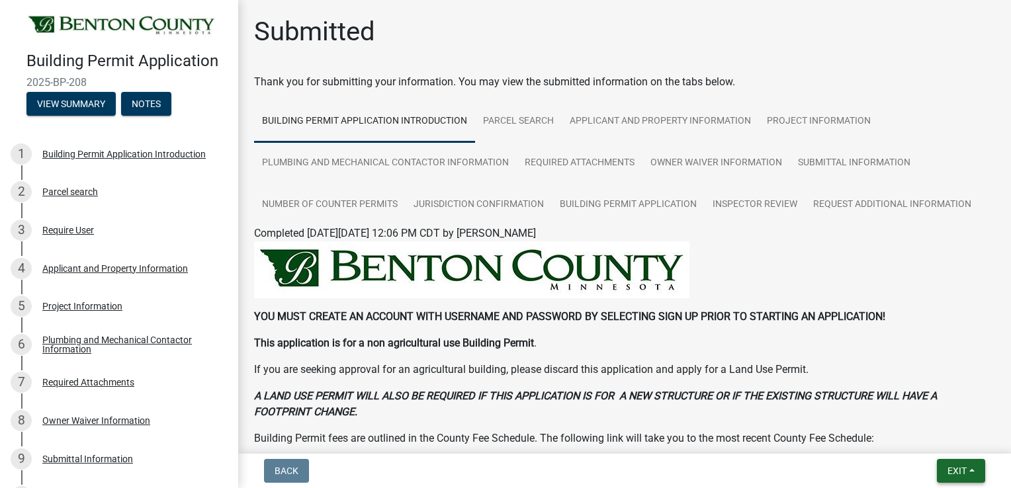
click at [950, 463] on button "Exit" at bounding box center [961, 471] width 48 height 24
click at [937, 431] on button "Save & Exit" at bounding box center [933, 437] width 106 height 32
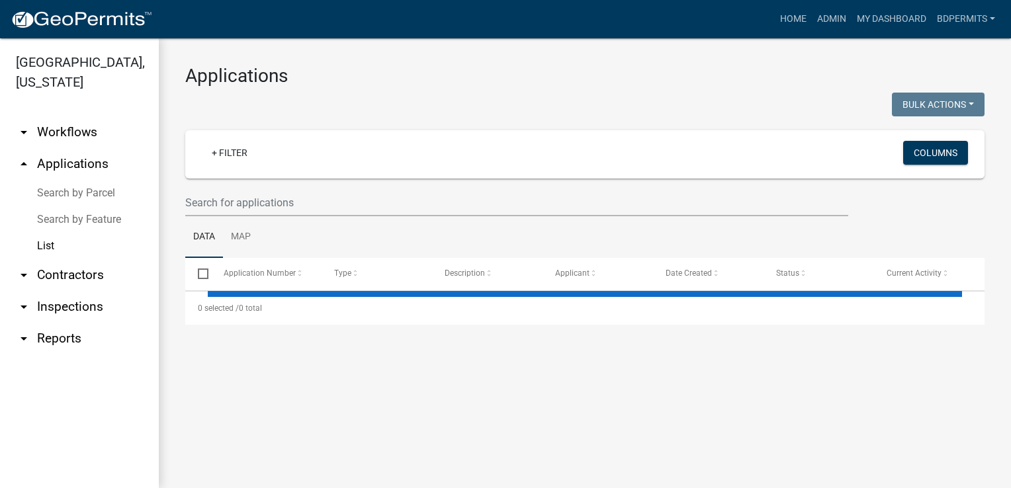
select select "3: 100"
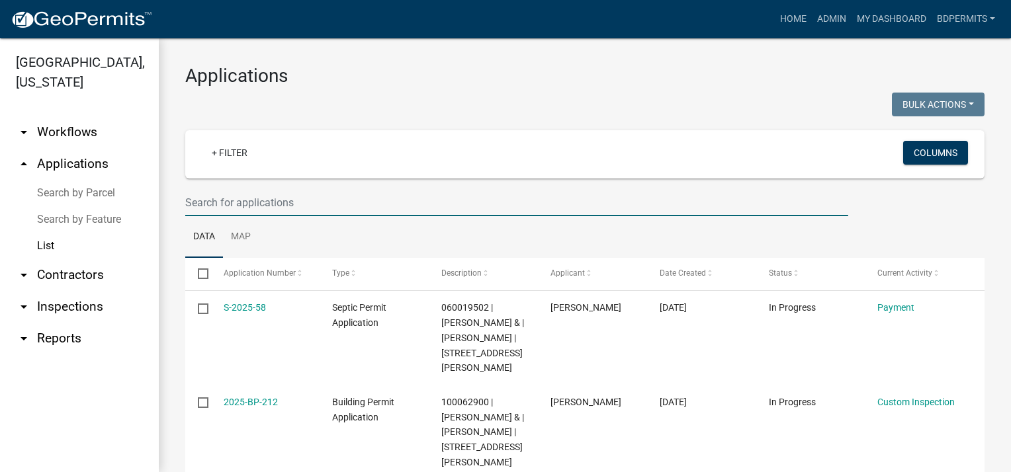
click at [225, 198] on input "text" at bounding box center [516, 202] width 663 height 27
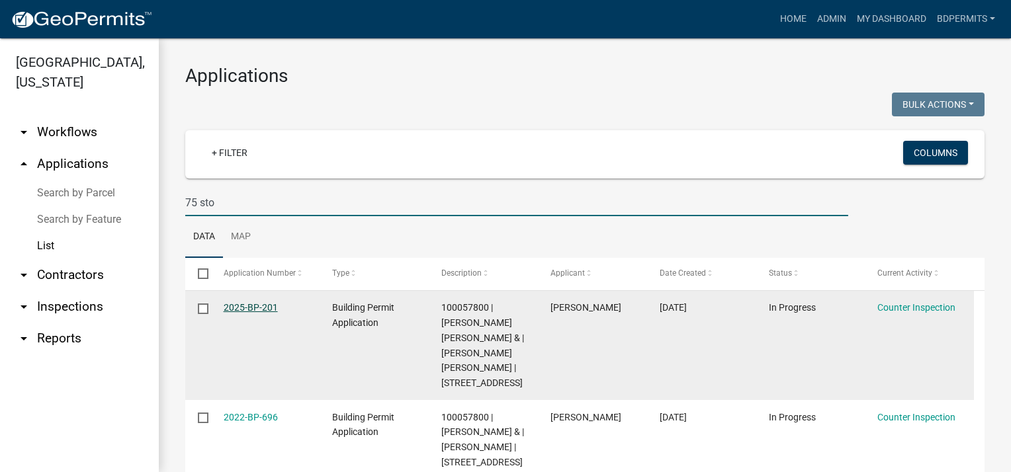
type input "75 sto"
click at [257, 304] on link "2025-BP-201" at bounding box center [251, 307] width 54 height 11
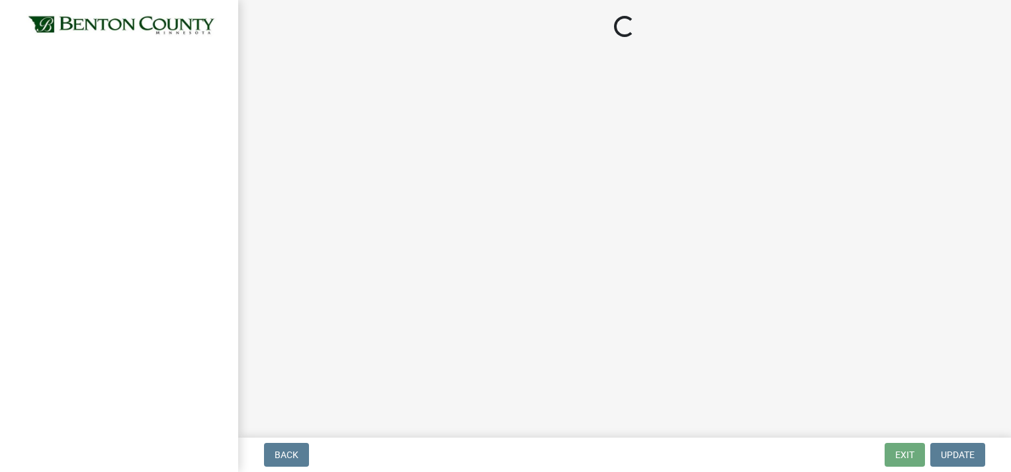
select select "17bfa135-5610-45df-8ce7-87530b7d86d4"
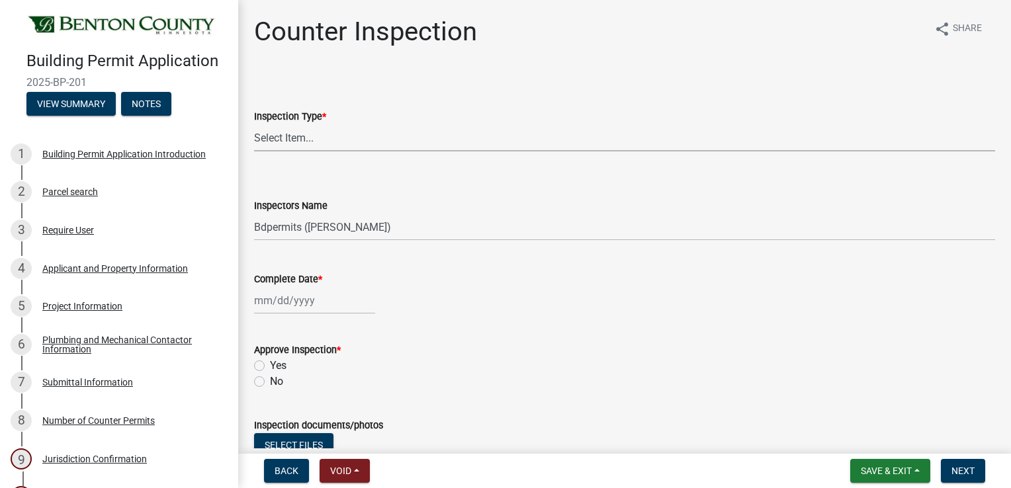
click at [271, 135] on select "Select Item... Furnace Water Heater Roofing Siding Windows Pressure Test - Sept…" at bounding box center [624, 137] width 741 height 27
click at [254, 124] on select "Select Item... Furnace Water Heater Roofing Siding Windows Pressure Test - Sept…" at bounding box center [624, 137] width 741 height 27
select select "8ed5d151-a0ef-4207-9ae7-568c868377f8"
click at [292, 308] on div at bounding box center [314, 300] width 121 height 27
select select "8"
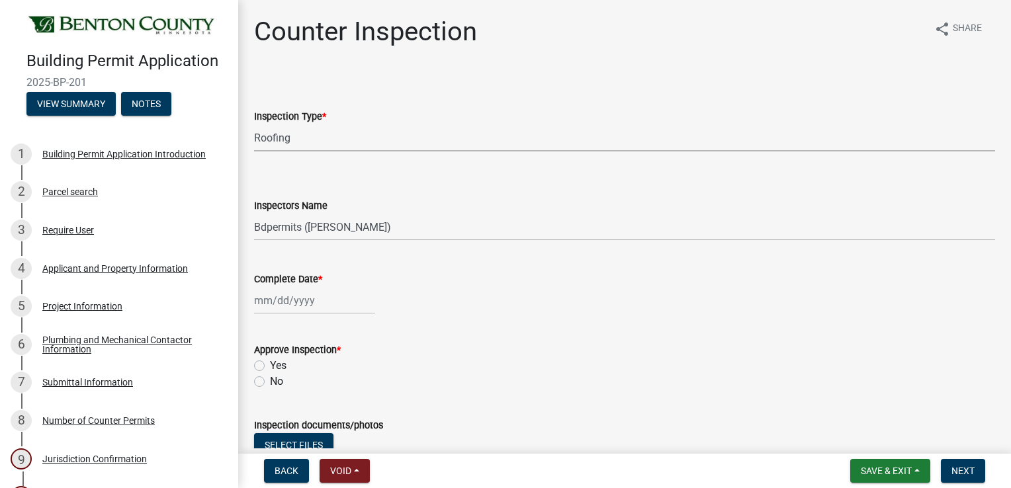
select select "2025"
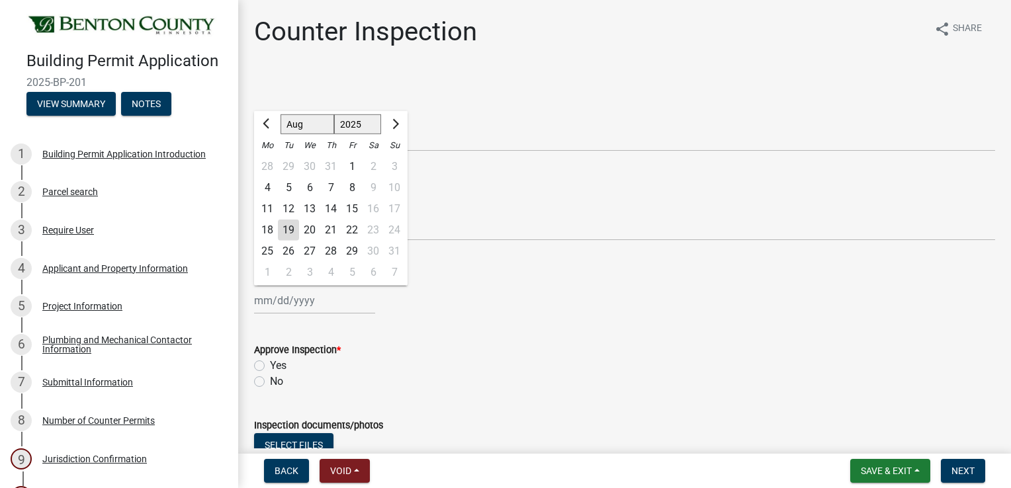
click at [292, 228] on div "19" at bounding box center [288, 230] width 21 height 21
type input "[DATE]"
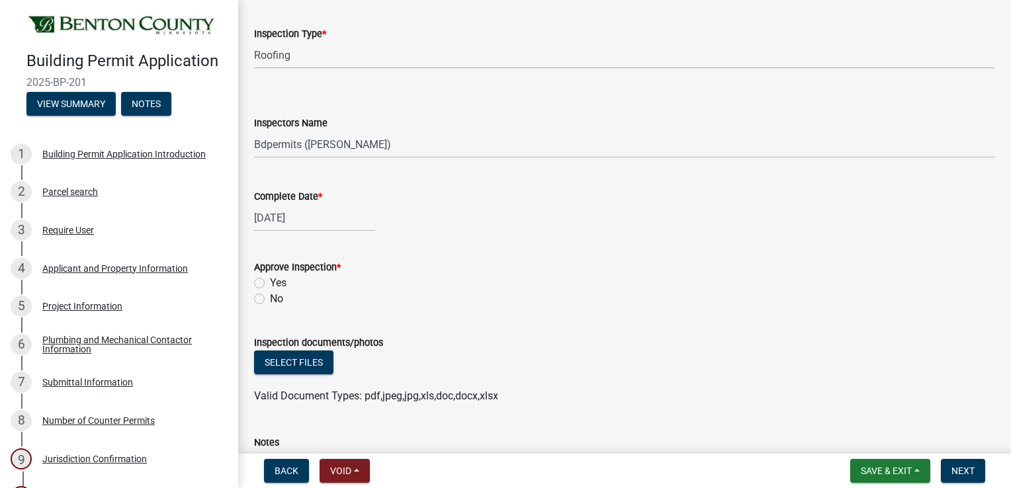
scroll to position [198, 0]
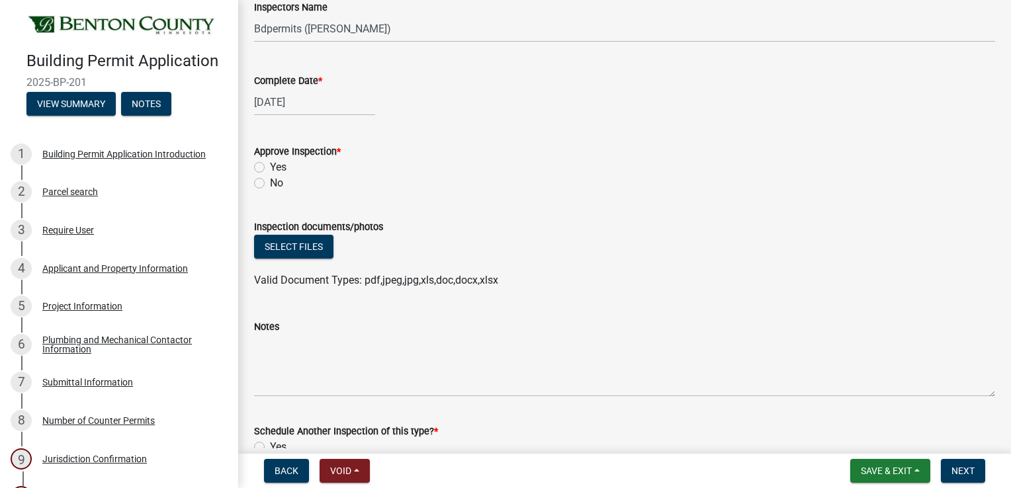
click at [270, 164] on label "Yes" at bounding box center [278, 167] width 17 height 16
click at [270, 164] on input "Yes" at bounding box center [274, 163] width 9 height 9
radio input "true"
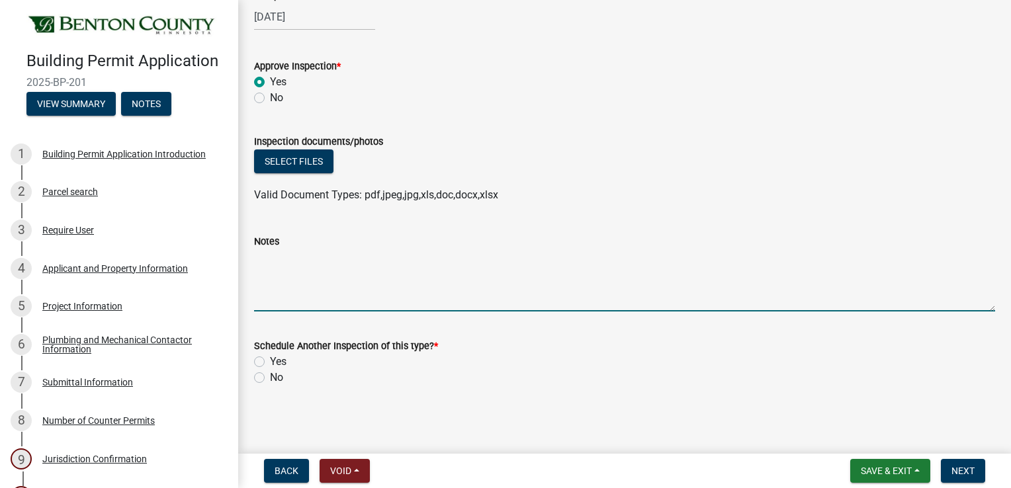
click at [284, 263] on textarea "Notes" at bounding box center [624, 280] width 741 height 62
type textarea "No call for halfway, emailed halfway pics"
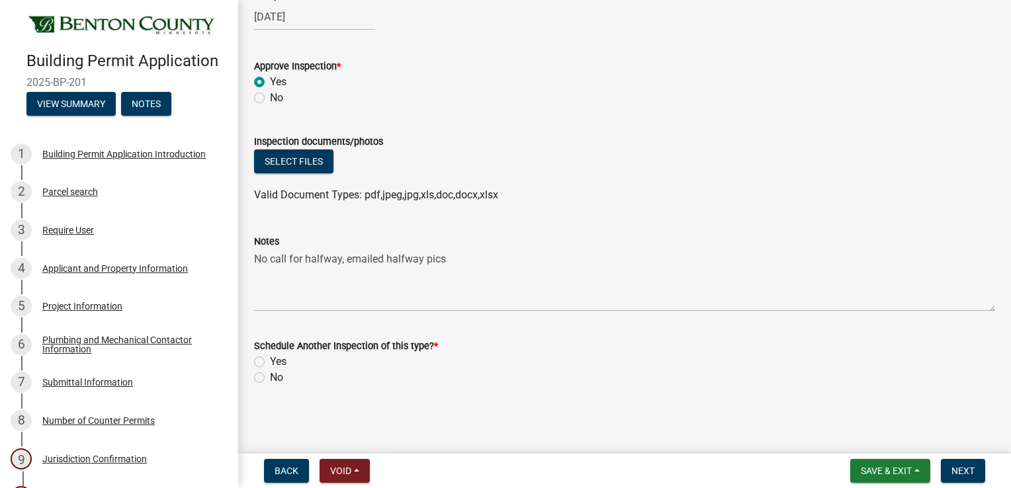
drag, startPoint x: 260, startPoint y: 378, endPoint x: 270, endPoint y: 353, distance: 27.0
click at [270, 378] on label "No" at bounding box center [276, 378] width 13 height 16
click at [270, 378] on input "No" at bounding box center [274, 374] width 9 height 9
radio input "true"
click at [962, 474] on span "Next" at bounding box center [962, 471] width 23 height 11
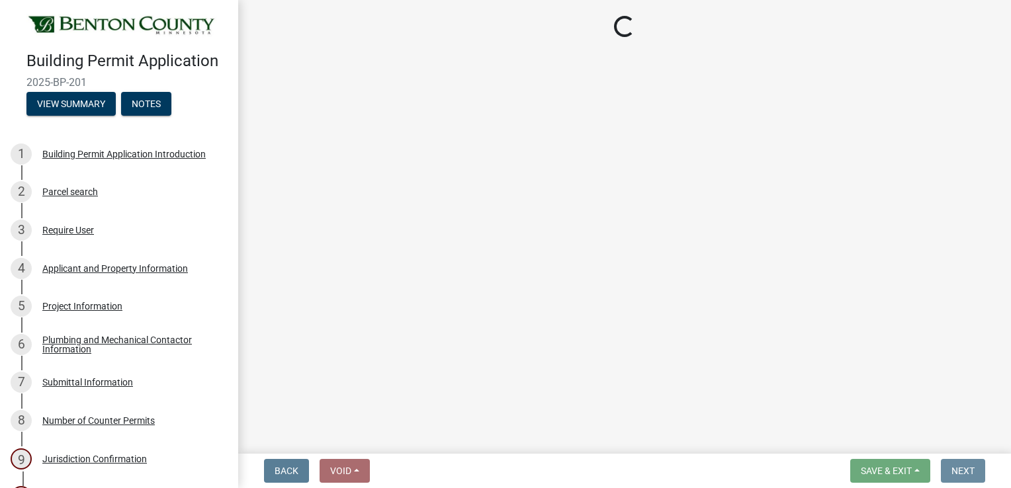
scroll to position [0, 0]
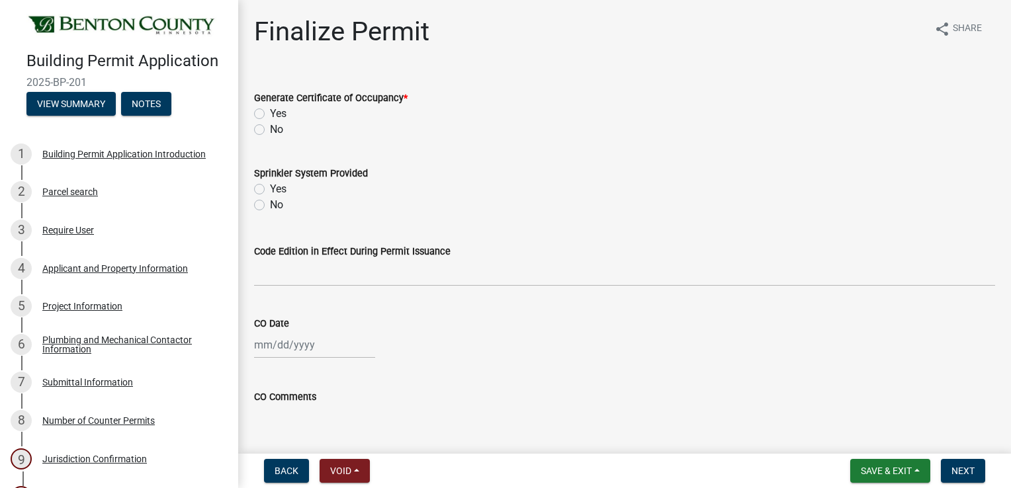
click at [270, 132] on label "No" at bounding box center [276, 130] width 13 height 16
click at [270, 130] on input "No" at bounding box center [274, 126] width 9 height 9
radio input "true"
drag, startPoint x: 952, startPoint y: 472, endPoint x: 951, endPoint y: 448, distance: 23.8
click at [952, 470] on span "Next" at bounding box center [962, 471] width 23 height 11
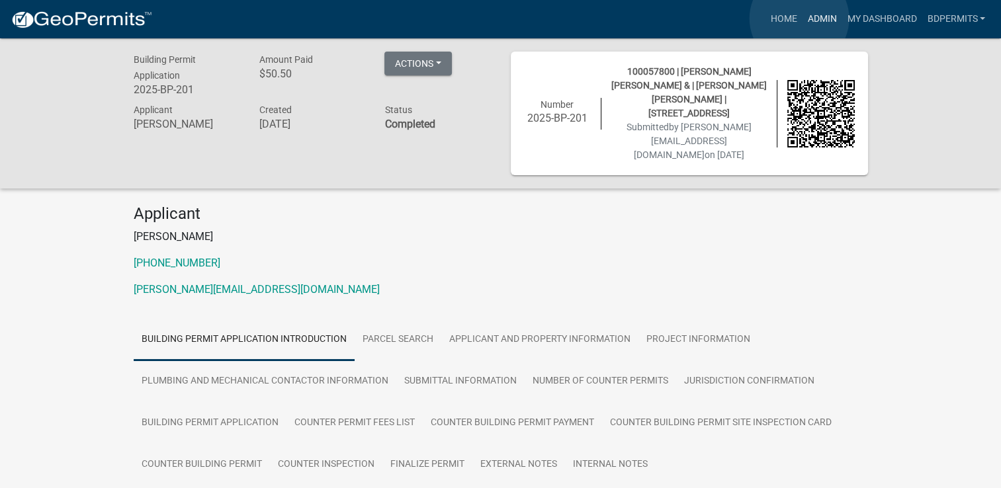
click at [802, 19] on link "Admin" at bounding box center [822, 19] width 40 height 25
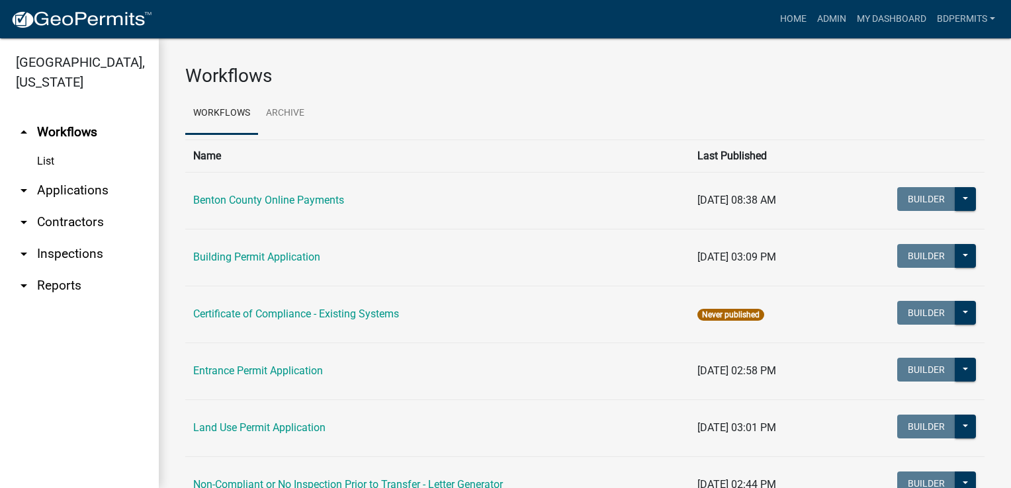
click at [83, 193] on link "arrow_drop_down Applications" at bounding box center [79, 191] width 159 height 32
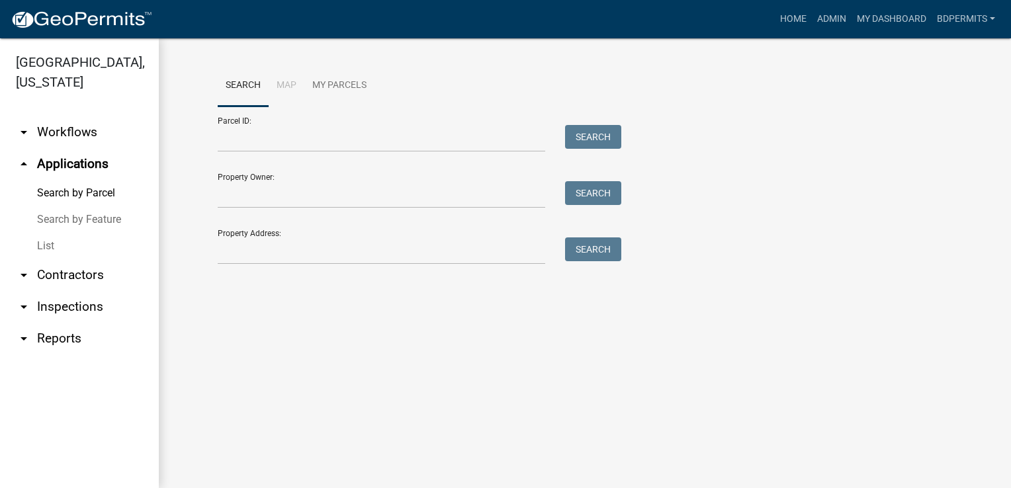
click at [52, 238] on link "List" at bounding box center [79, 246] width 159 height 26
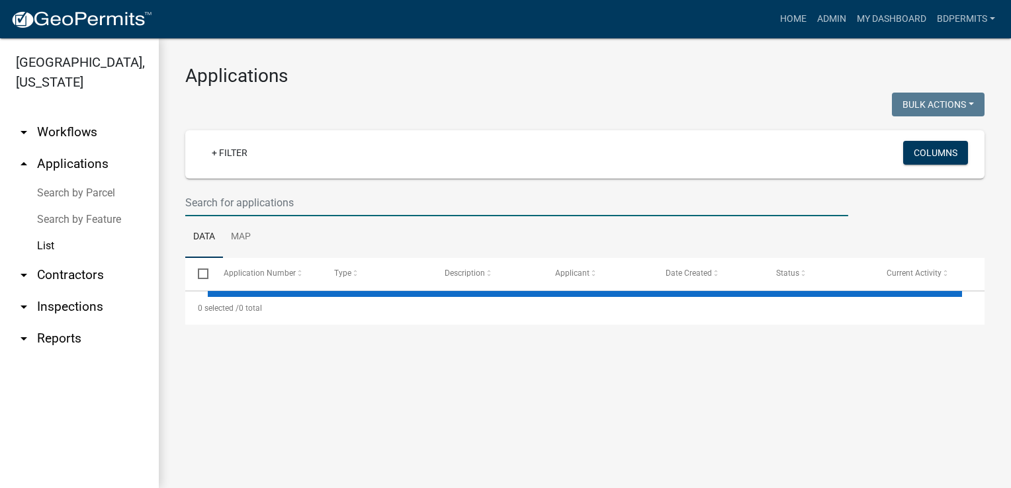
click at [217, 202] on input "text" at bounding box center [516, 202] width 663 height 27
select select "3: 100"
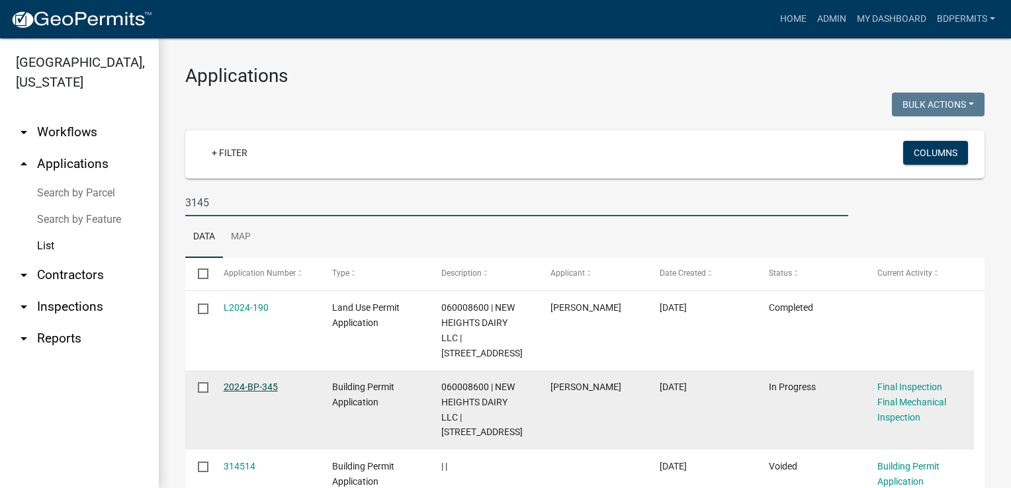
type input "3145"
click at [257, 385] on link "2024-BP-345" at bounding box center [251, 387] width 54 height 11
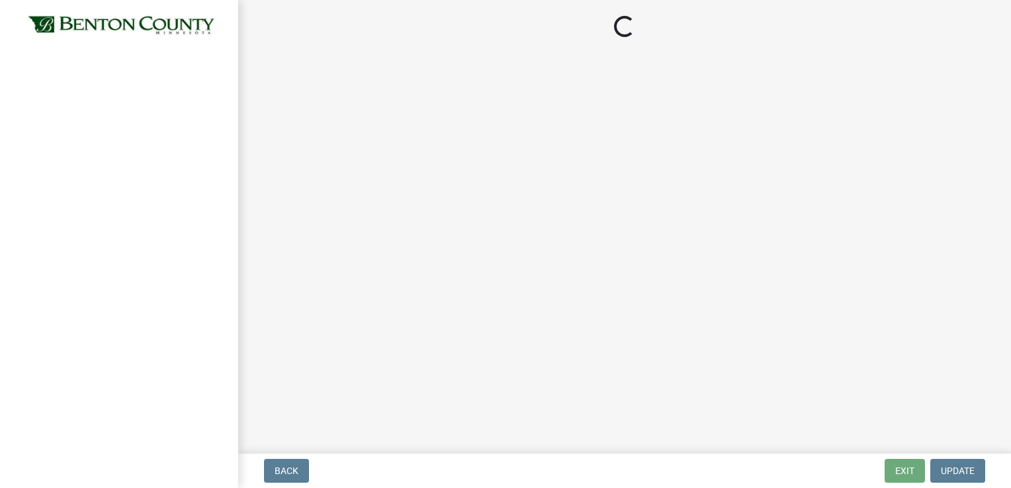
select select "17bfa135-5610-45df-8ce7-87530b7d86d4"
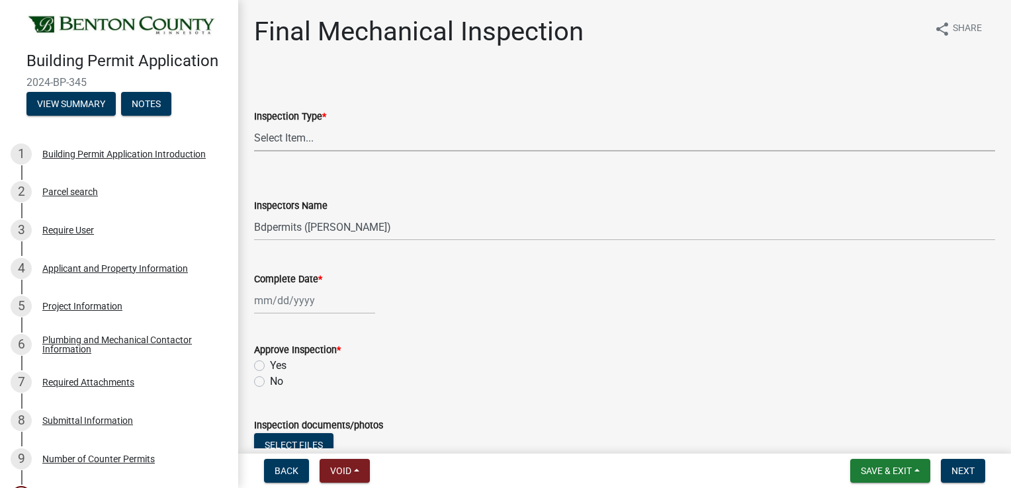
drag, startPoint x: 294, startPoint y: 136, endPoint x: 291, endPoint y: 144, distance: 8.4
click at [294, 136] on select "Select Item... Final Mechanical" at bounding box center [624, 137] width 741 height 27
click at [254, 124] on select "Select Item... Final Mechanical" at bounding box center [624, 137] width 741 height 27
select select "f3cbac62-750a-476f-9552-2d9049835bc8"
click at [277, 290] on div at bounding box center [314, 300] width 121 height 27
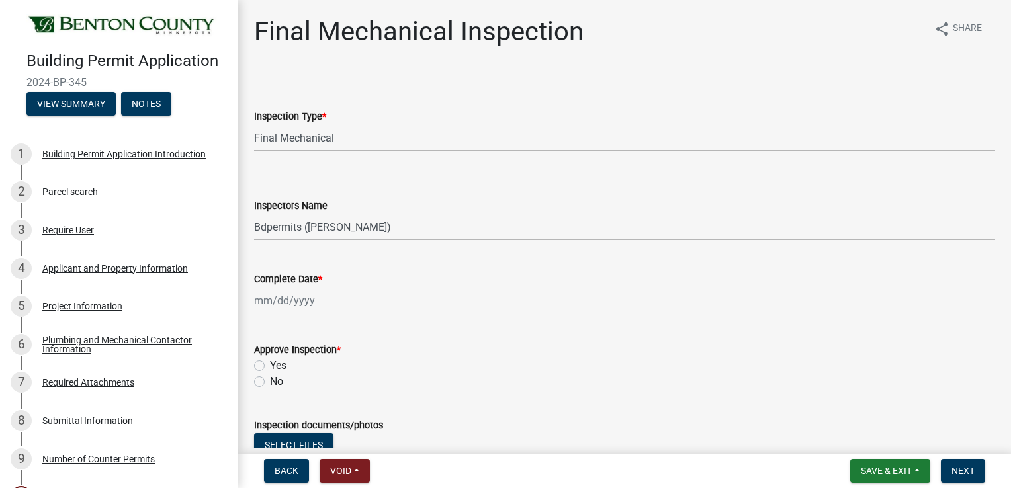
select select "8"
select select "2025"
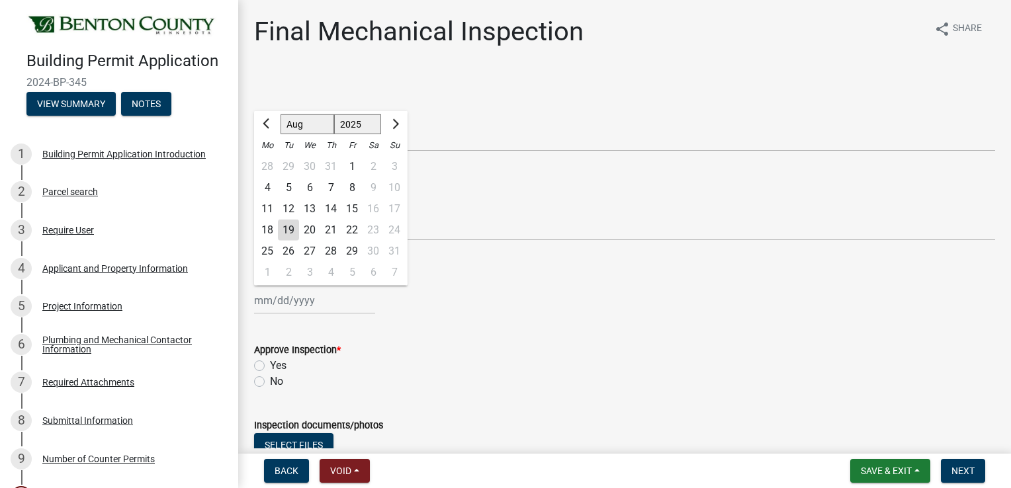
click at [285, 231] on div "19" at bounding box center [288, 230] width 21 height 21
type input "[DATE]"
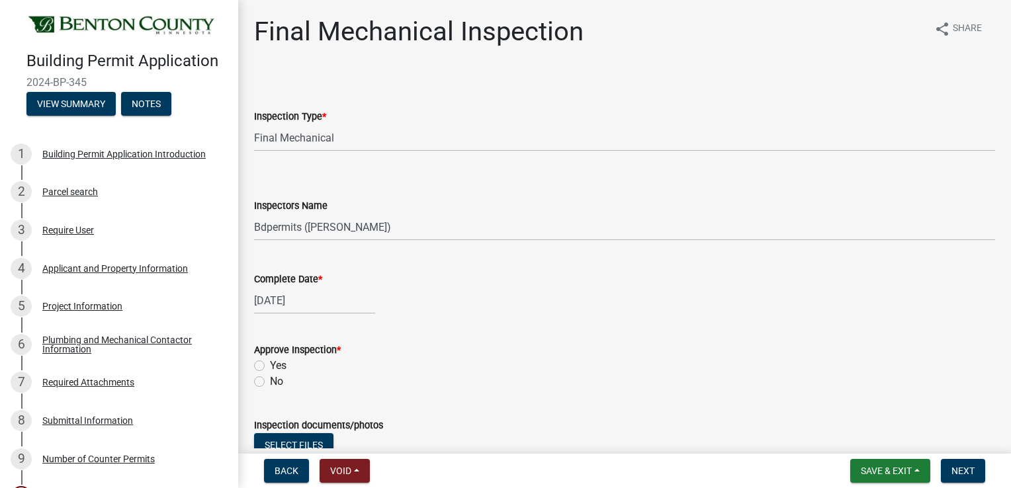
click at [270, 366] on label "Yes" at bounding box center [278, 366] width 17 height 16
click at [270, 366] on input "Yes" at bounding box center [274, 362] width 9 height 9
radio input "true"
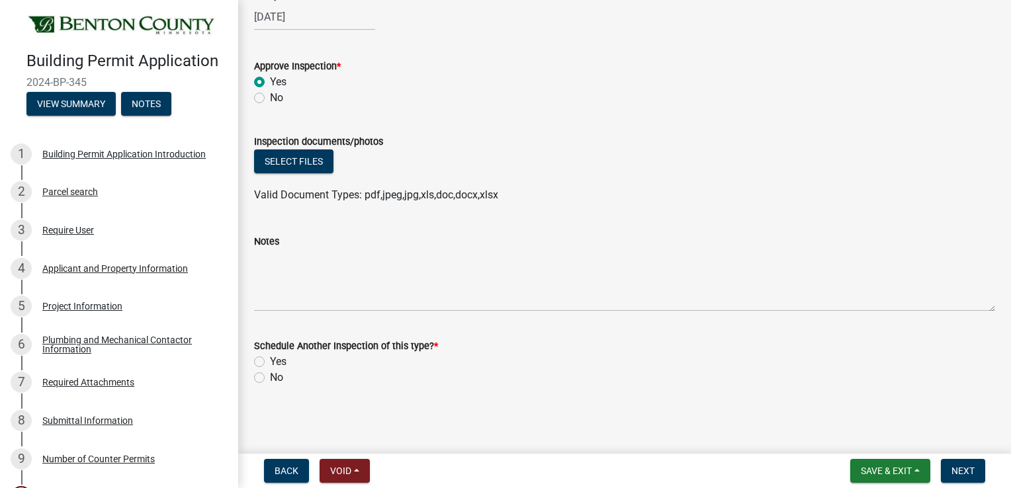
click at [270, 378] on label "No" at bounding box center [276, 378] width 13 height 16
click at [270, 378] on input "No" at bounding box center [274, 374] width 9 height 9
radio input "true"
drag, startPoint x: 950, startPoint y: 476, endPoint x: 951, endPoint y: 467, distance: 8.7
click at [950, 474] on button "Next" at bounding box center [963, 471] width 44 height 24
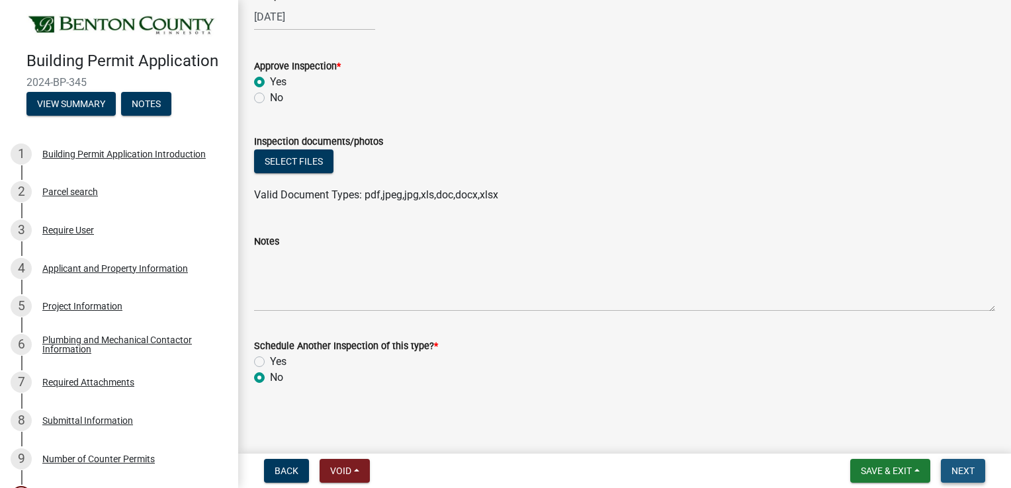
scroll to position [0, 0]
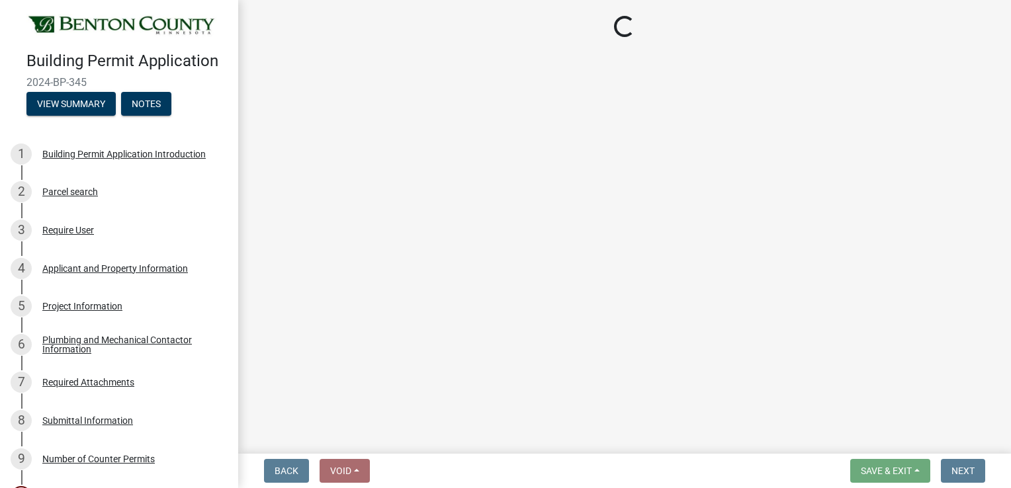
select select "17bfa135-5610-45df-8ce7-87530b7d86d4"
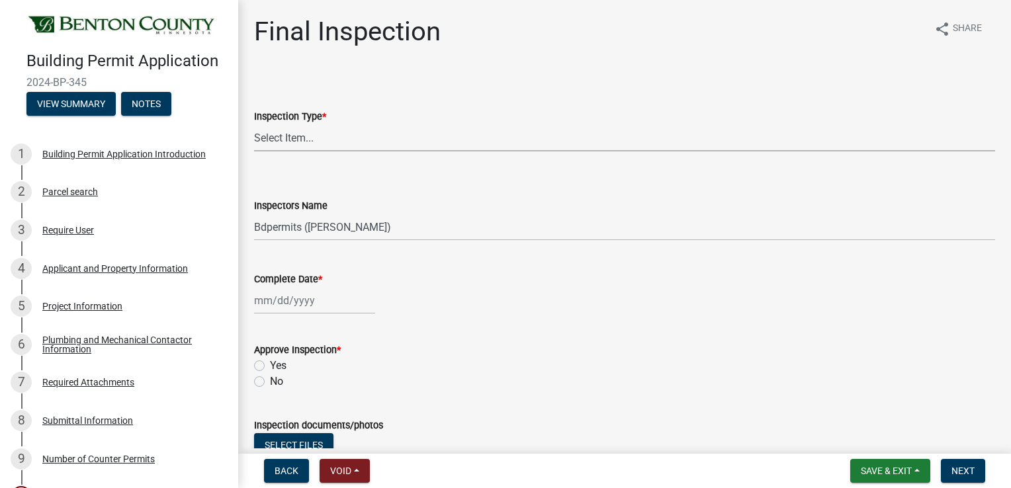
click at [316, 147] on select "Select Item... Final" at bounding box center [624, 137] width 741 height 27
click at [254, 124] on select "Select Item... Final" at bounding box center [624, 137] width 741 height 27
select select "ba3e54ef-58a3-4f73-8a2d-5f225f4da5a4"
click at [297, 303] on div at bounding box center [314, 300] width 121 height 27
select select "8"
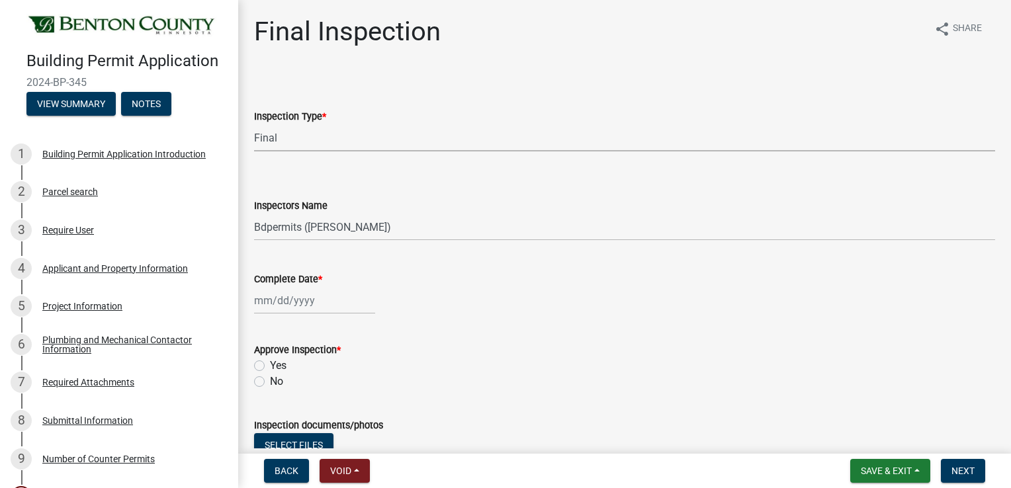
select select "2025"
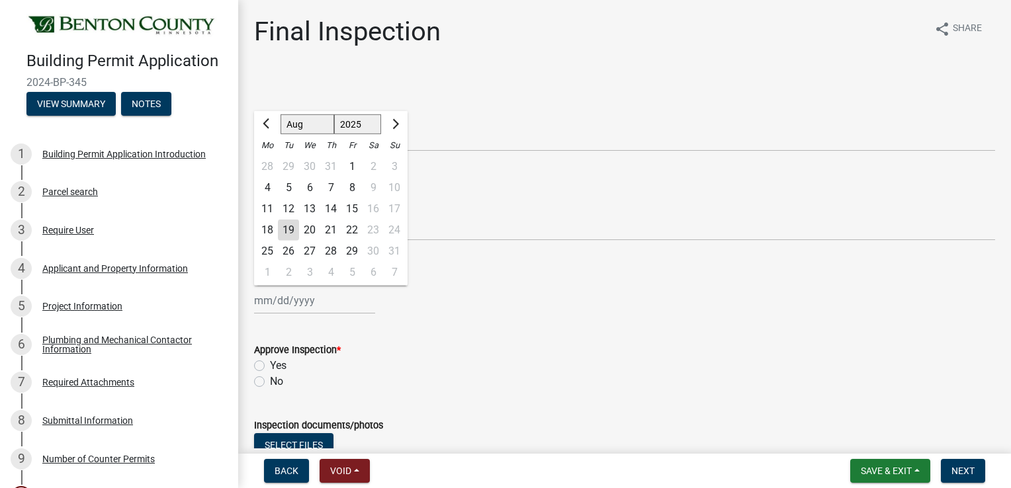
click at [286, 234] on div "19" at bounding box center [288, 230] width 21 height 21
type input "[DATE]"
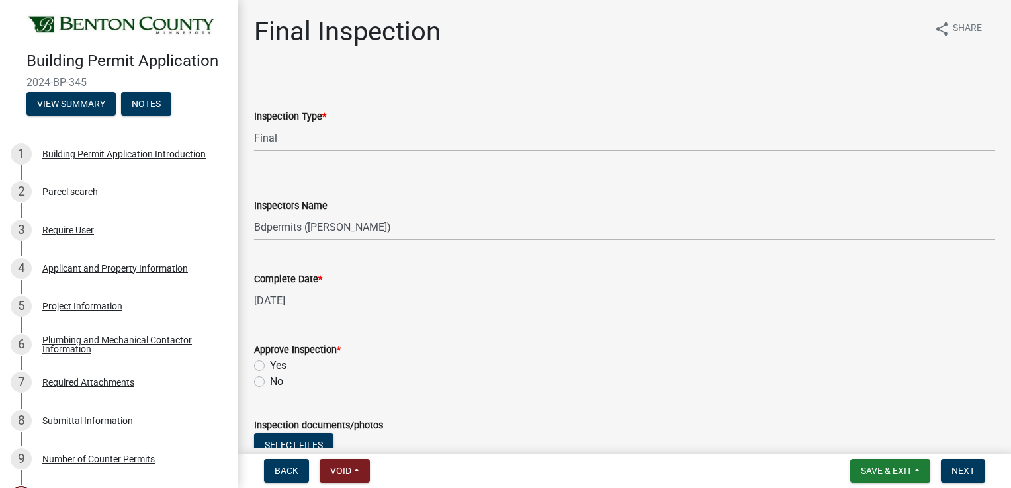
click at [270, 383] on label "No" at bounding box center [276, 382] width 13 height 16
click at [270, 382] on input "No" at bounding box center [274, 378] width 9 height 9
radio input "true"
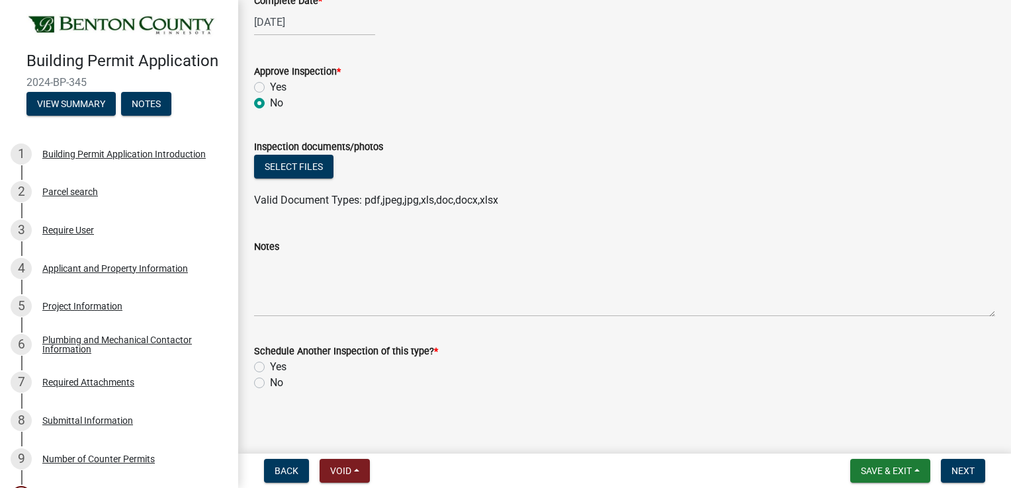
scroll to position [284, 0]
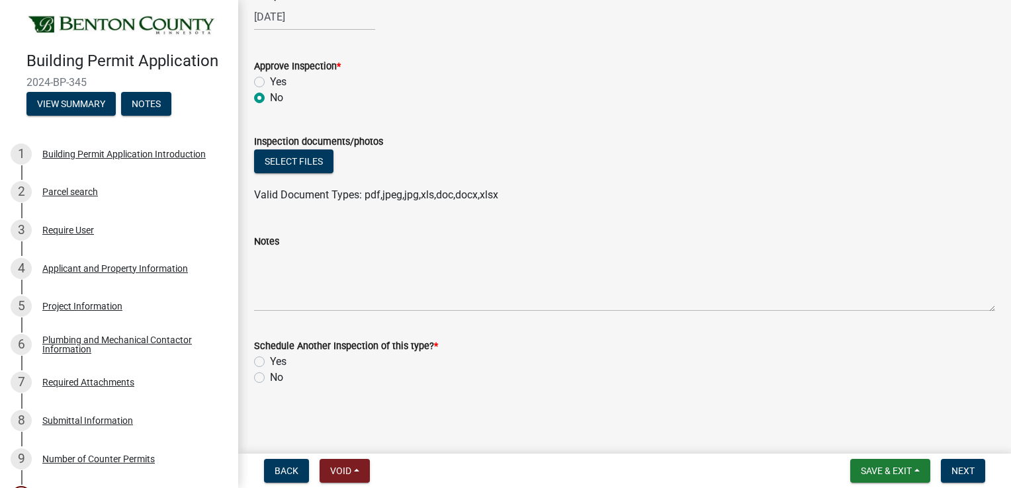
click at [270, 76] on label "Yes" at bounding box center [278, 82] width 17 height 16
click at [270, 76] on input "Yes" at bounding box center [274, 78] width 9 height 9
radio input "true"
click at [270, 375] on label "No" at bounding box center [276, 378] width 13 height 16
click at [270, 375] on input "No" at bounding box center [274, 374] width 9 height 9
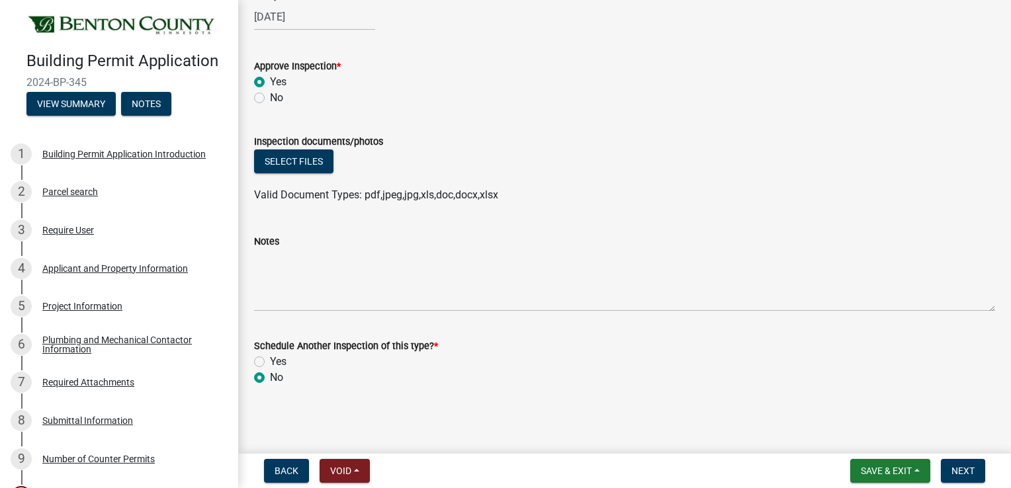
radio input "true"
click at [962, 470] on span "Next" at bounding box center [962, 471] width 23 height 11
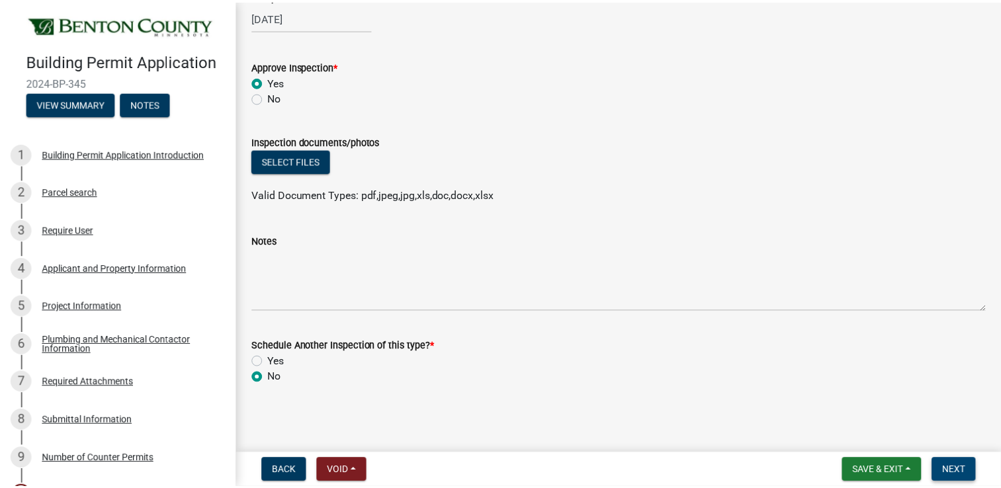
scroll to position [0, 0]
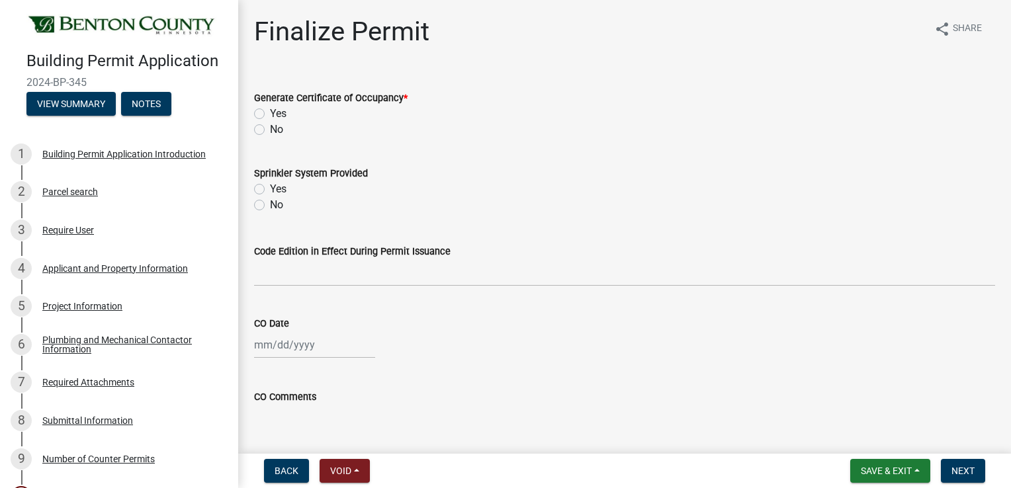
click at [270, 130] on label "No" at bounding box center [276, 130] width 13 height 16
click at [270, 130] on input "No" at bounding box center [274, 126] width 9 height 9
radio input "true"
click at [964, 470] on span "Next" at bounding box center [962, 471] width 23 height 11
